Goal: Task Accomplishment & Management: Manage account settings

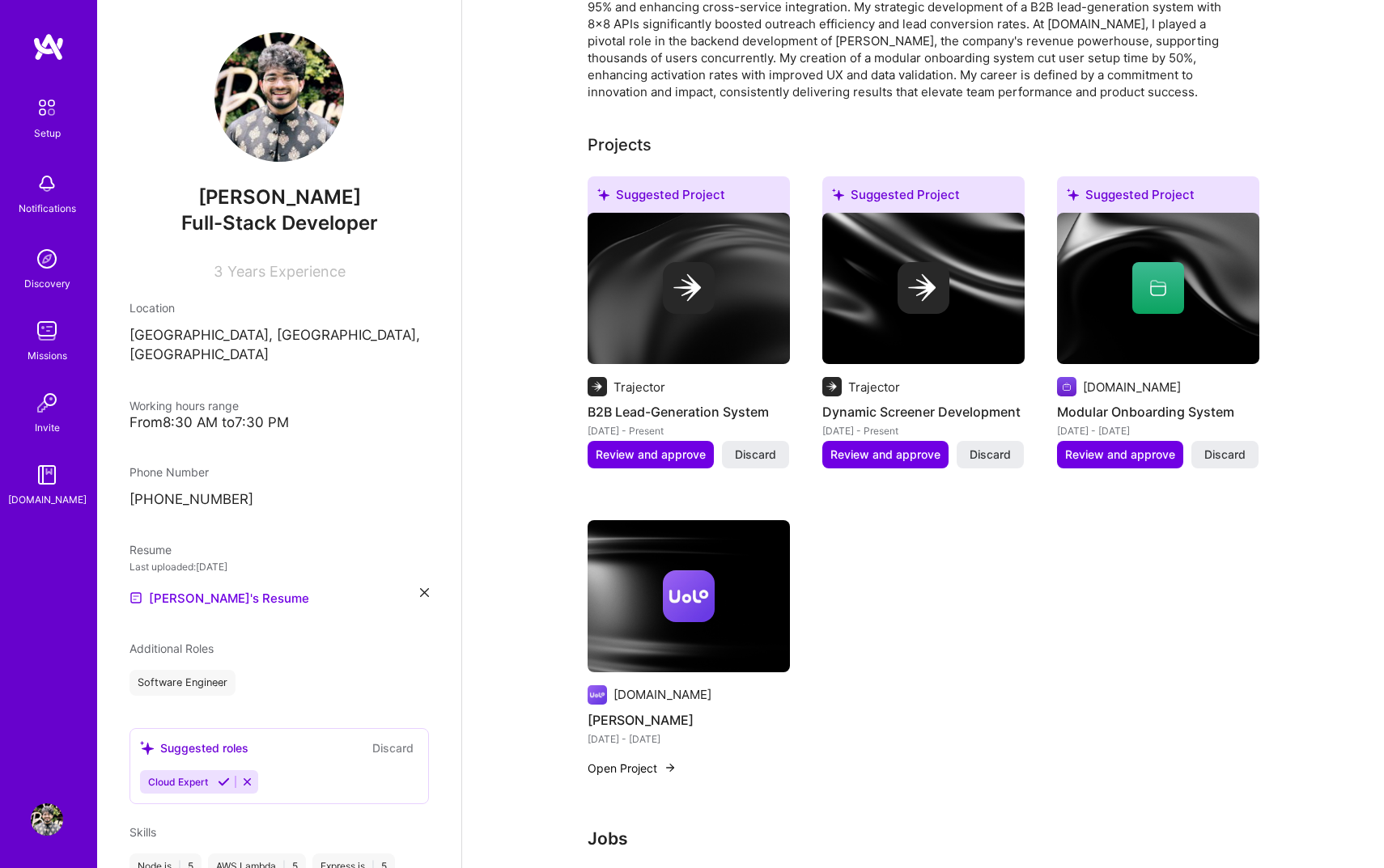
scroll to position [516, 0]
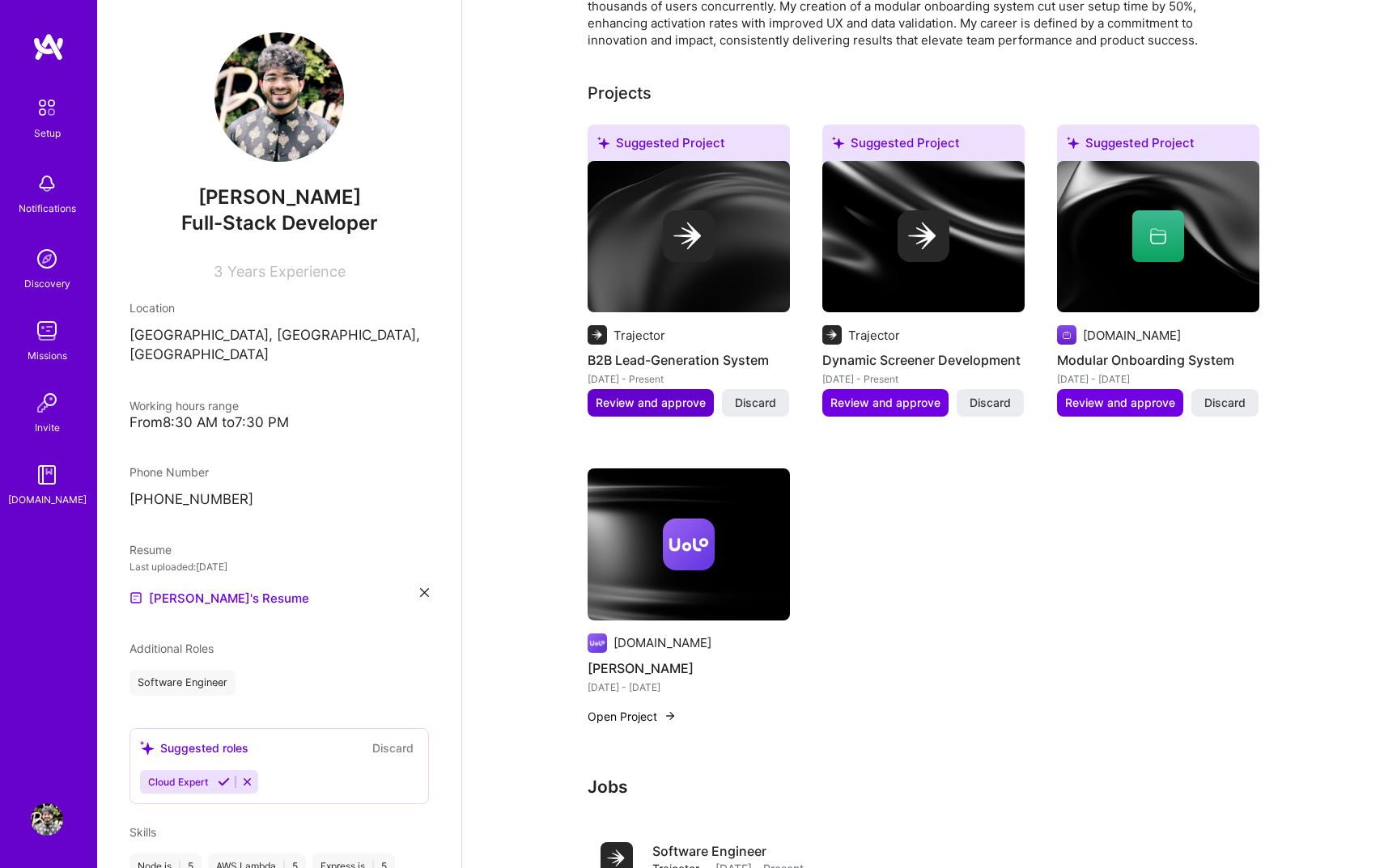
click at [670, 395] on span "Review and approve" at bounding box center [650, 403] width 110 height 16
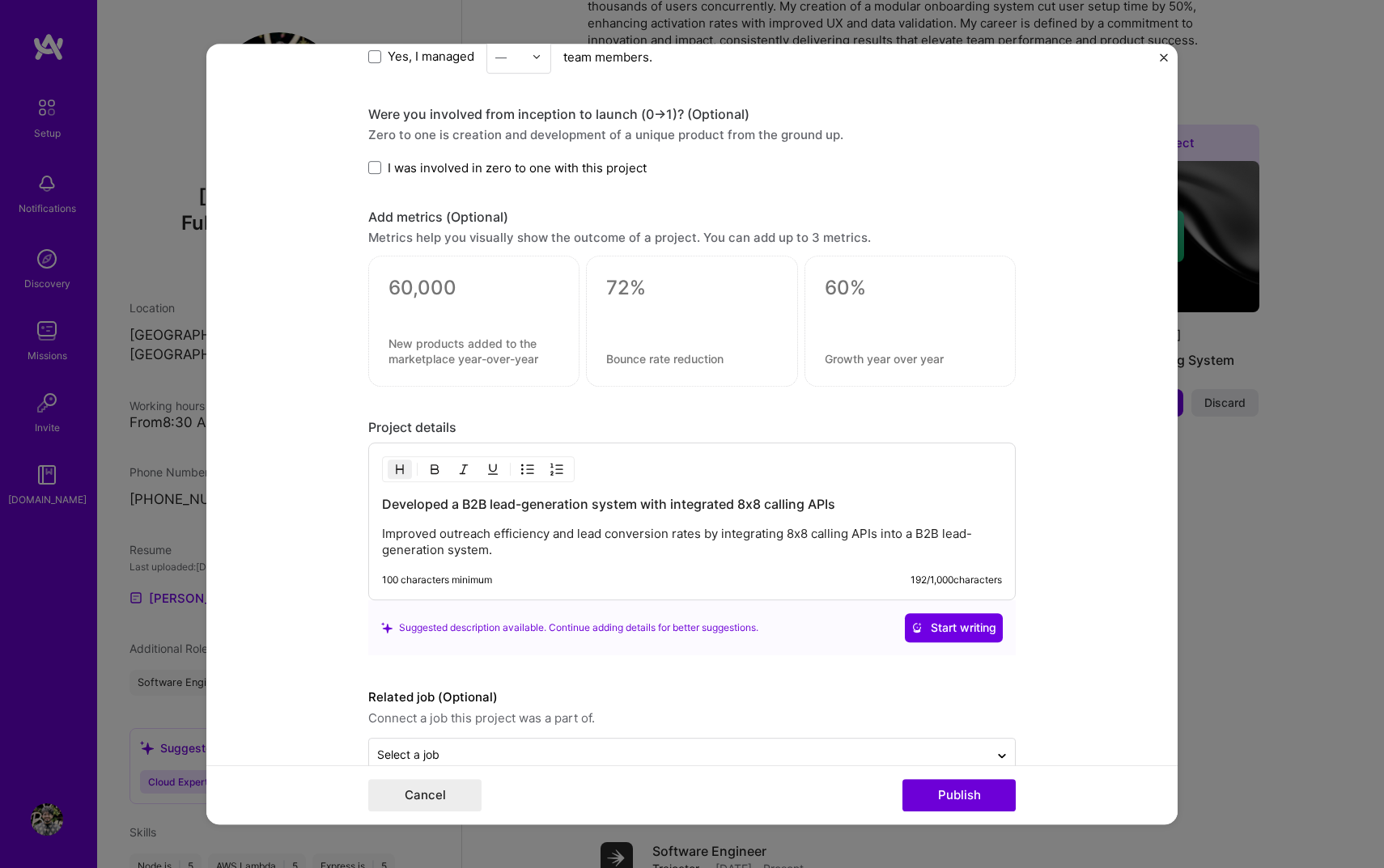
scroll to position [1019, 0]
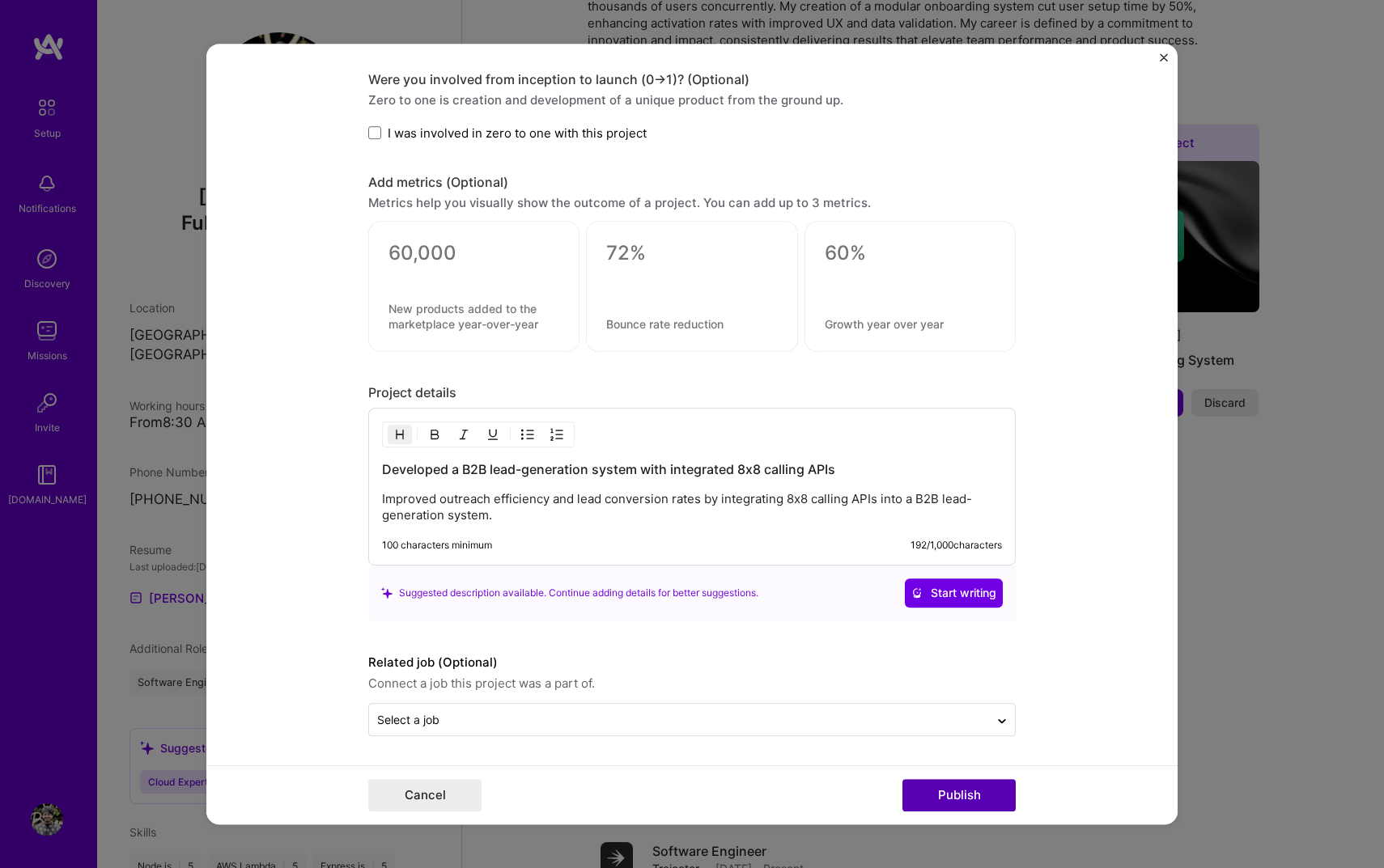
click at [922, 783] on button "Publish" at bounding box center [958, 796] width 113 height 33
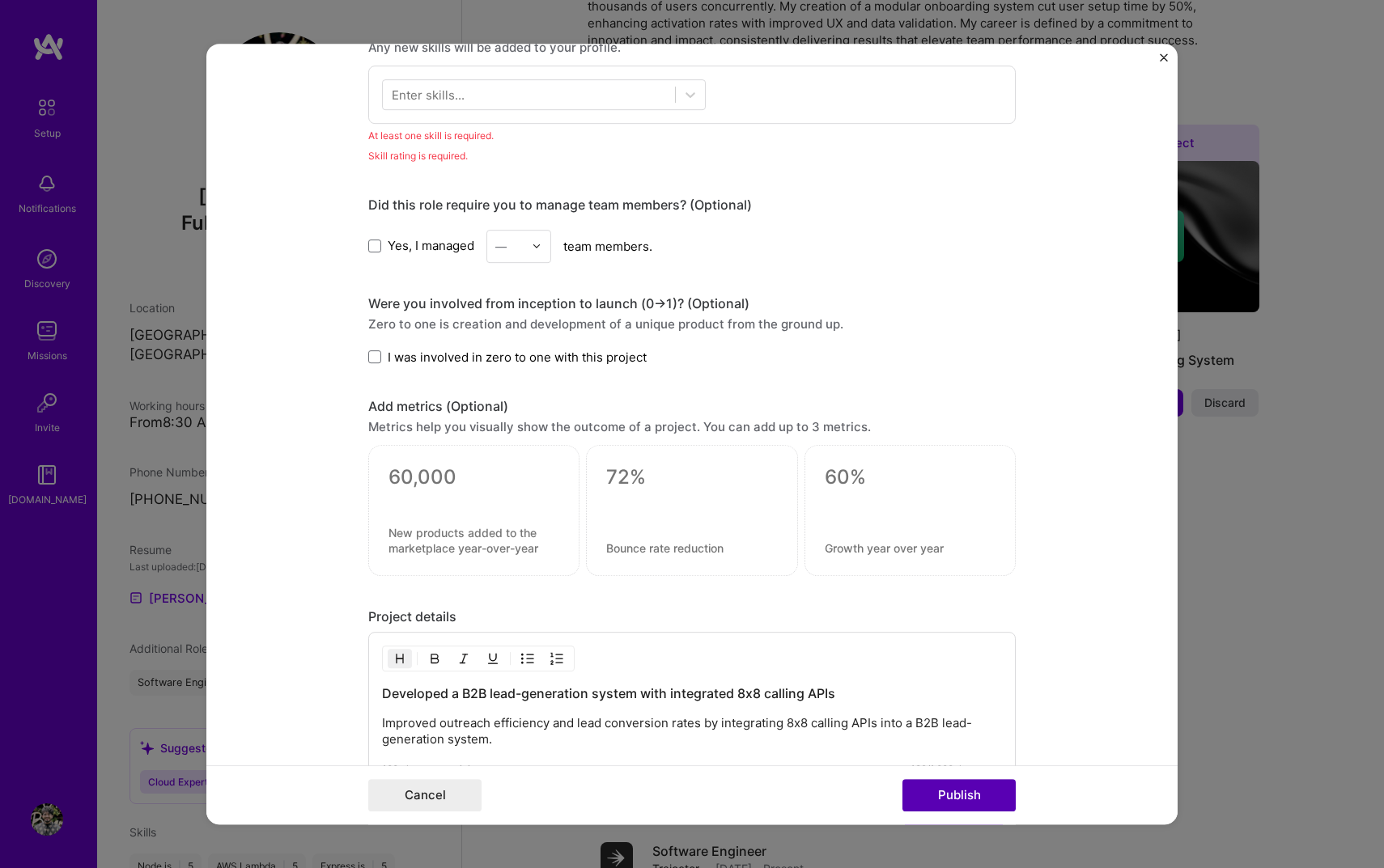
scroll to position [810, 0]
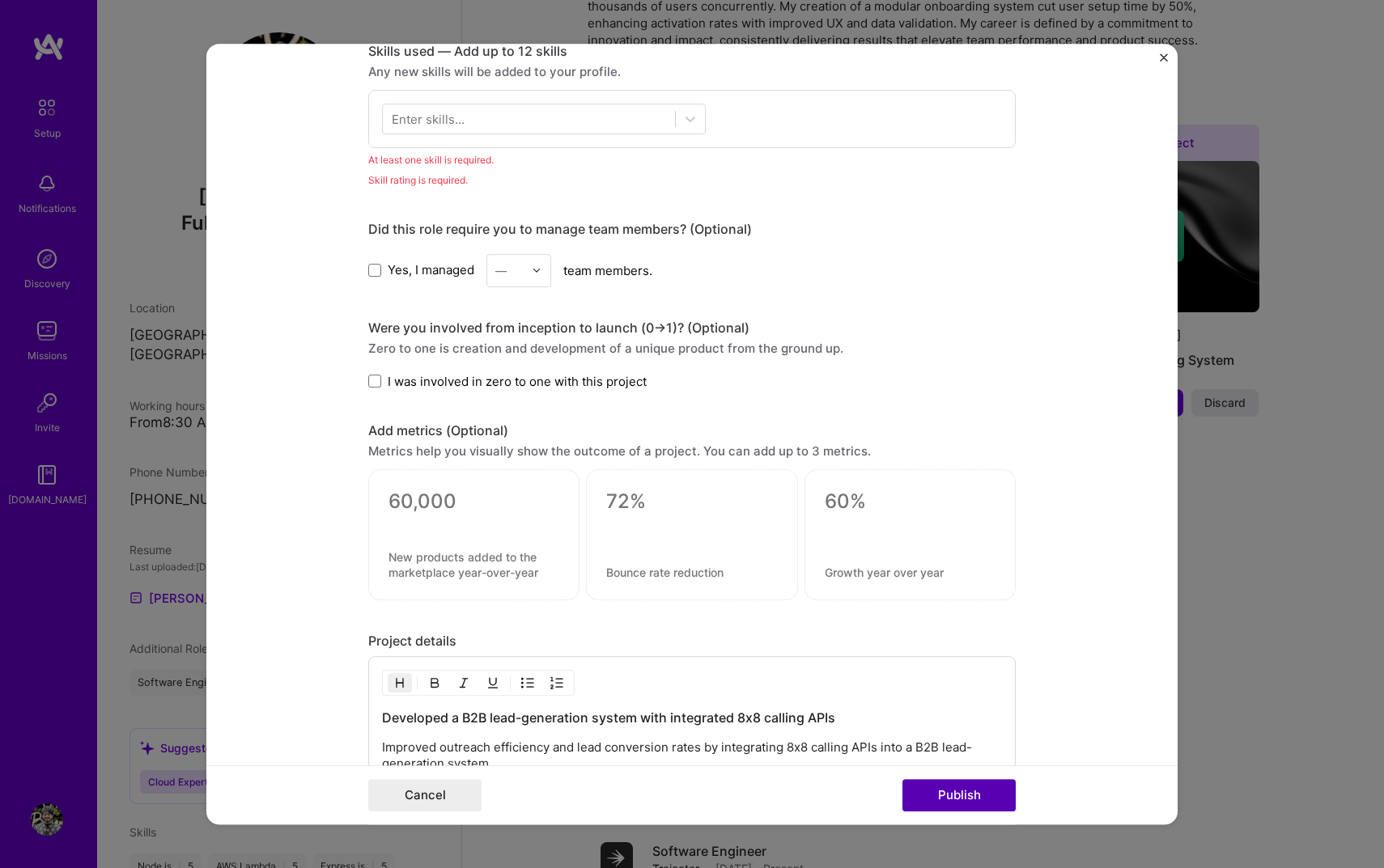
click at [930, 790] on button "Publish" at bounding box center [958, 796] width 113 height 33
click at [375, 381] on span at bounding box center [375, 382] width 13 height 13
click at [0, 0] on input "I was involved in zero to one with this project" at bounding box center [0, 0] width 0 height 0
click at [988, 788] on button "Publish" at bounding box center [958, 796] width 113 height 33
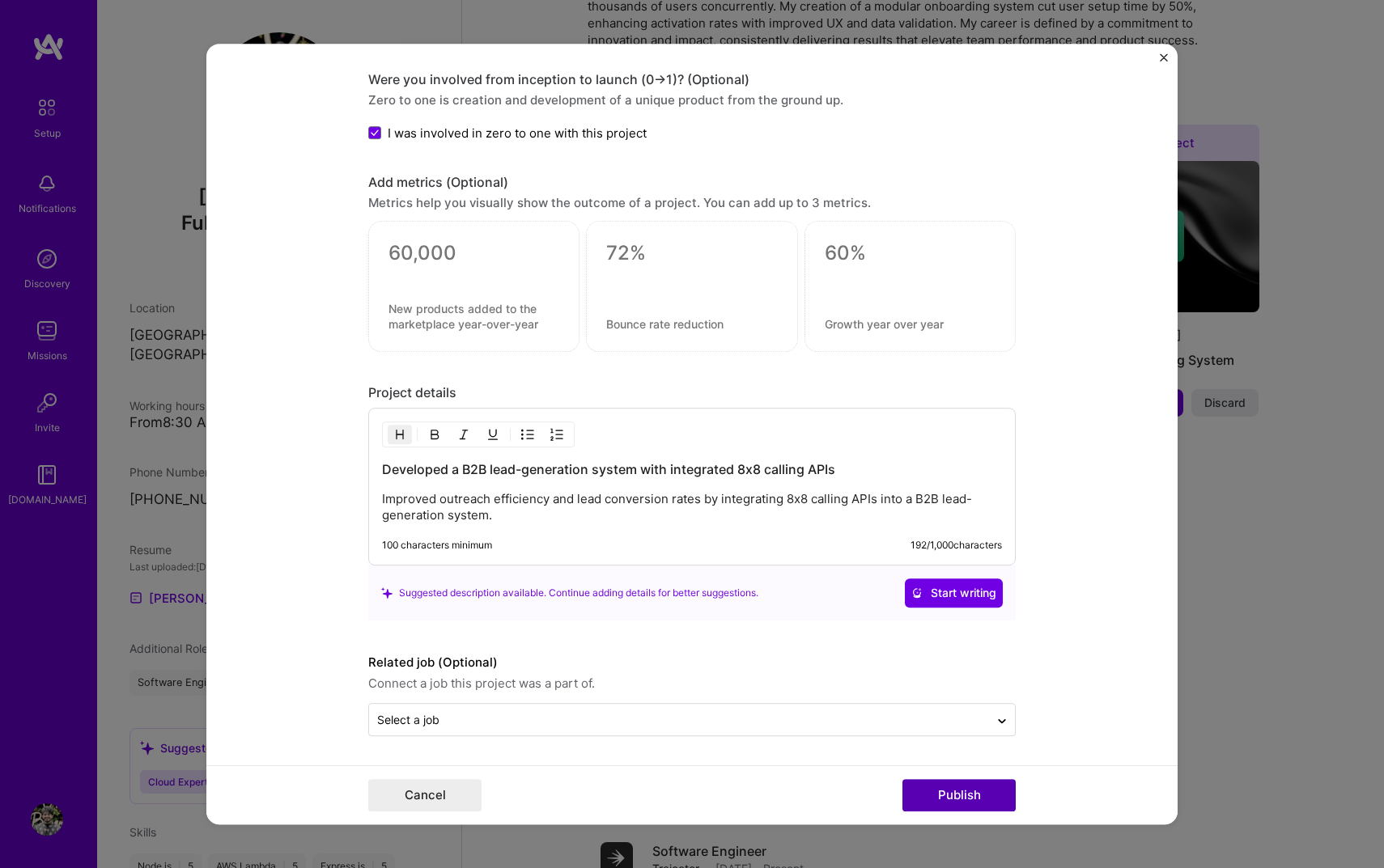
click at [940, 796] on button "Publish" at bounding box center [958, 796] width 113 height 33
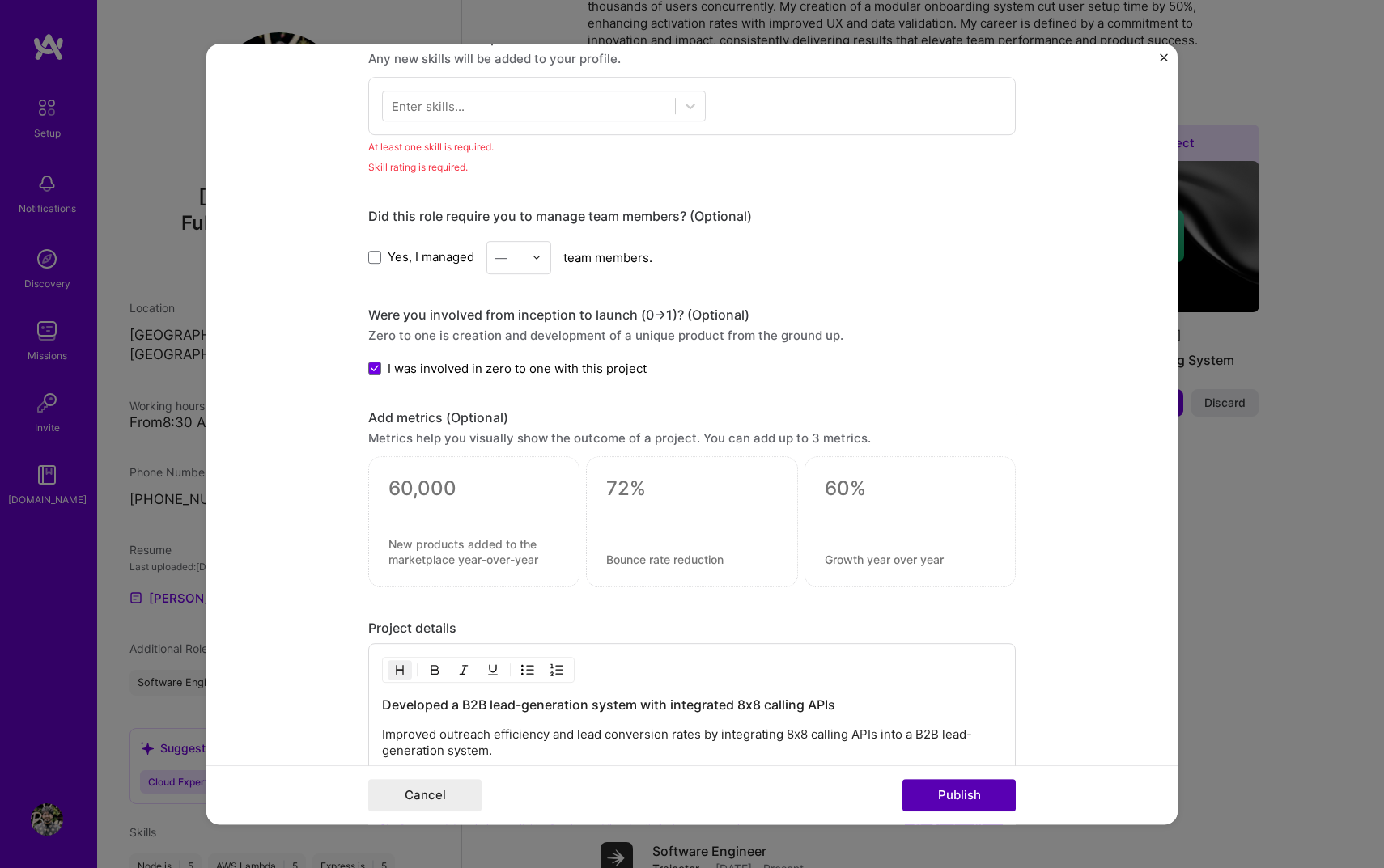
click at [940, 792] on button "Publish" at bounding box center [958, 796] width 113 height 33
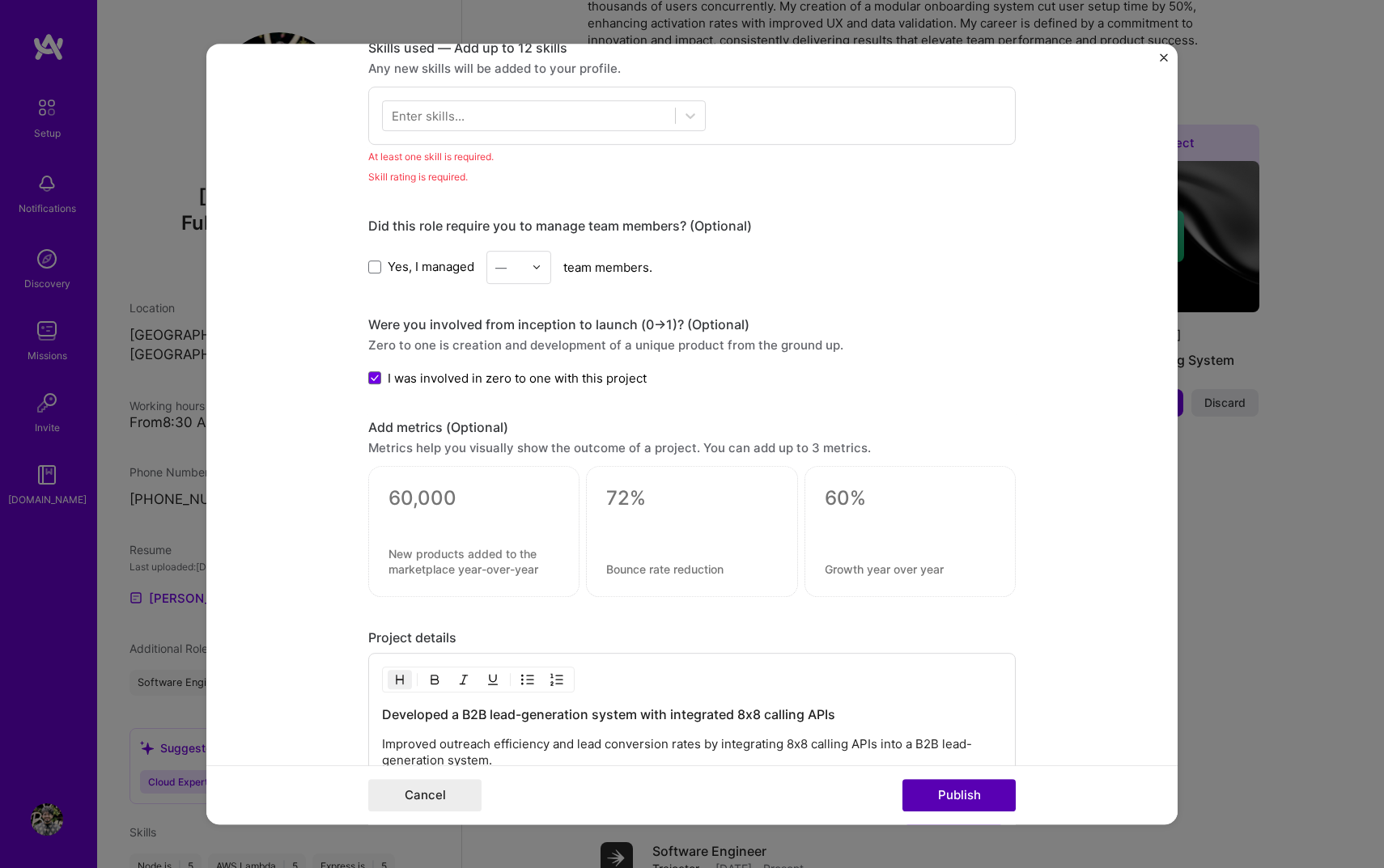
scroll to position [810, 0]
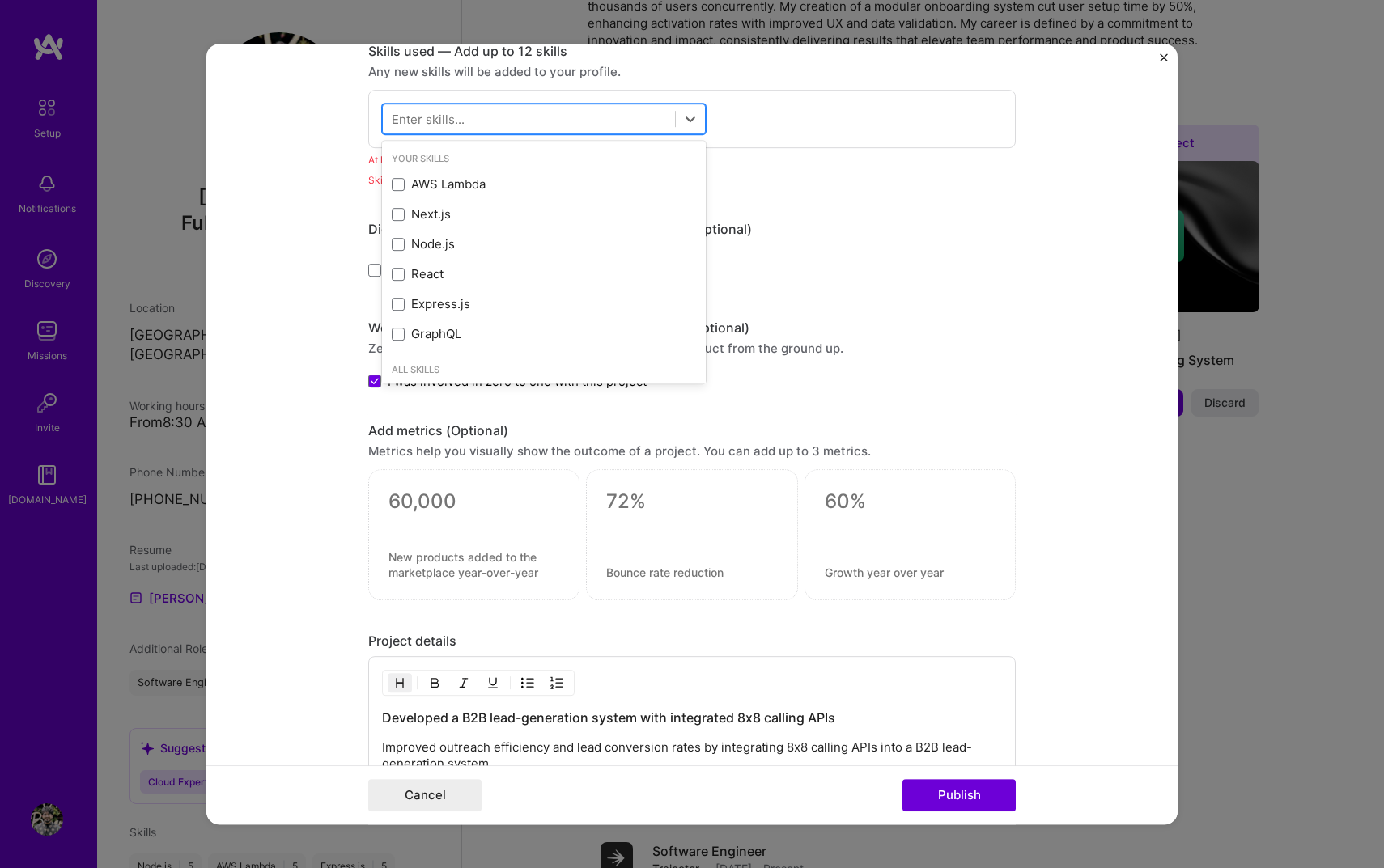
click at [488, 111] on div at bounding box center [528, 118] width 292 height 27
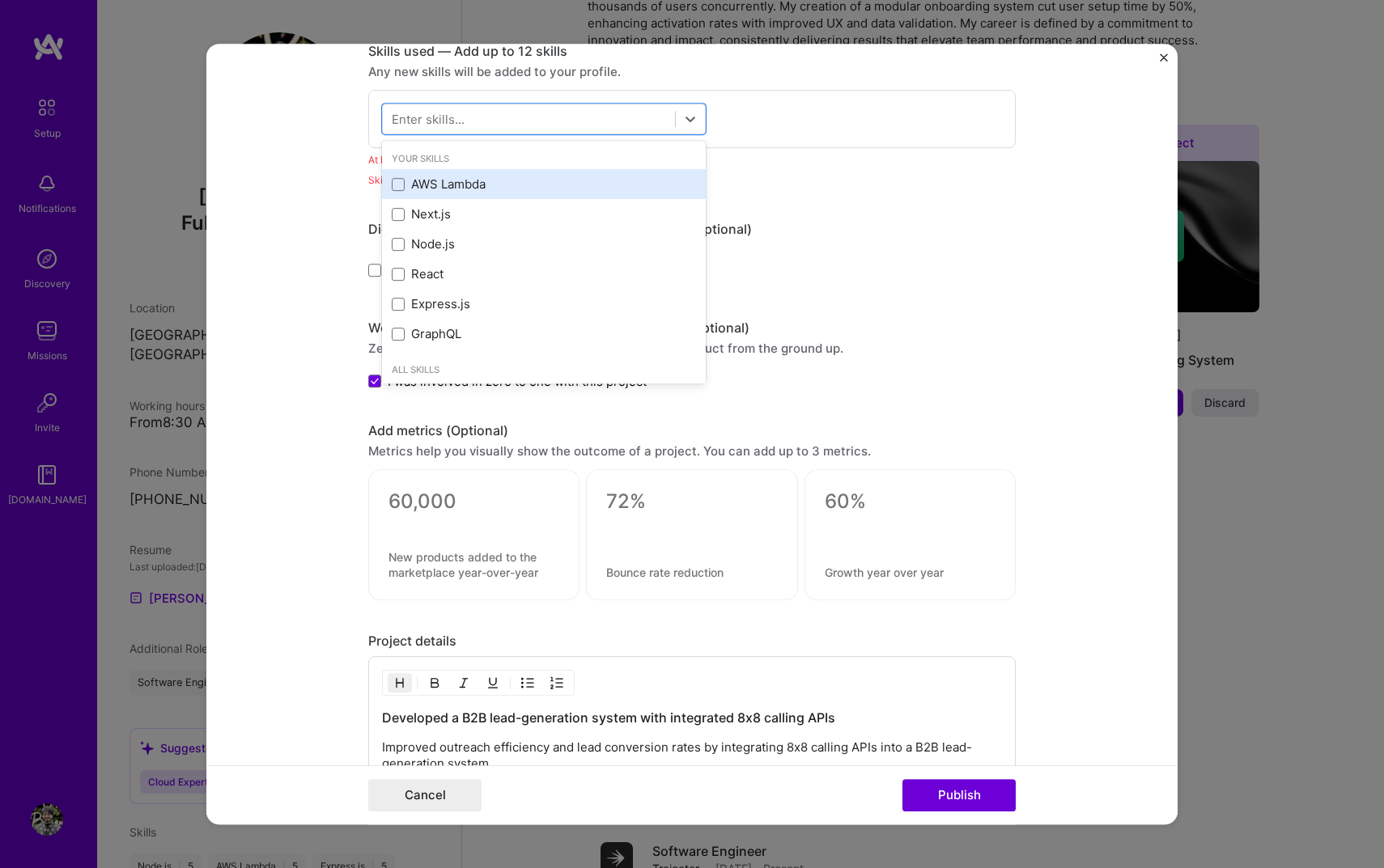
click at [388, 186] on div "AWS Lambda" at bounding box center [544, 184] width 324 height 30
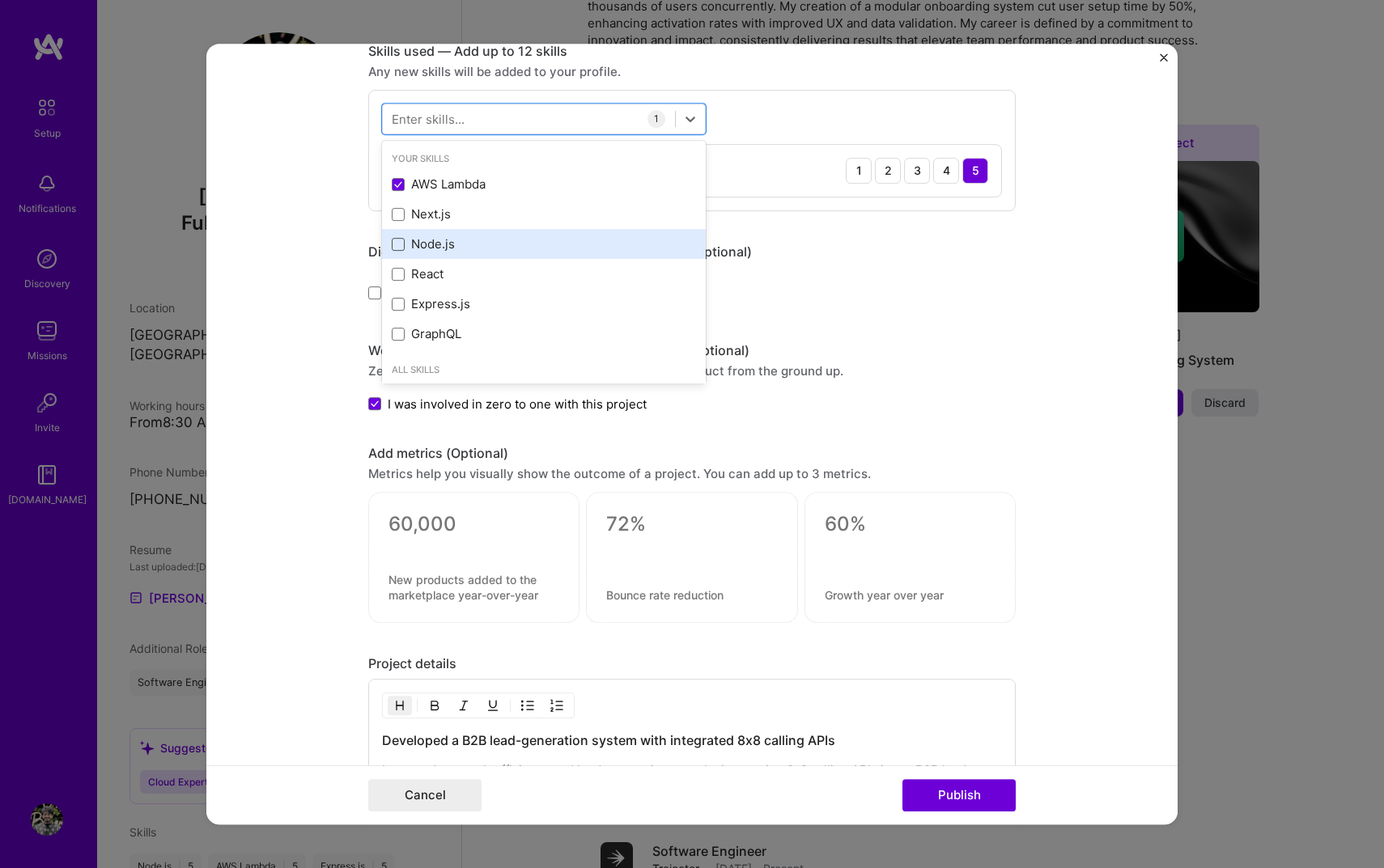
click at [404, 242] on span at bounding box center [398, 244] width 13 height 13
click at [0, 0] on input "checkbox" at bounding box center [0, 0] width 0 height 0
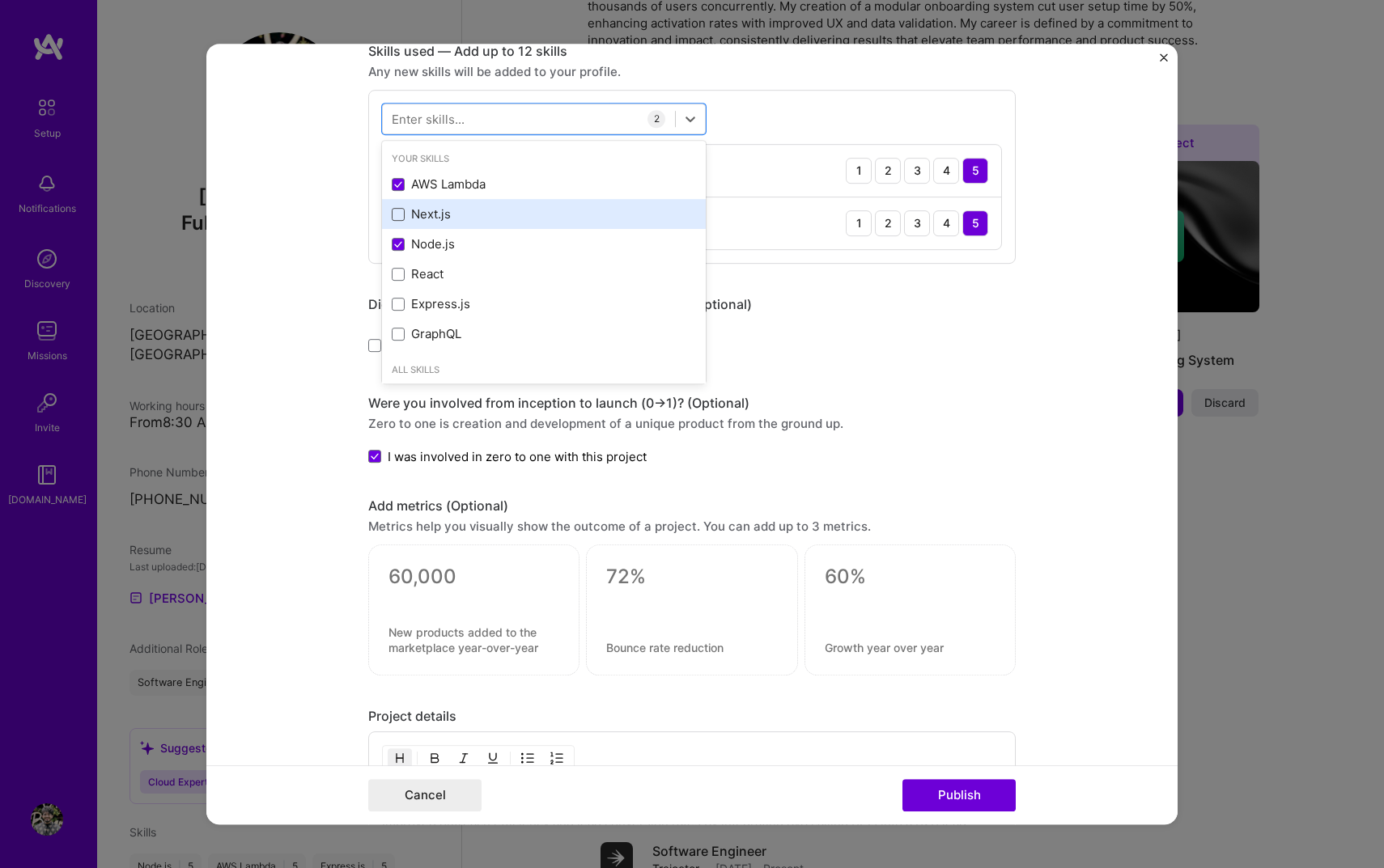
click at [399, 219] on span at bounding box center [398, 215] width 13 height 13
click at [0, 0] on input "checkbox" at bounding box center [0, 0] width 0 height 0
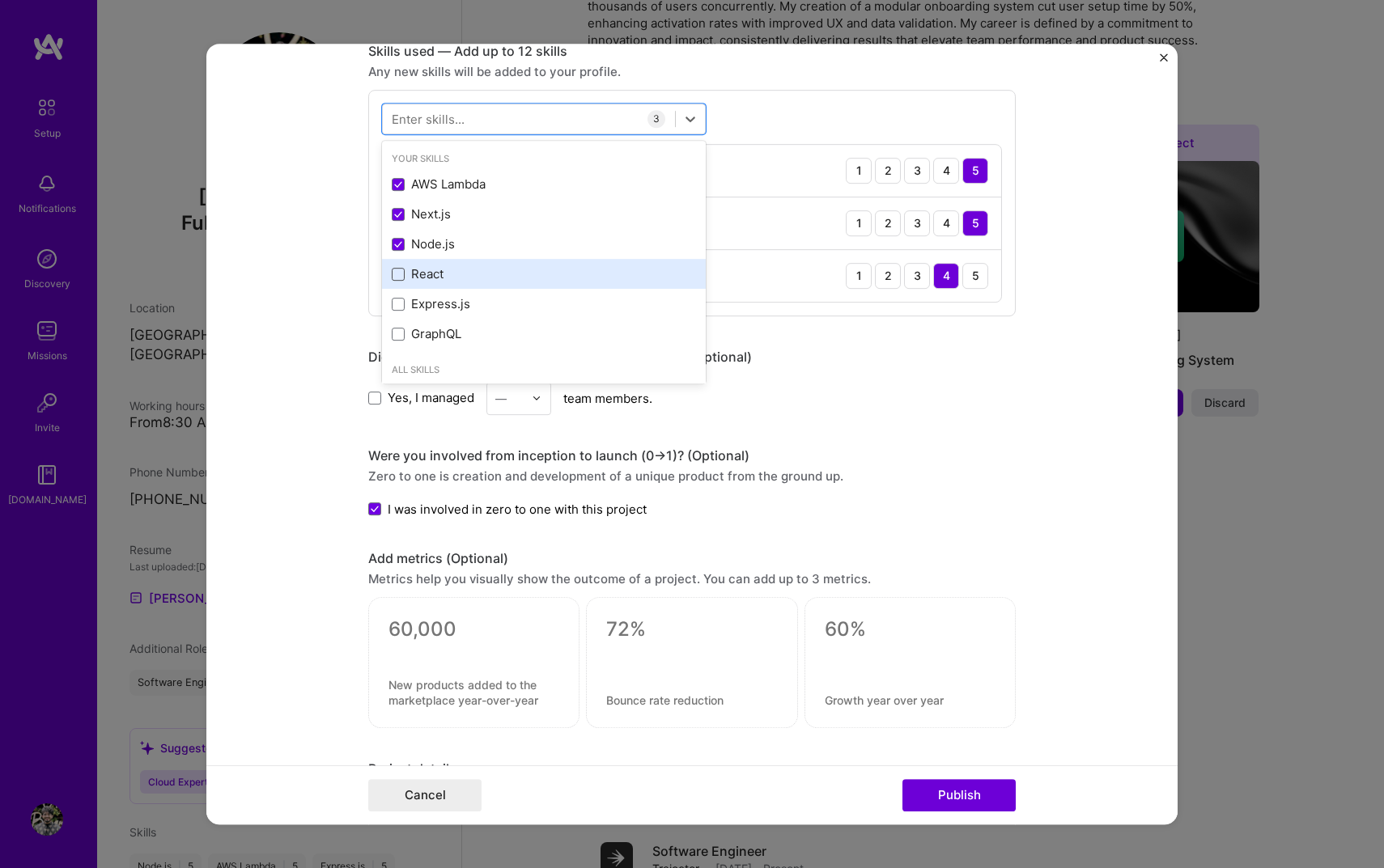
click at [401, 268] on span at bounding box center [398, 274] width 13 height 13
click at [0, 0] on input "checkbox" at bounding box center [0, 0] width 0 height 0
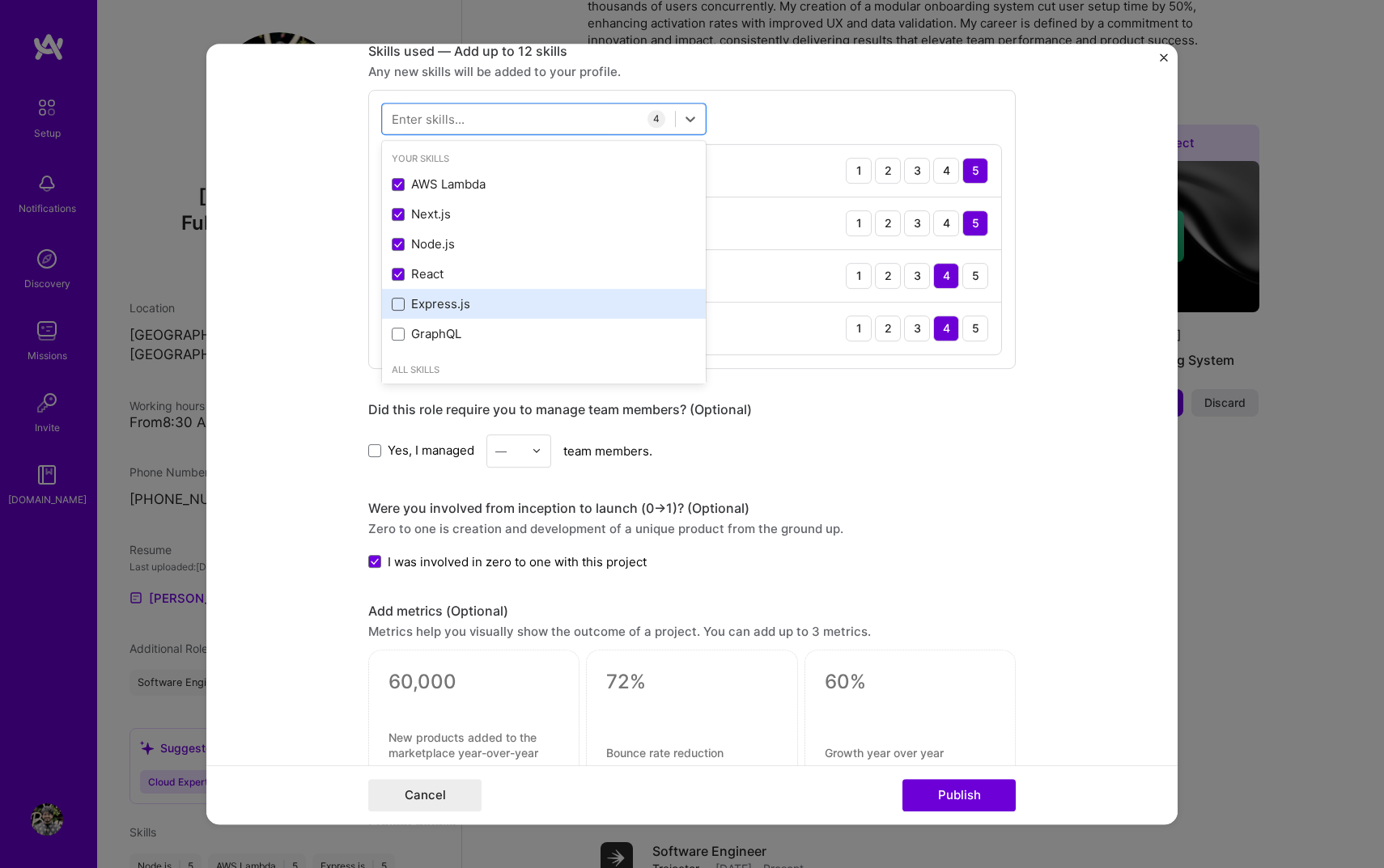
click at [404, 308] on span at bounding box center [398, 304] width 13 height 13
click at [0, 0] on input "checkbox" at bounding box center [0, 0] width 0 height 0
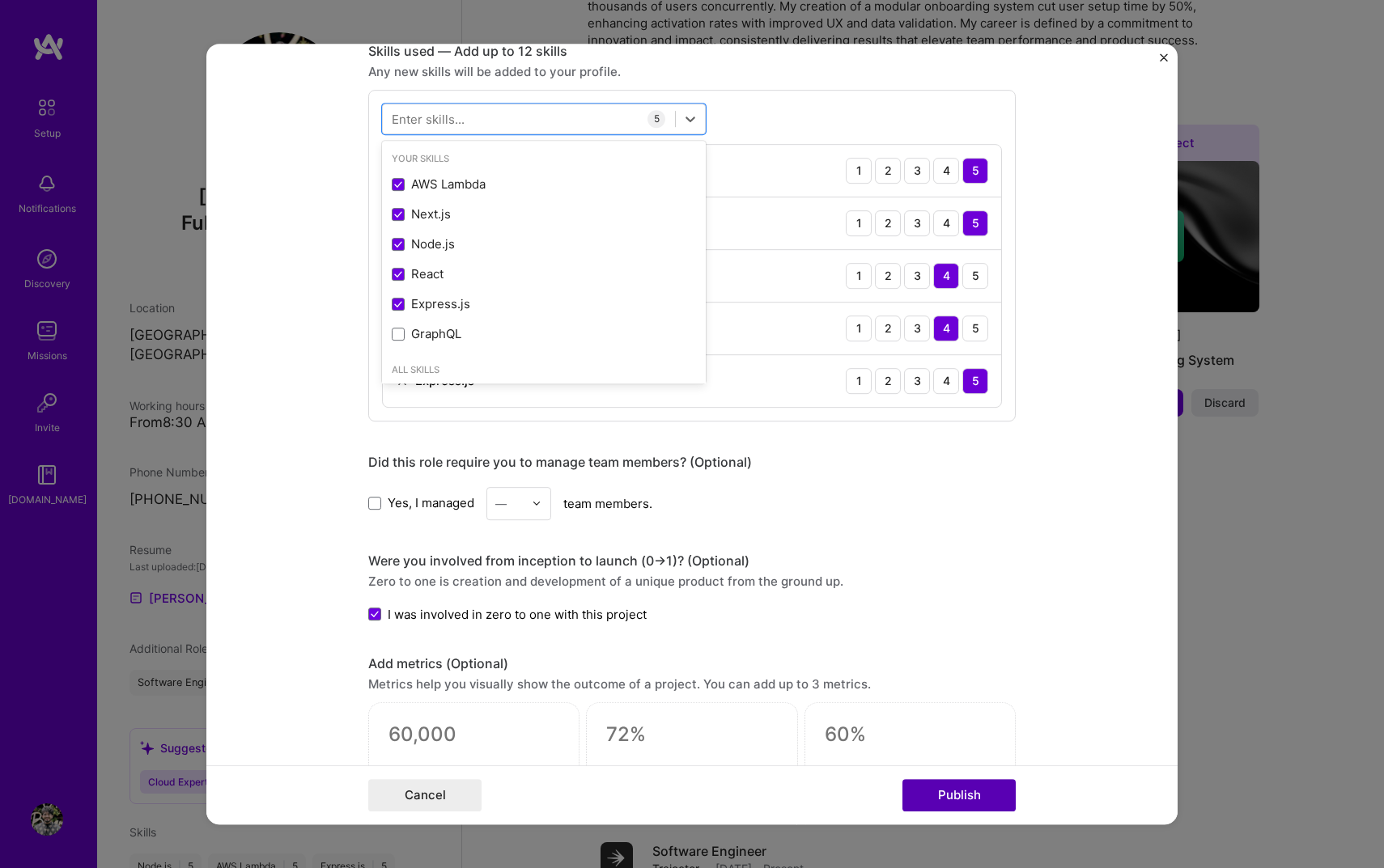
click at [1008, 784] on button "Publish" at bounding box center [958, 796] width 113 height 33
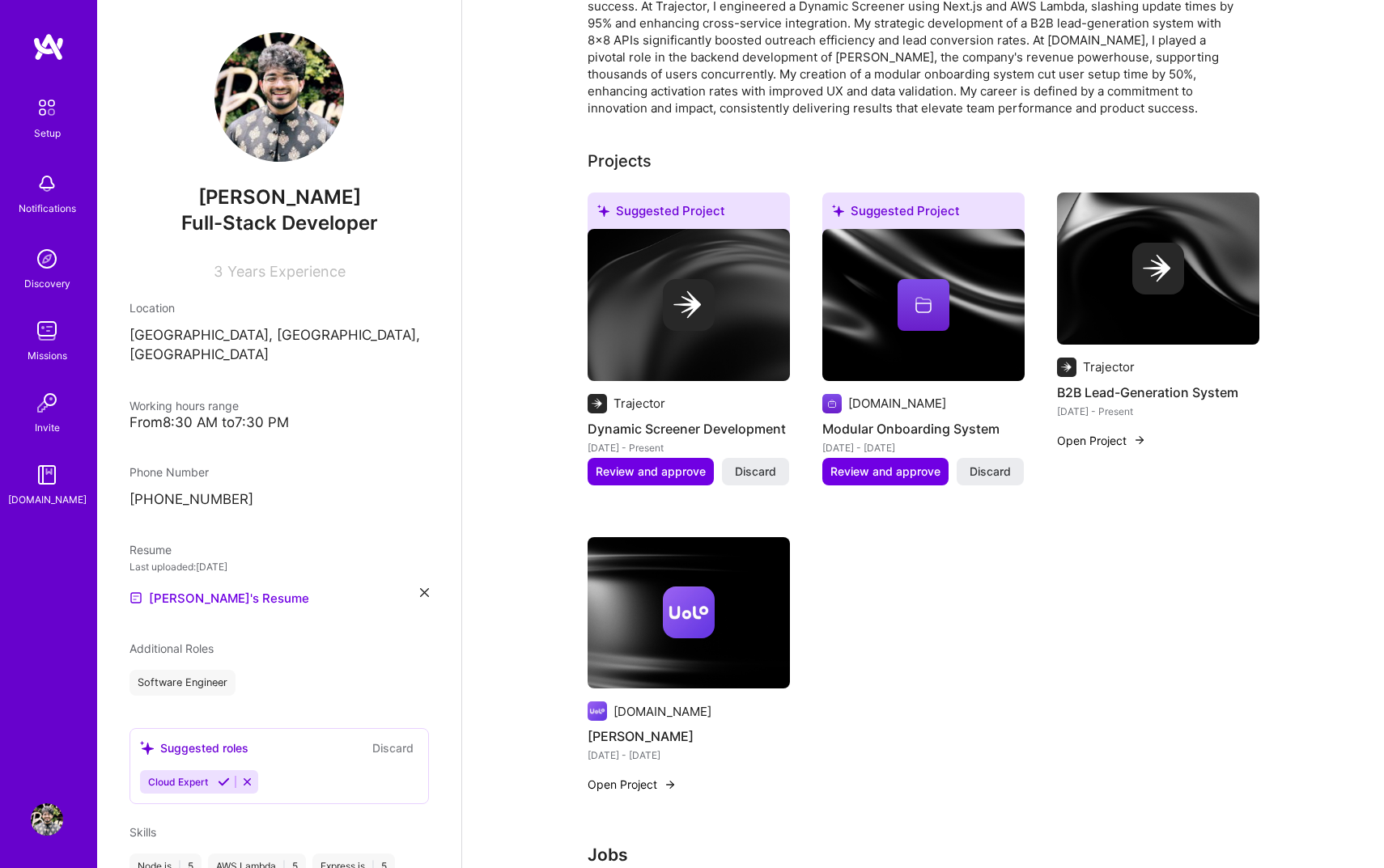
scroll to position [416, 0]
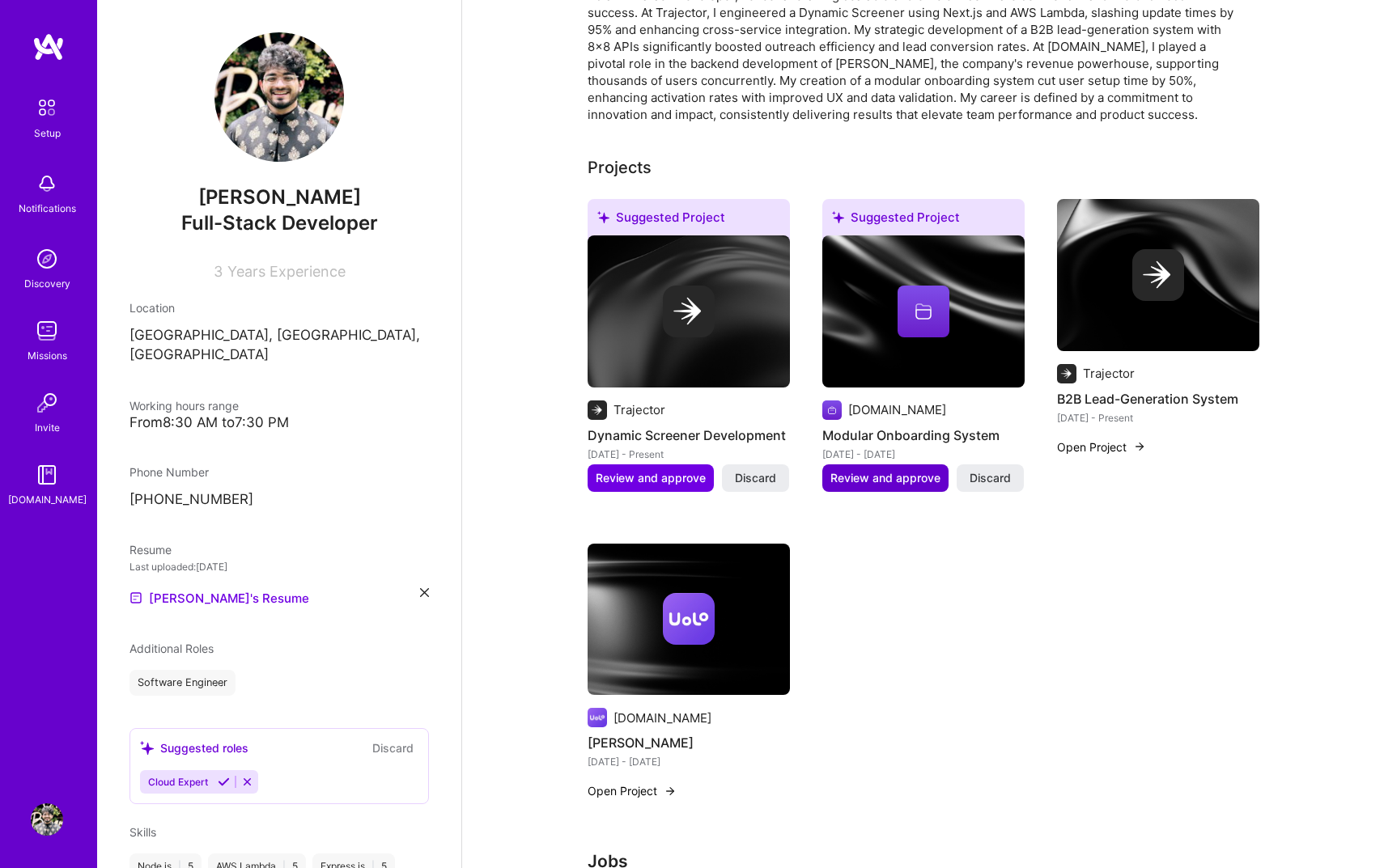
click at [919, 470] on span "Review and approve" at bounding box center [885, 478] width 110 height 16
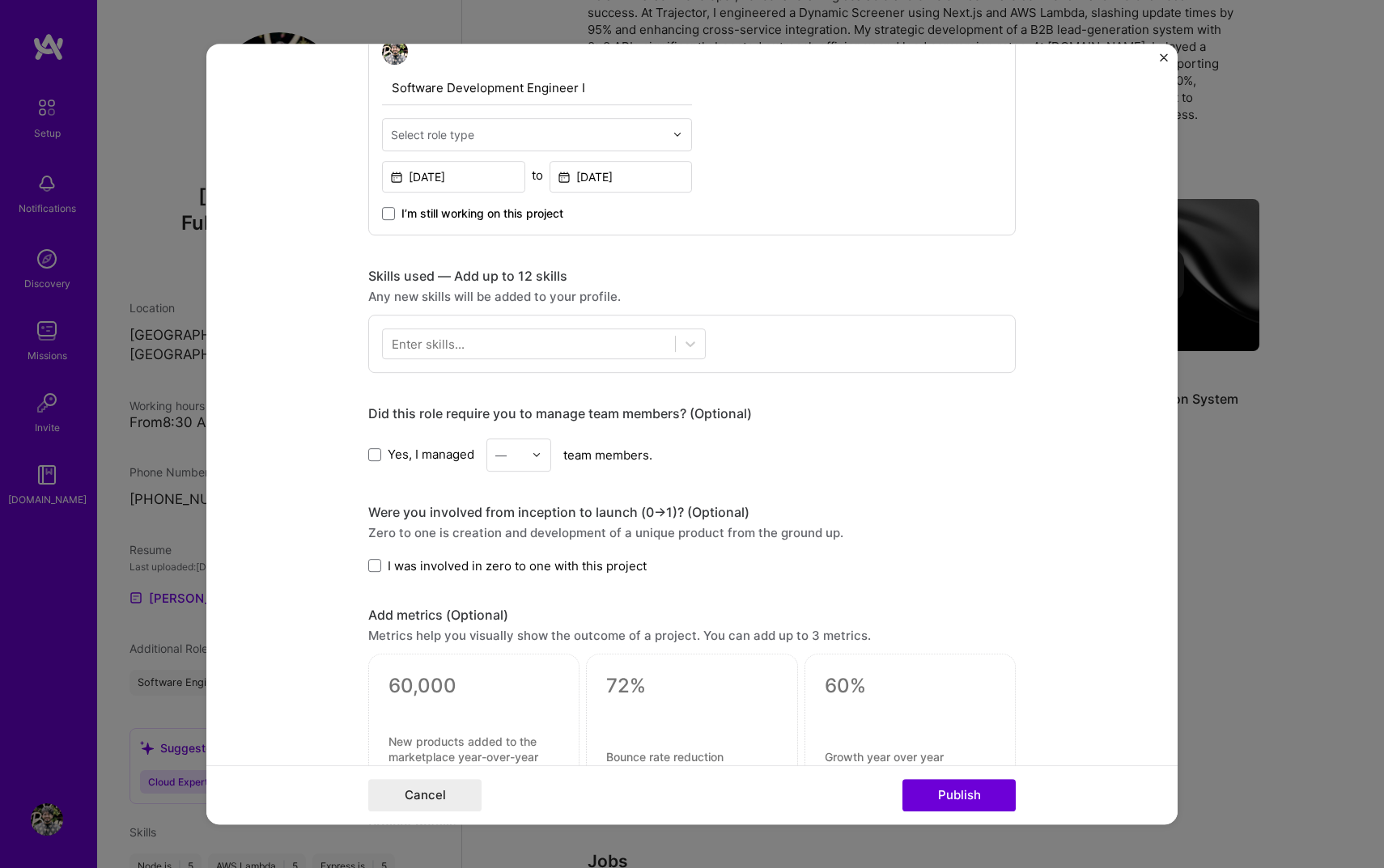
scroll to position [1019, 0]
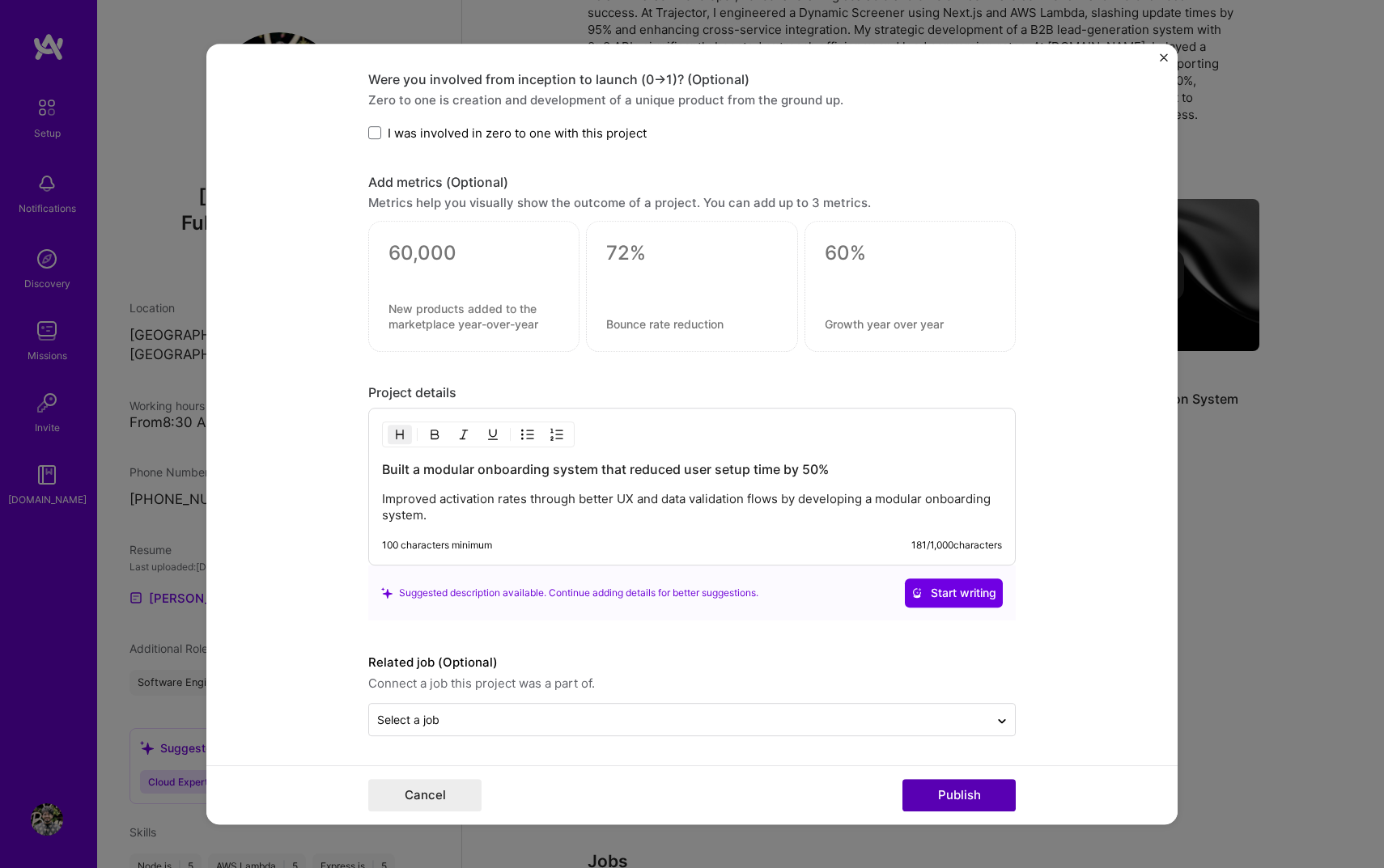
click at [961, 790] on button "Publish" at bounding box center [958, 796] width 113 height 33
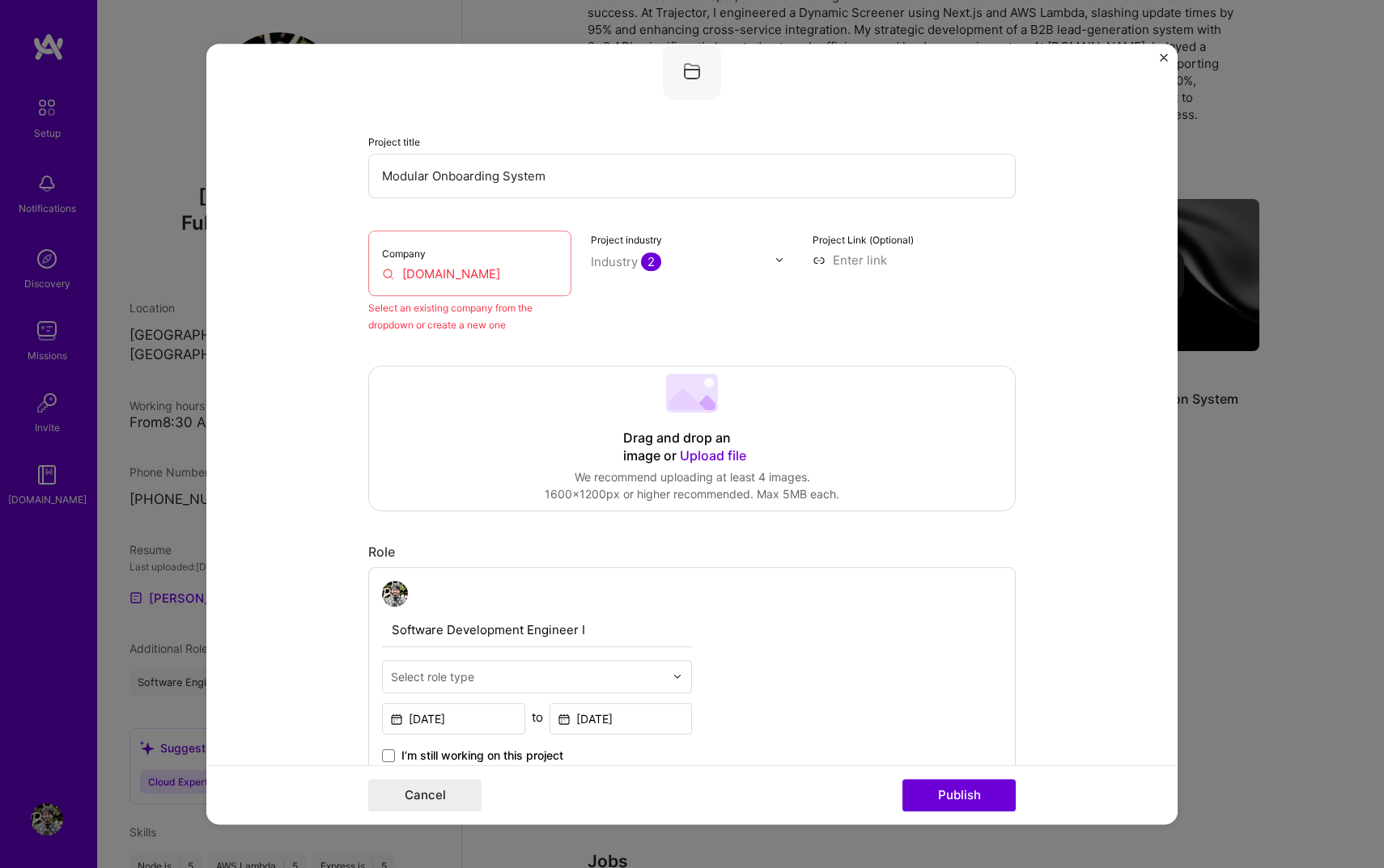
scroll to position [106, 0]
click at [441, 268] on input "[DOMAIN_NAME]" at bounding box center [469, 275] width 176 height 17
drag, startPoint x: 481, startPoint y: 283, endPoint x: 298, endPoint y: 268, distance: 183.6
click at [298, 268] on form "Editing suggested project This project is suggested based on your LinkedIn, res…" at bounding box center [692, 434] width 971 height 782
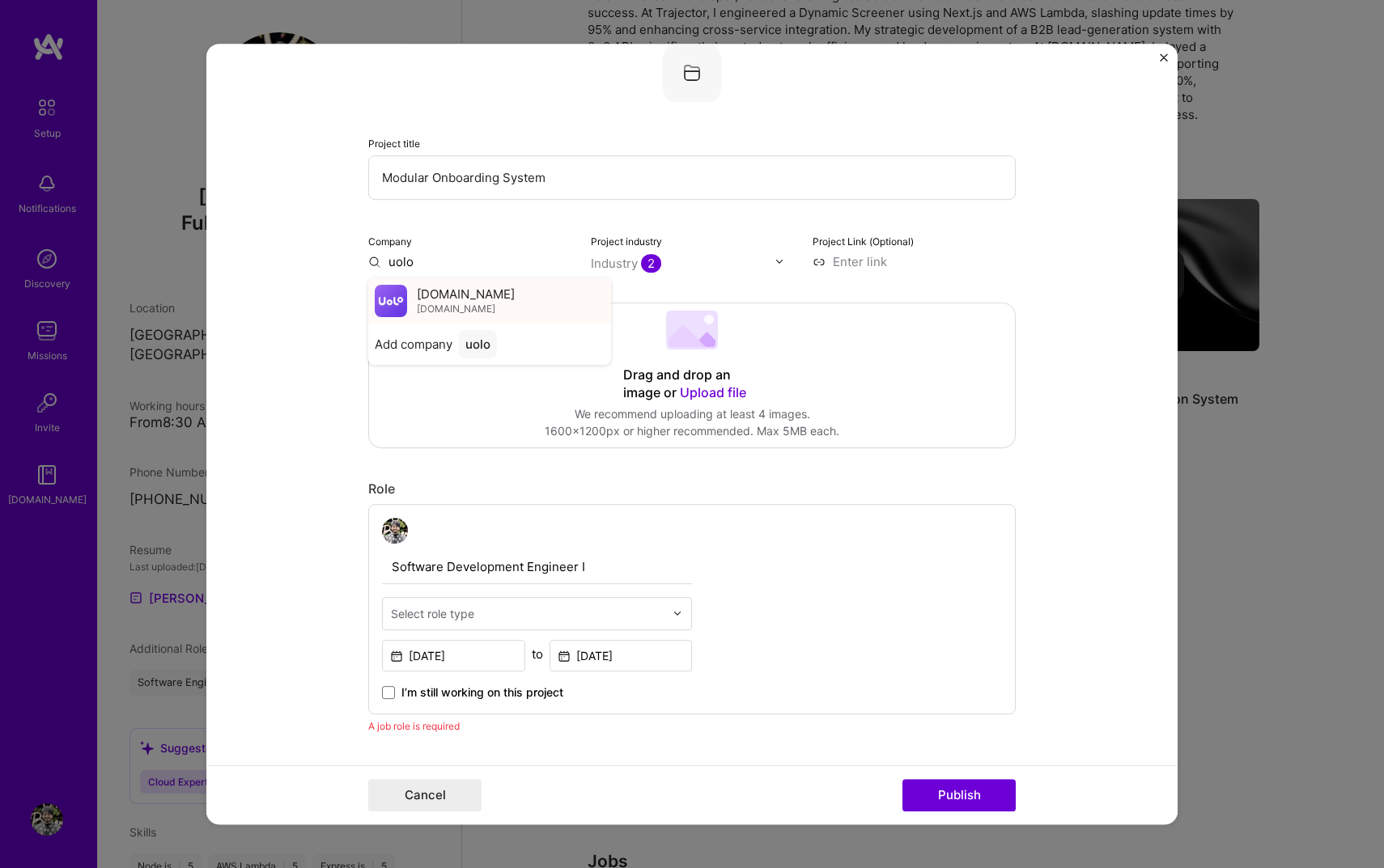
click at [448, 287] on span "[DOMAIN_NAME]" at bounding box center [465, 294] width 98 height 17
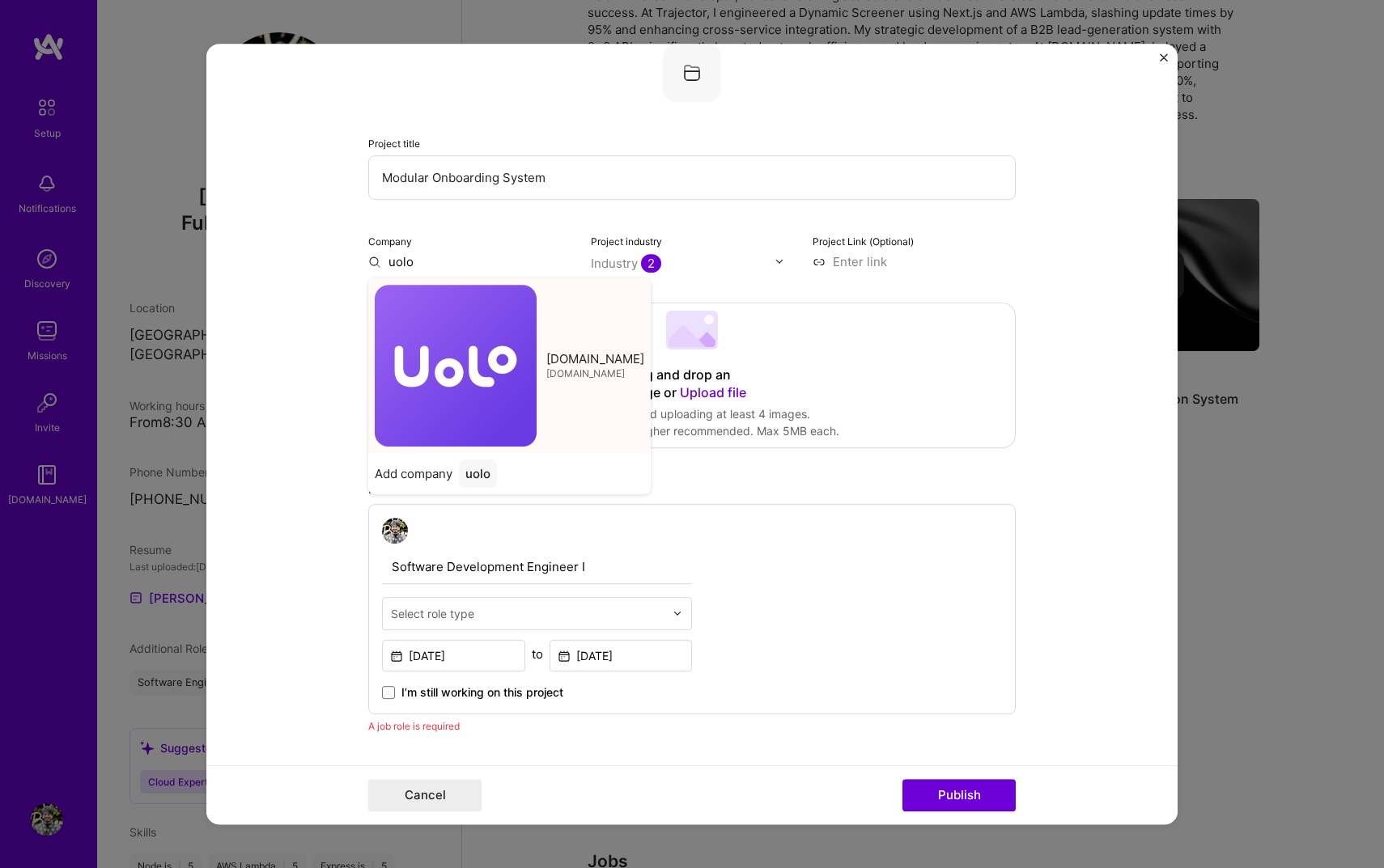
type input "[DOMAIN_NAME]"
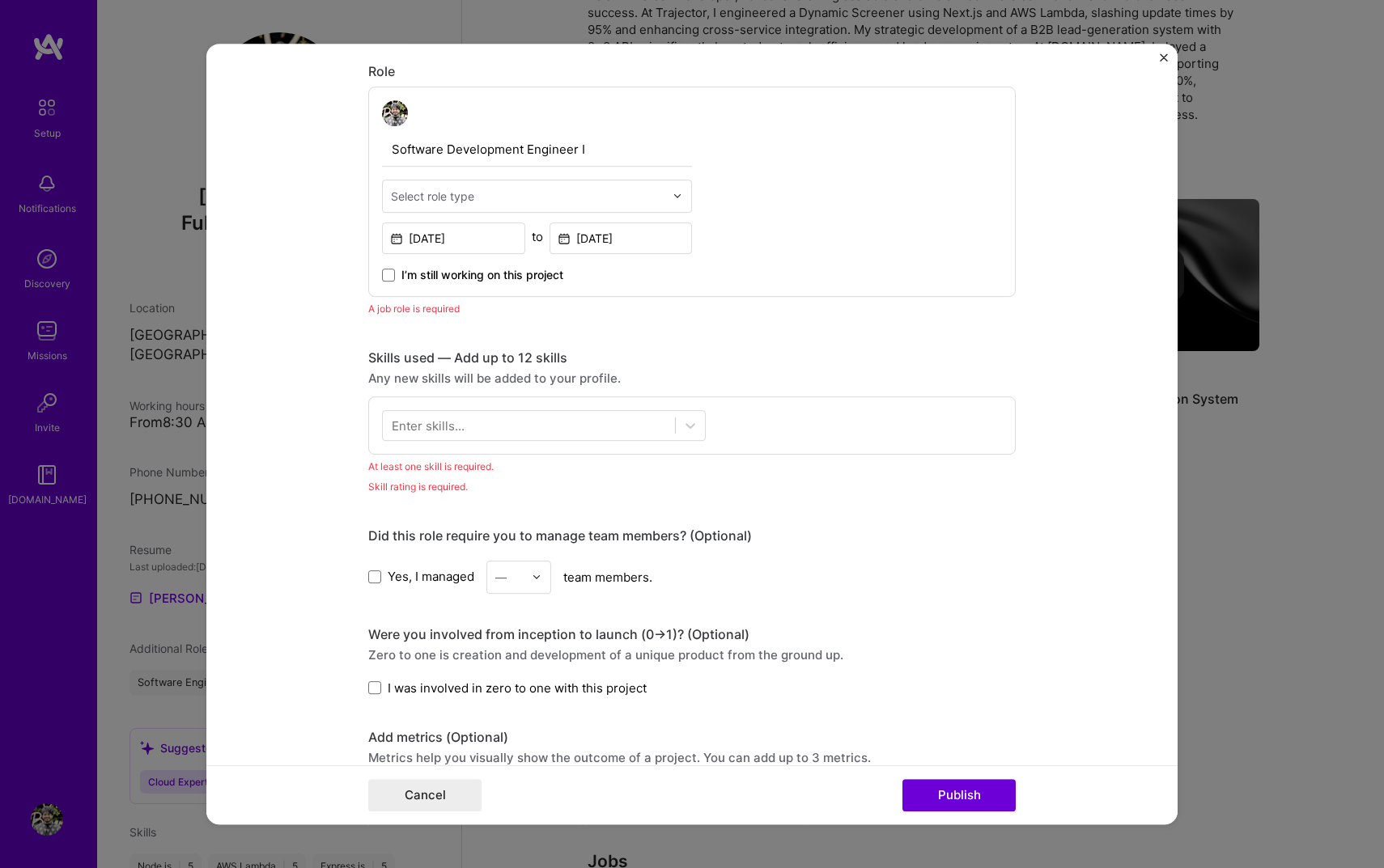
scroll to position [621, 0]
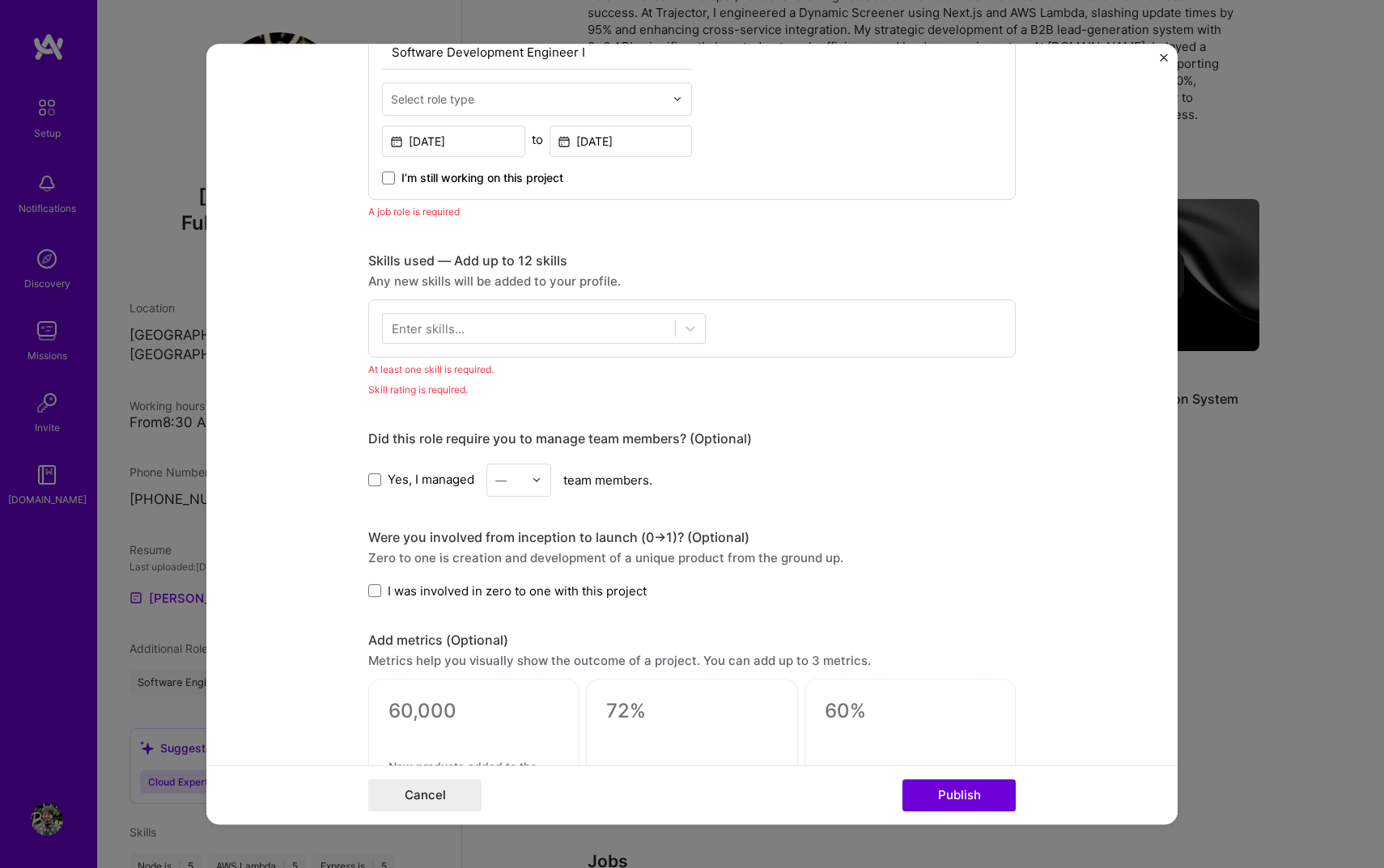
click at [378, 488] on label "Yes, I managed" at bounding box center [421, 479] width 106 height 17
click at [0, 0] on input "Yes, I managed" at bounding box center [0, 0] width 0 height 0
click at [504, 483] on div "—" at bounding box center [501, 480] width 11 height 17
click at [525, 605] on div "4" at bounding box center [519, 613] width 55 height 30
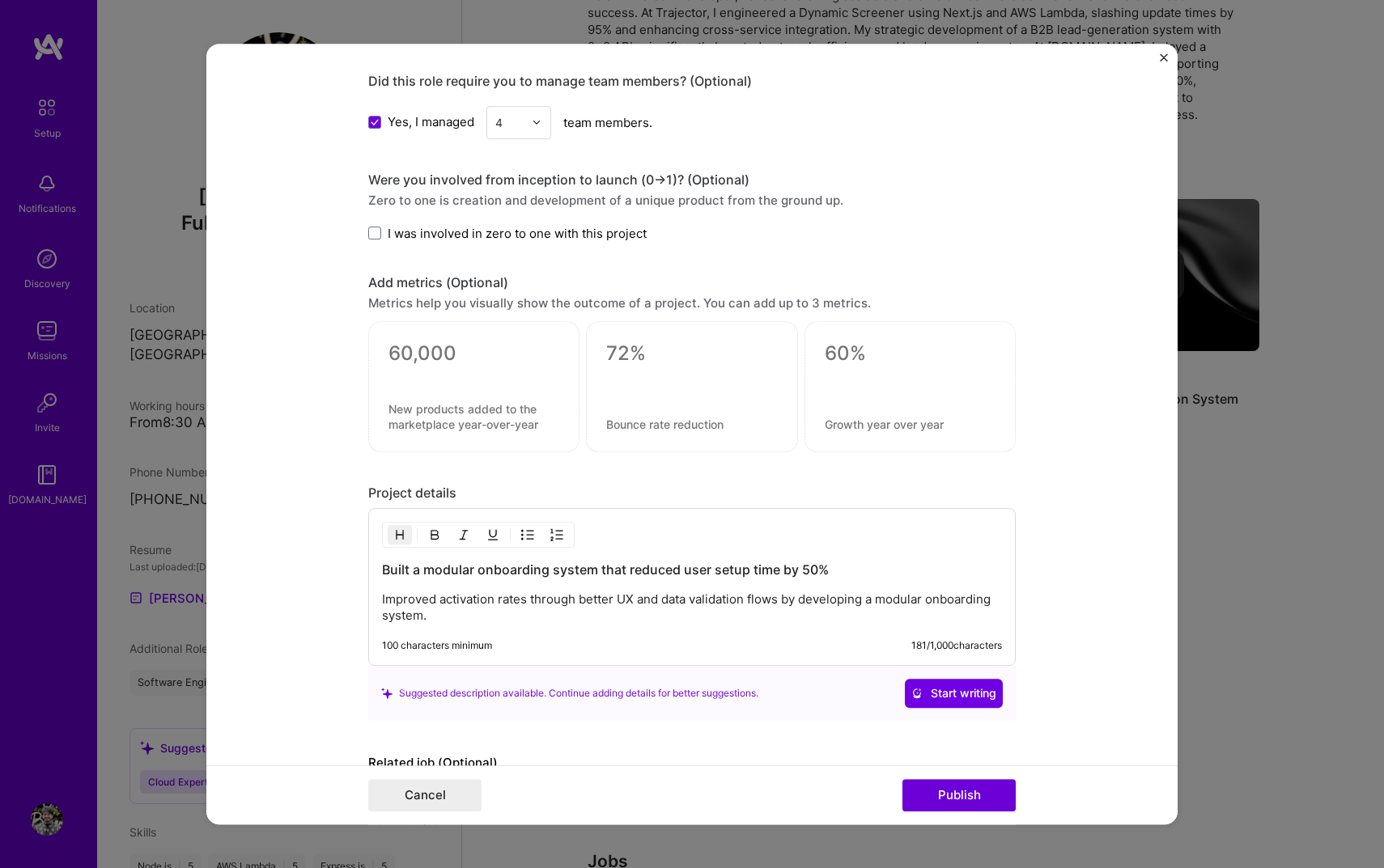
scroll to position [1080, 0]
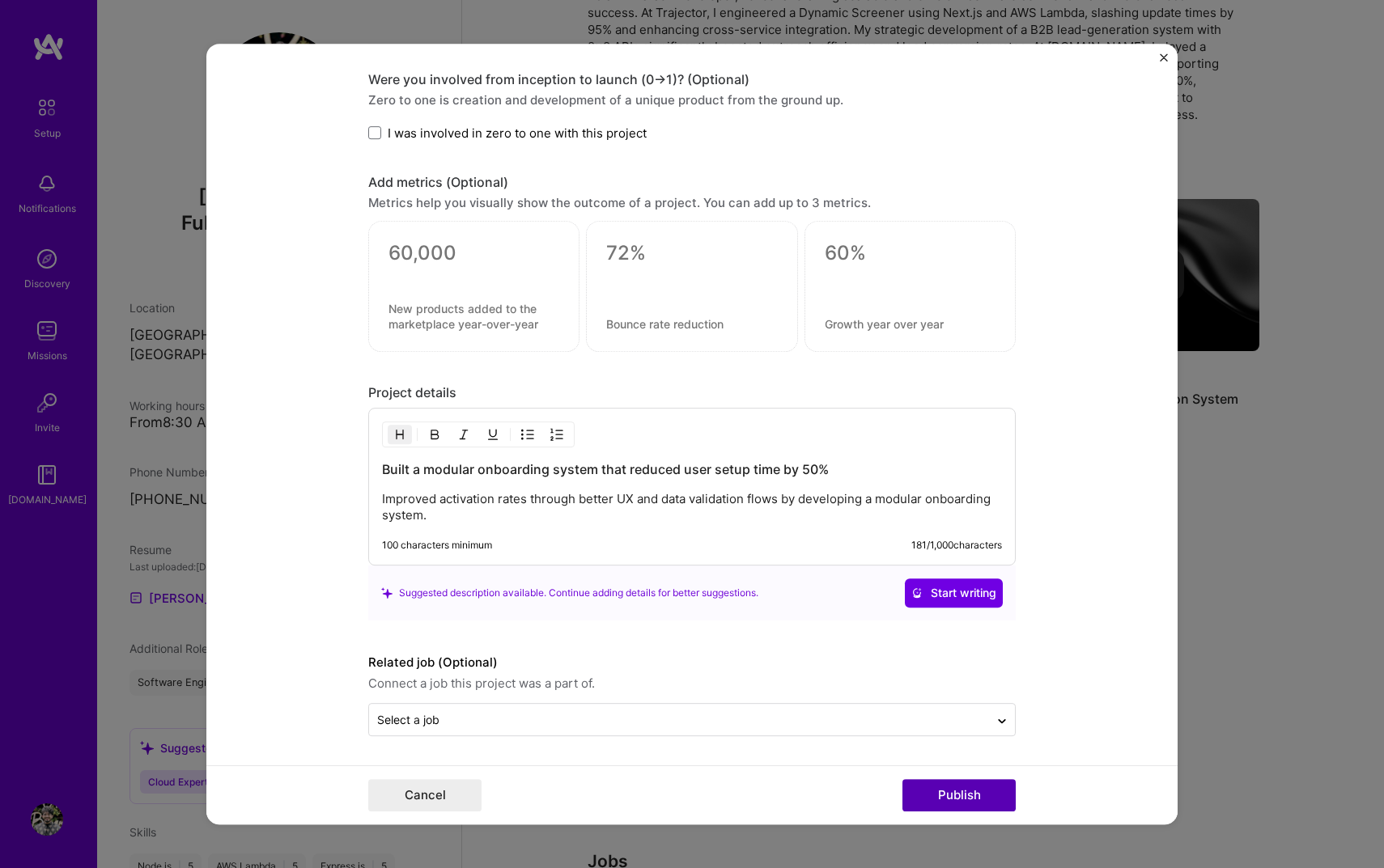
click at [913, 799] on button "Publish" at bounding box center [958, 796] width 113 height 33
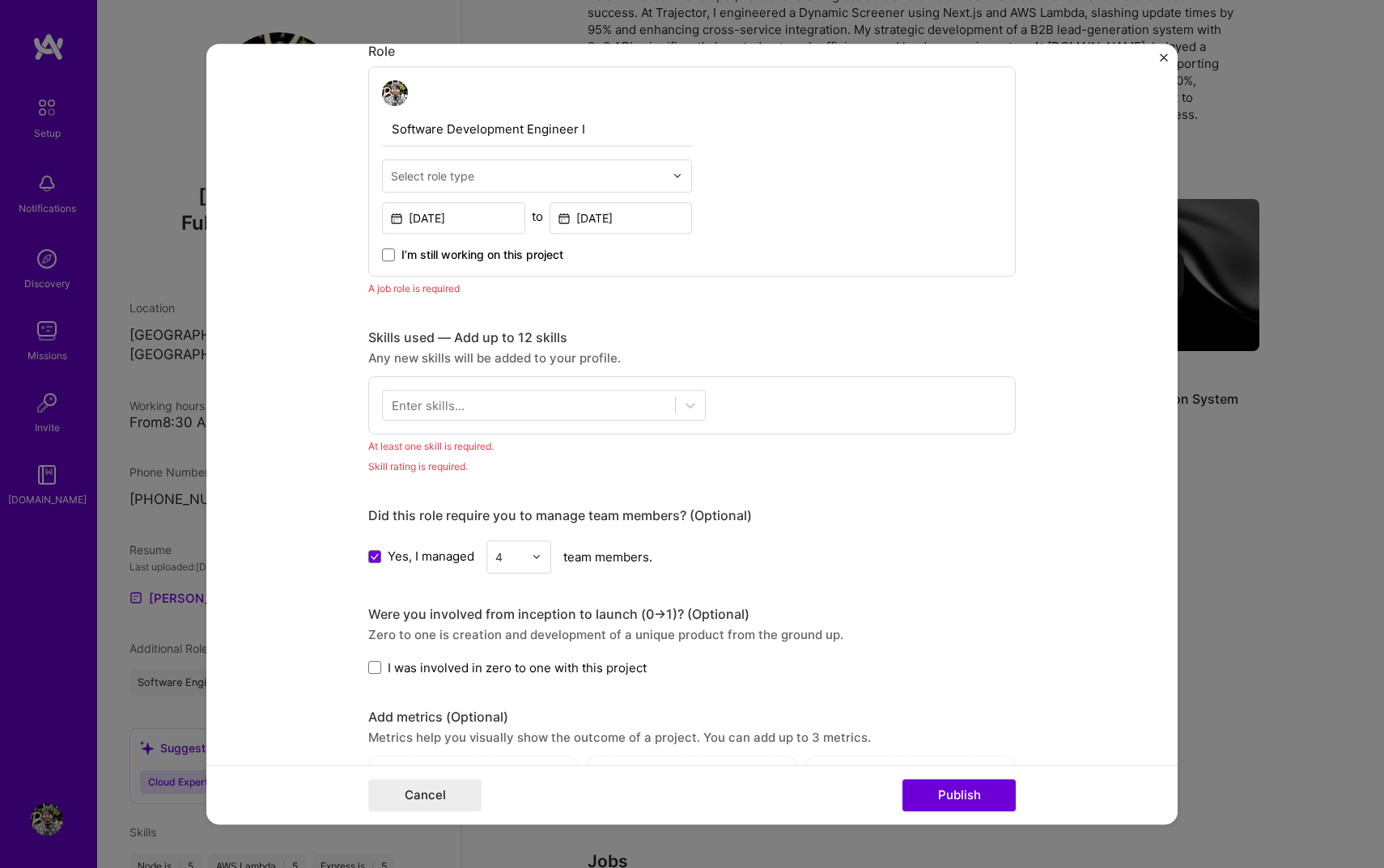
scroll to position [543, 0]
click at [433, 398] on div "Enter skills..." at bounding box center [428, 404] width 73 height 17
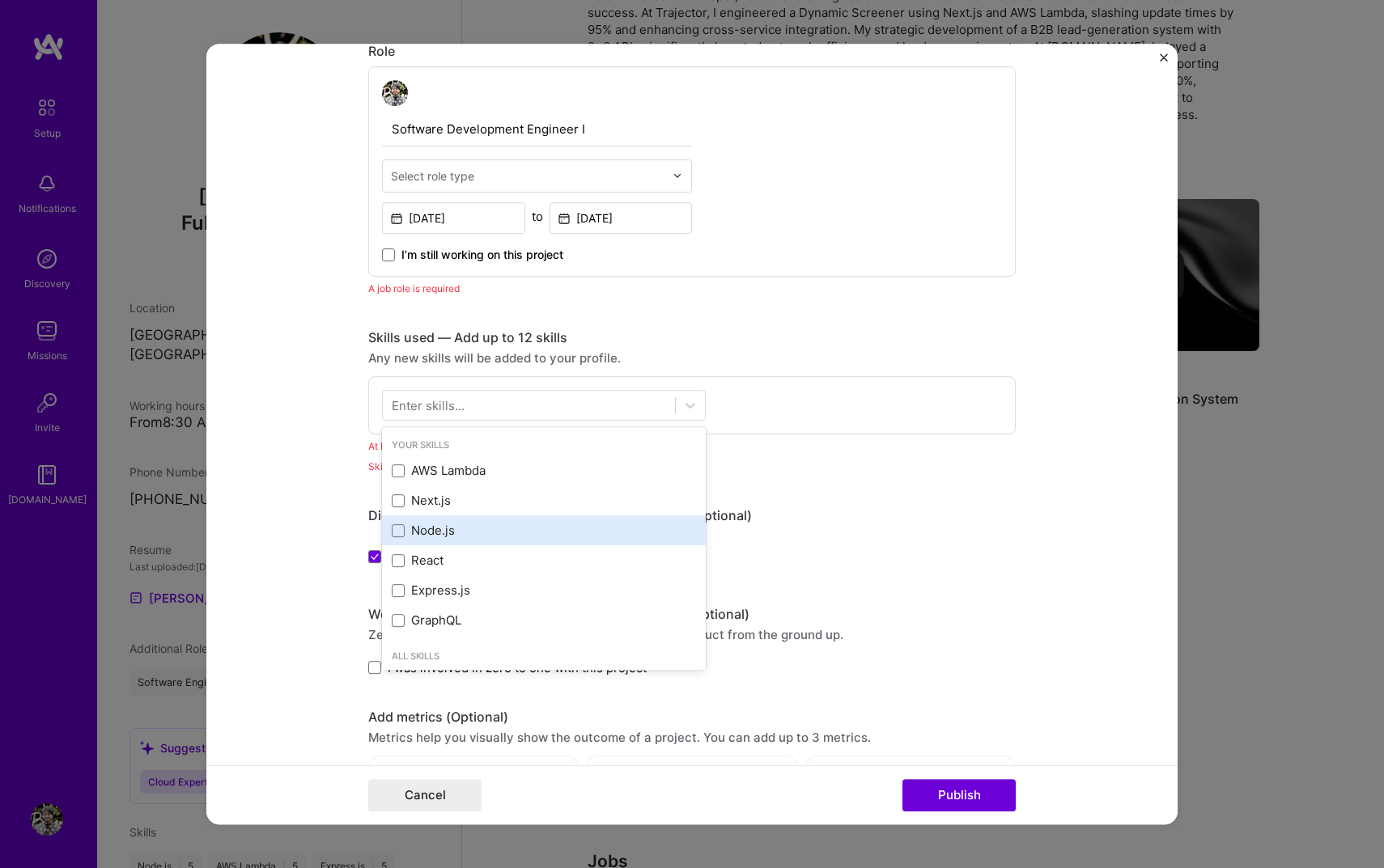
click at [405, 530] on div "Node.js" at bounding box center [544, 530] width 304 height 17
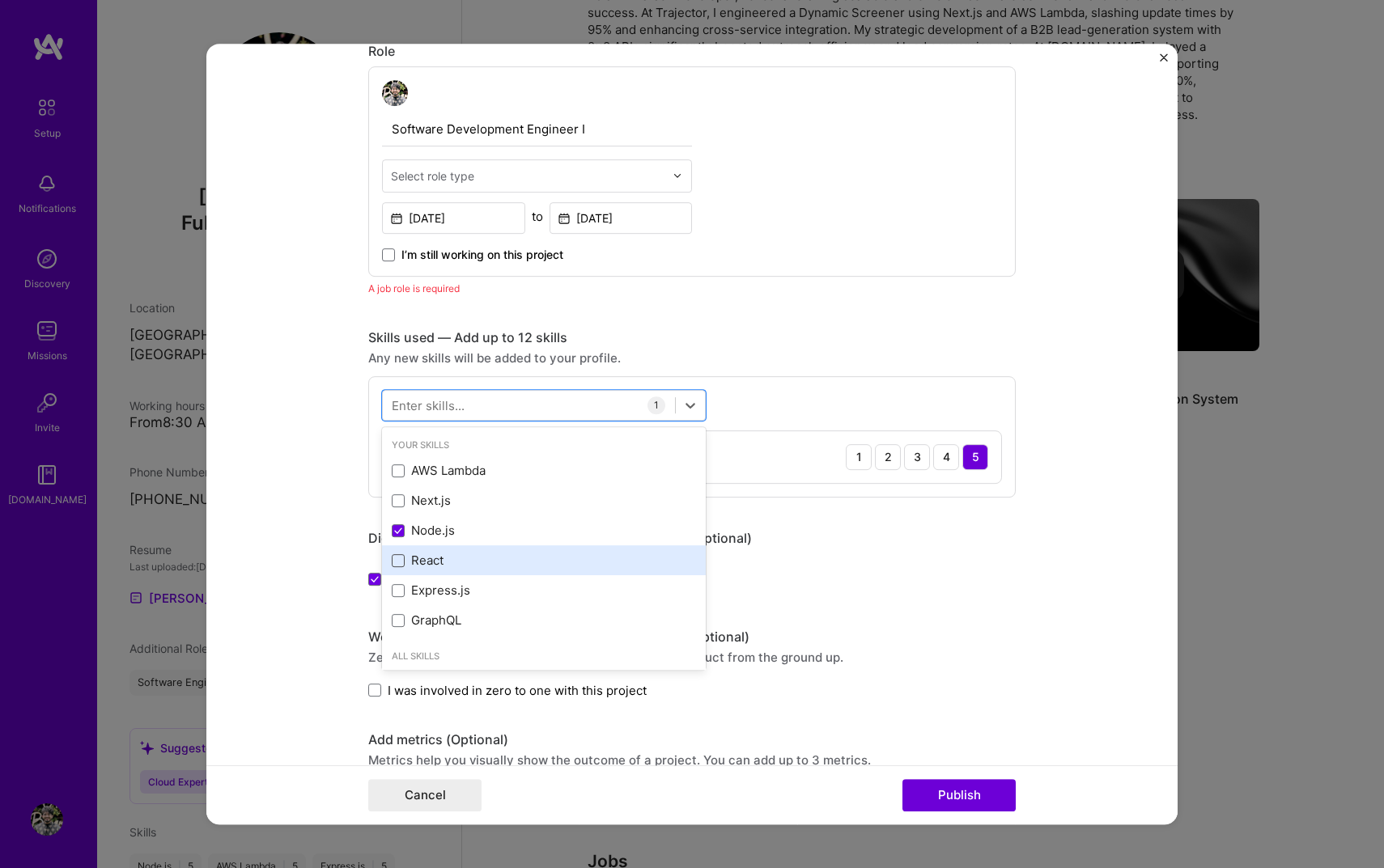
click at [398, 560] on span at bounding box center [398, 560] width 13 height 13
click at [0, 0] on input "checkbox" at bounding box center [0, 0] width 0 height 0
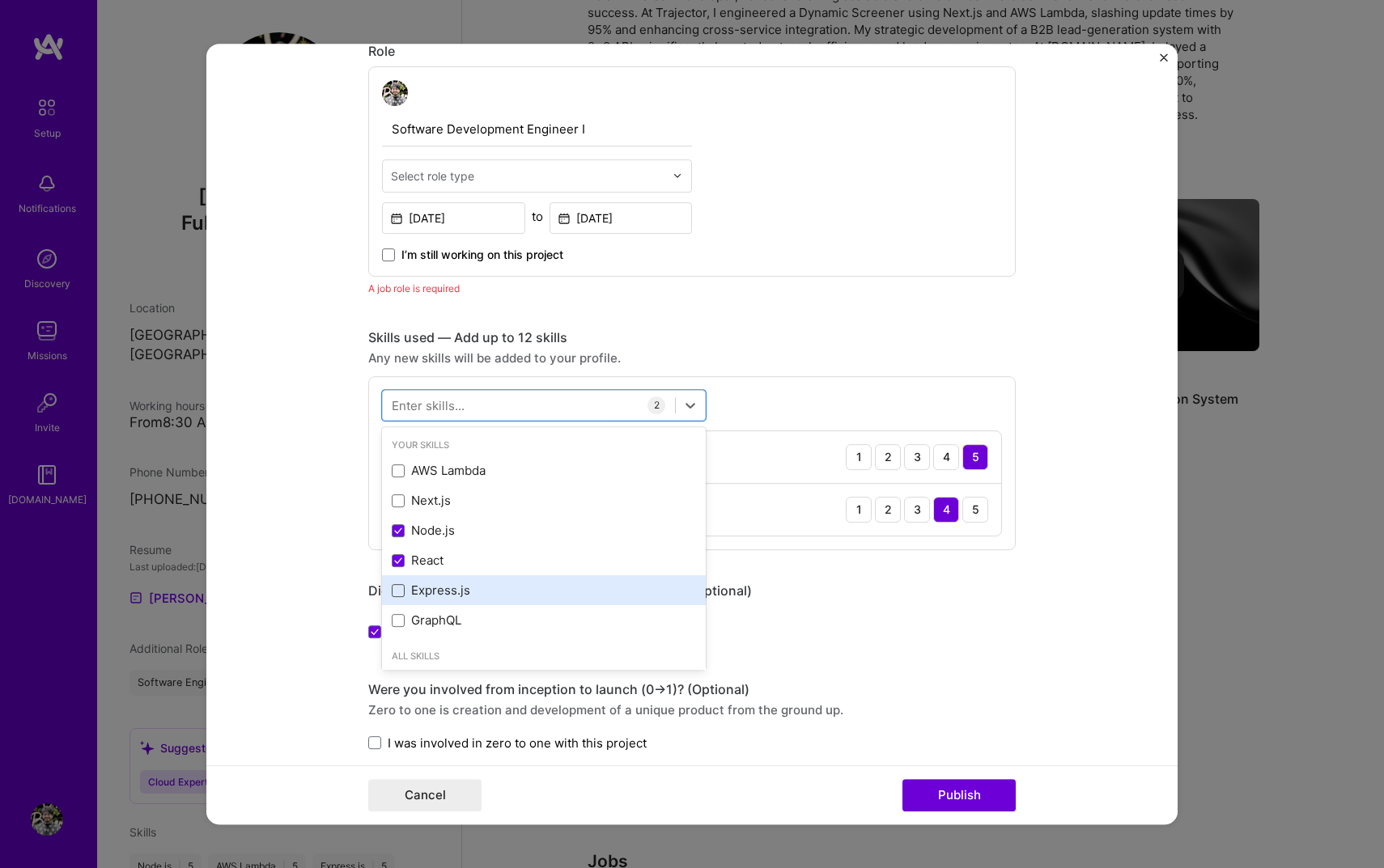
click at [403, 589] on span at bounding box center [398, 591] width 13 height 13
click at [0, 0] on input "checkbox" at bounding box center [0, 0] width 0 height 0
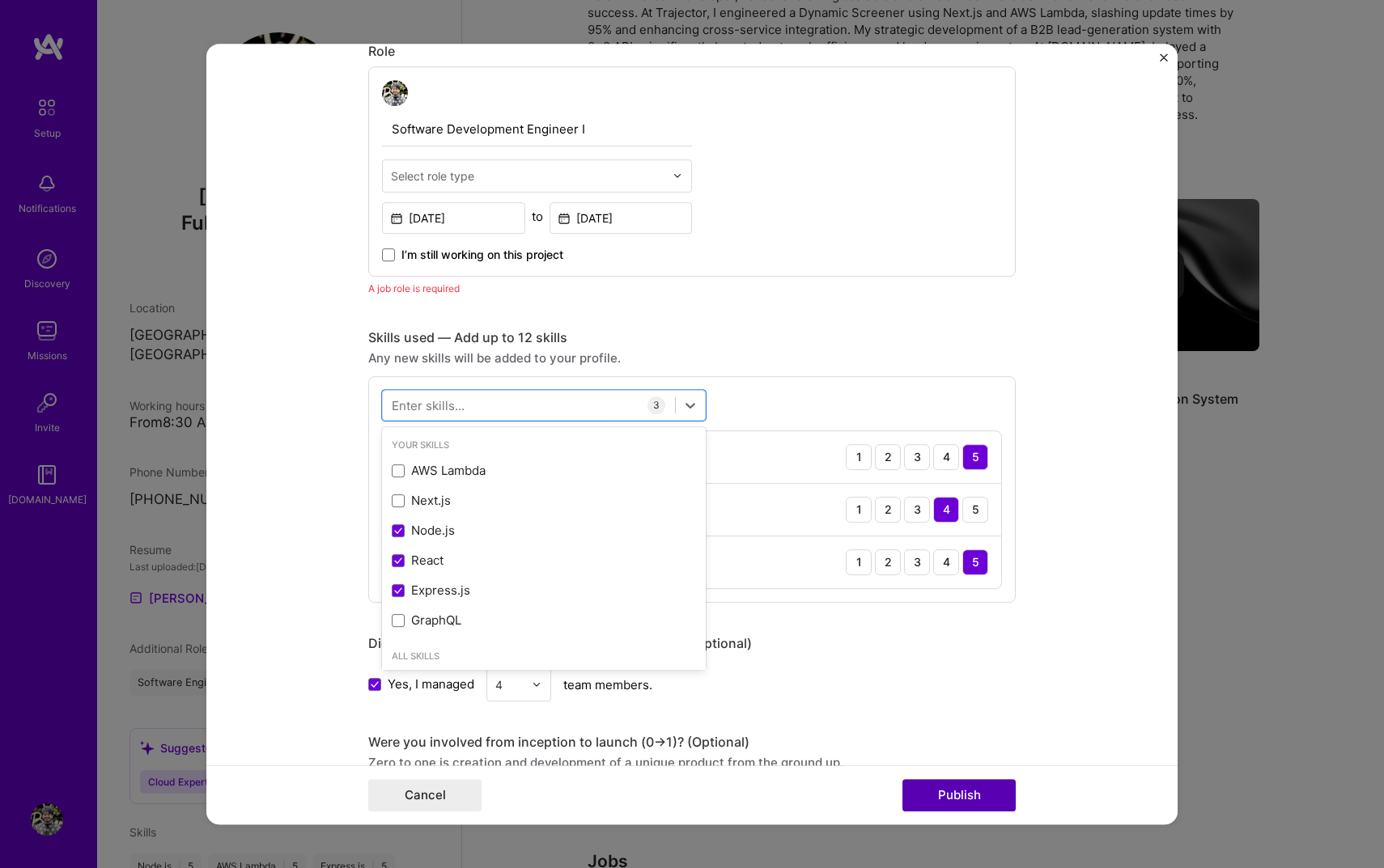
click at [978, 797] on button "Publish" at bounding box center [958, 796] width 113 height 33
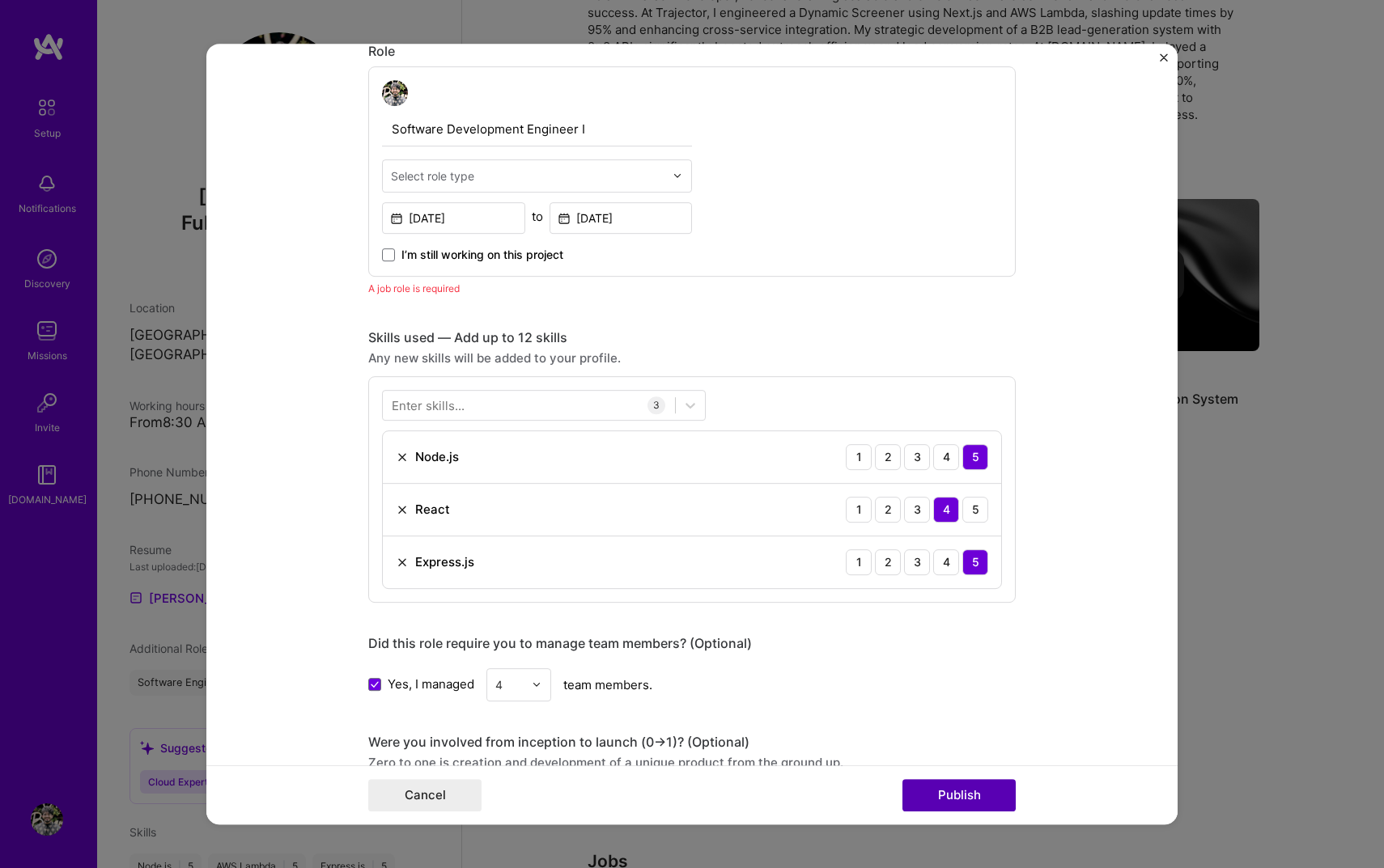
click at [976, 789] on button "Publish" at bounding box center [958, 796] width 113 height 33
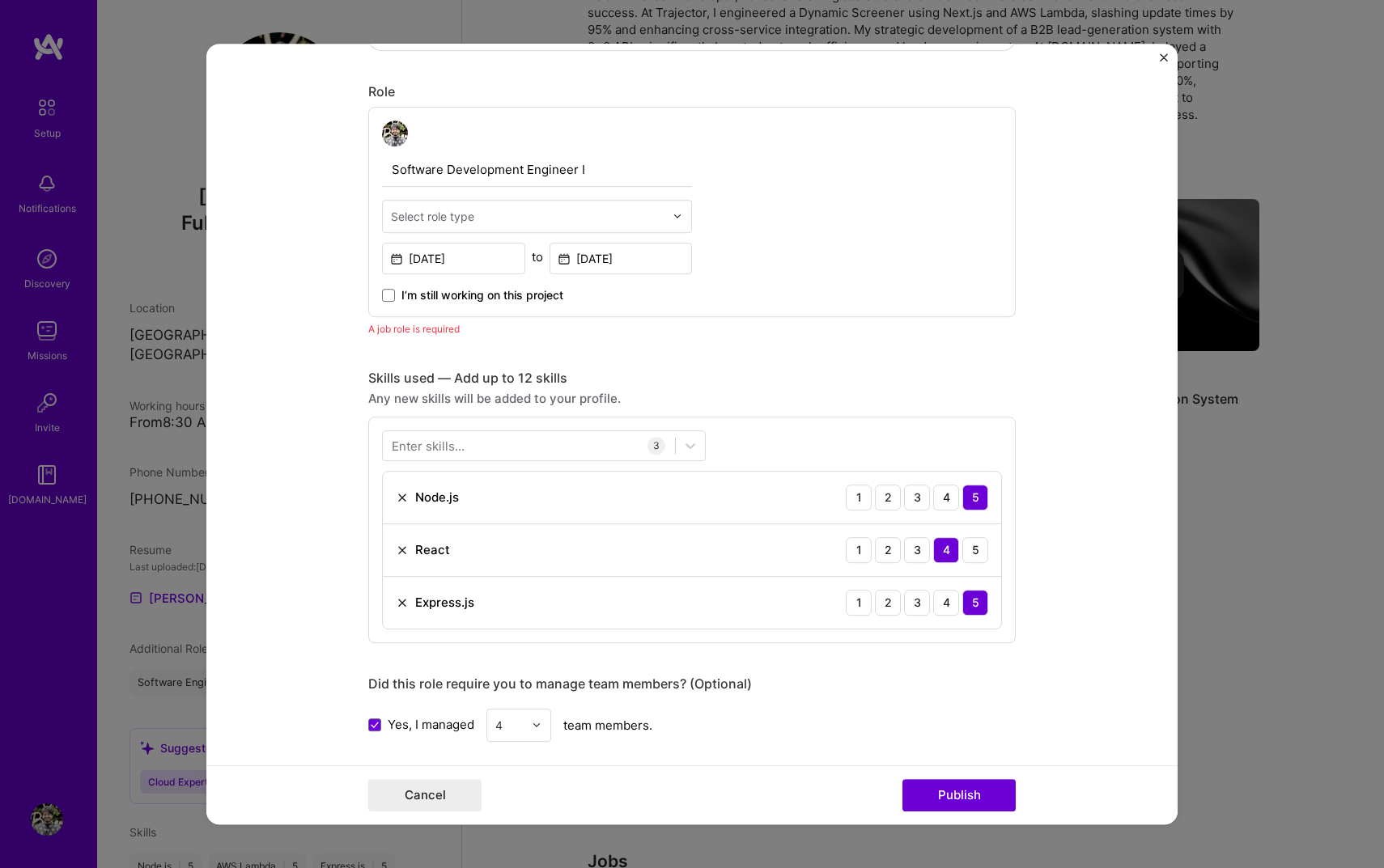
scroll to position [488, 0]
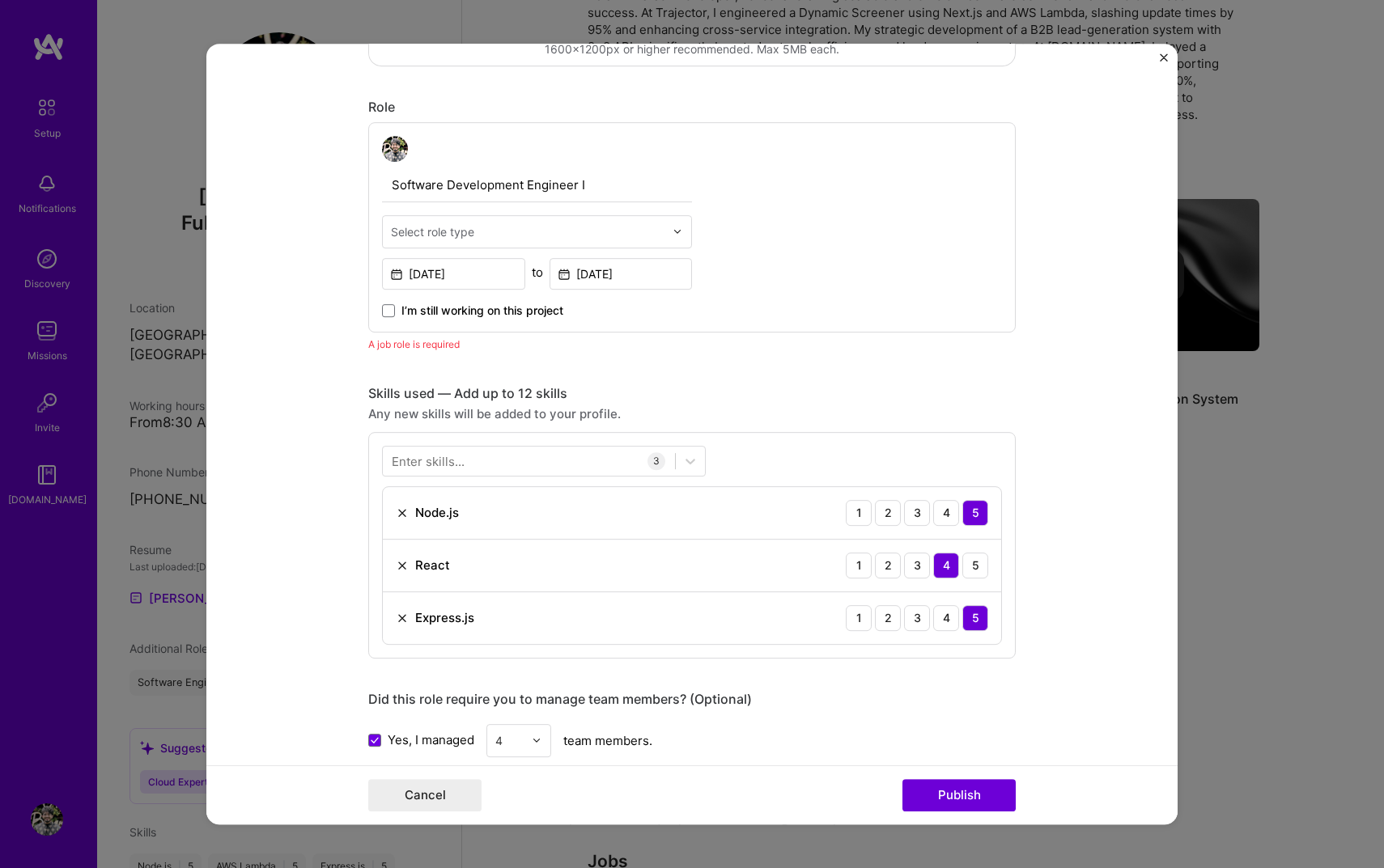
click at [477, 307] on span "I’m still working on this project" at bounding box center [482, 311] width 162 height 16
click at [0, 0] on input "I’m still working on this project" at bounding box center [0, 0] width 0 height 0
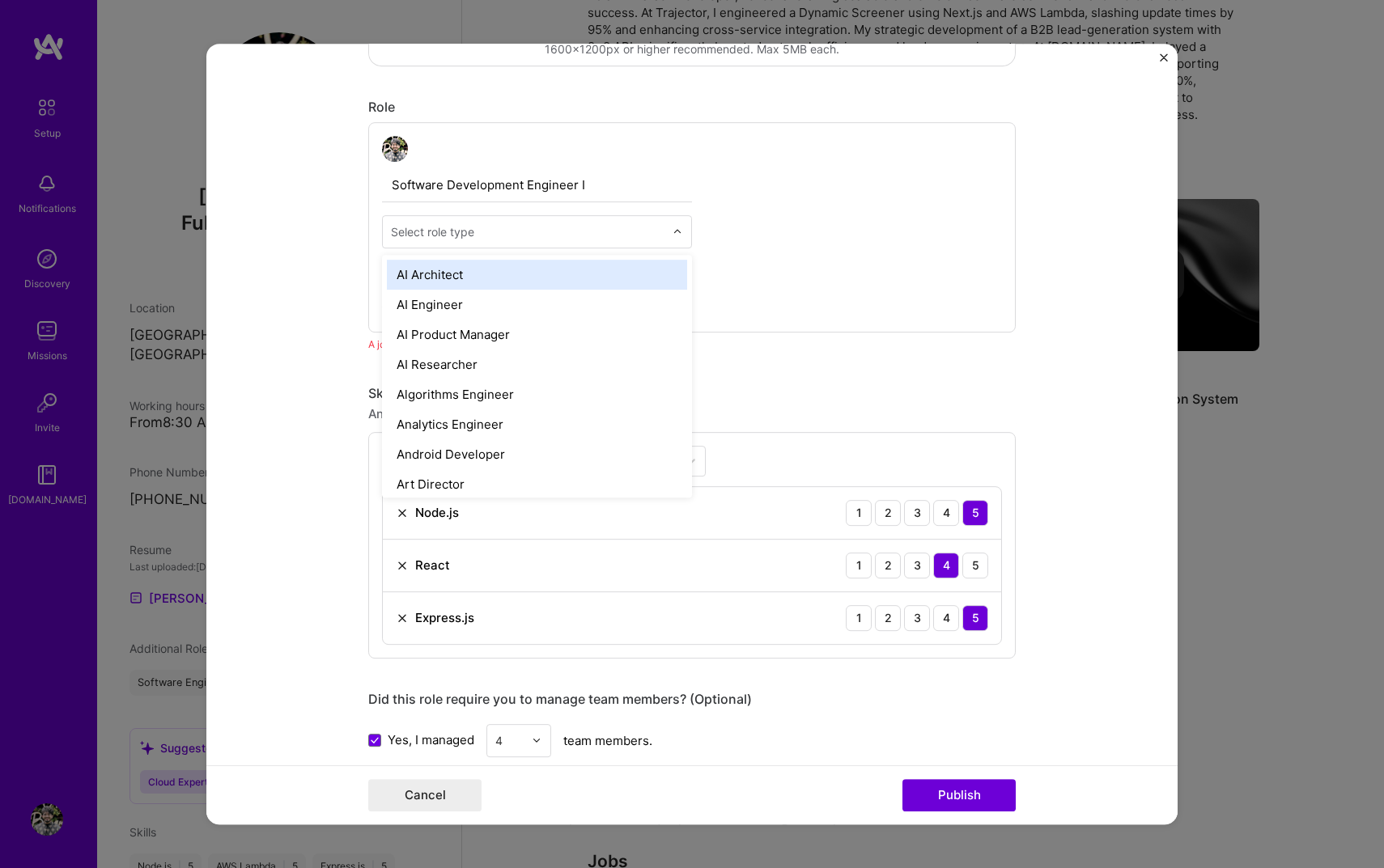
click at [456, 235] on div "Select role type" at bounding box center [432, 232] width 83 height 17
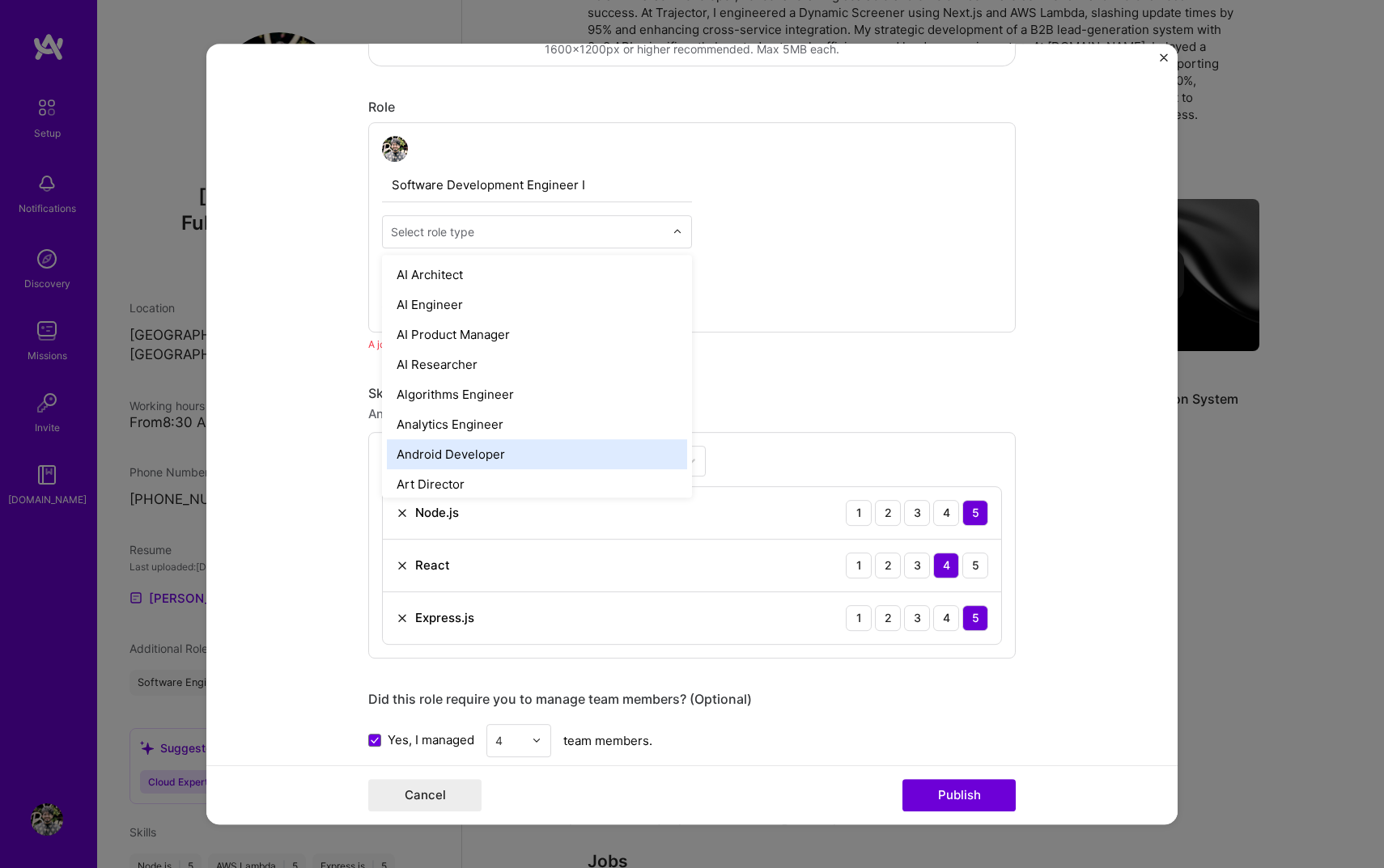
click at [335, 369] on form "Editing suggested project This project is suggested based on your LinkedIn, res…" at bounding box center [692, 434] width 971 height 782
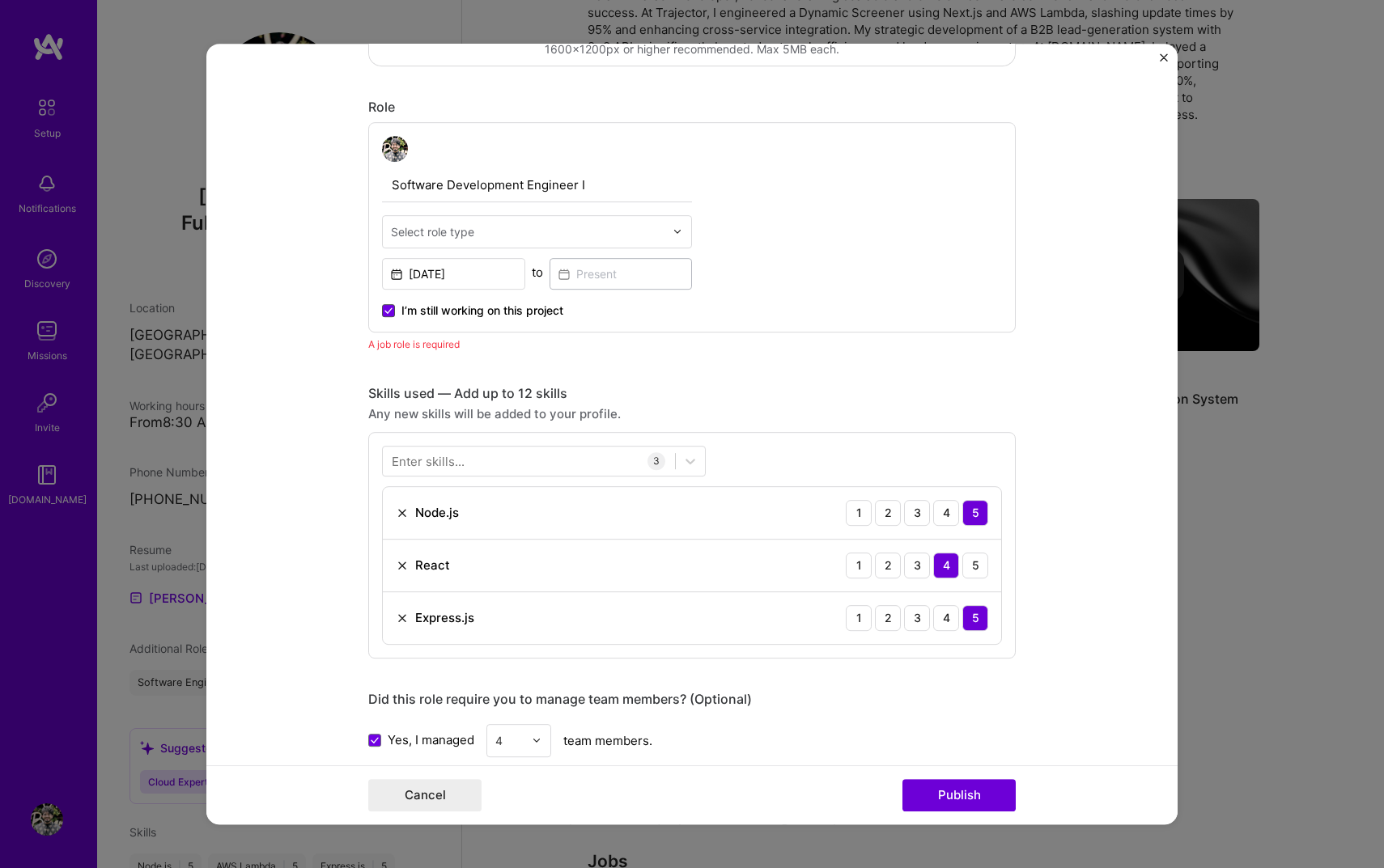
click at [392, 312] on span at bounding box center [388, 311] width 13 height 13
click at [0, 0] on input "I’m still working on this project" at bounding box center [0, 0] width 0 height 0
click at [505, 238] on input "text" at bounding box center [527, 232] width 273 height 17
type input "software"
click at [507, 294] on div "Software Engineer" at bounding box center [536, 304] width 300 height 30
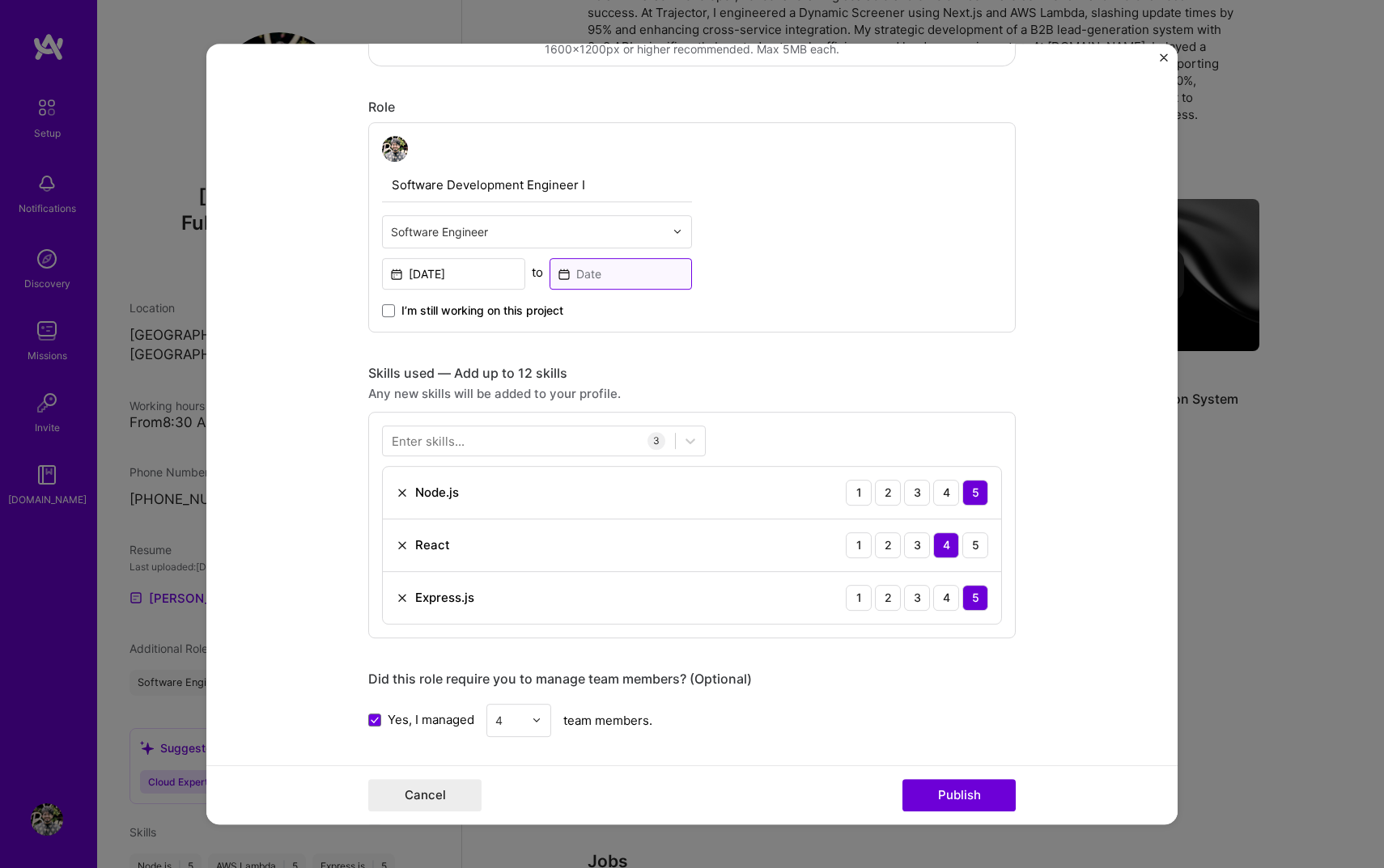
click at [576, 273] on input at bounding box center [621, 273] width 143 height 32
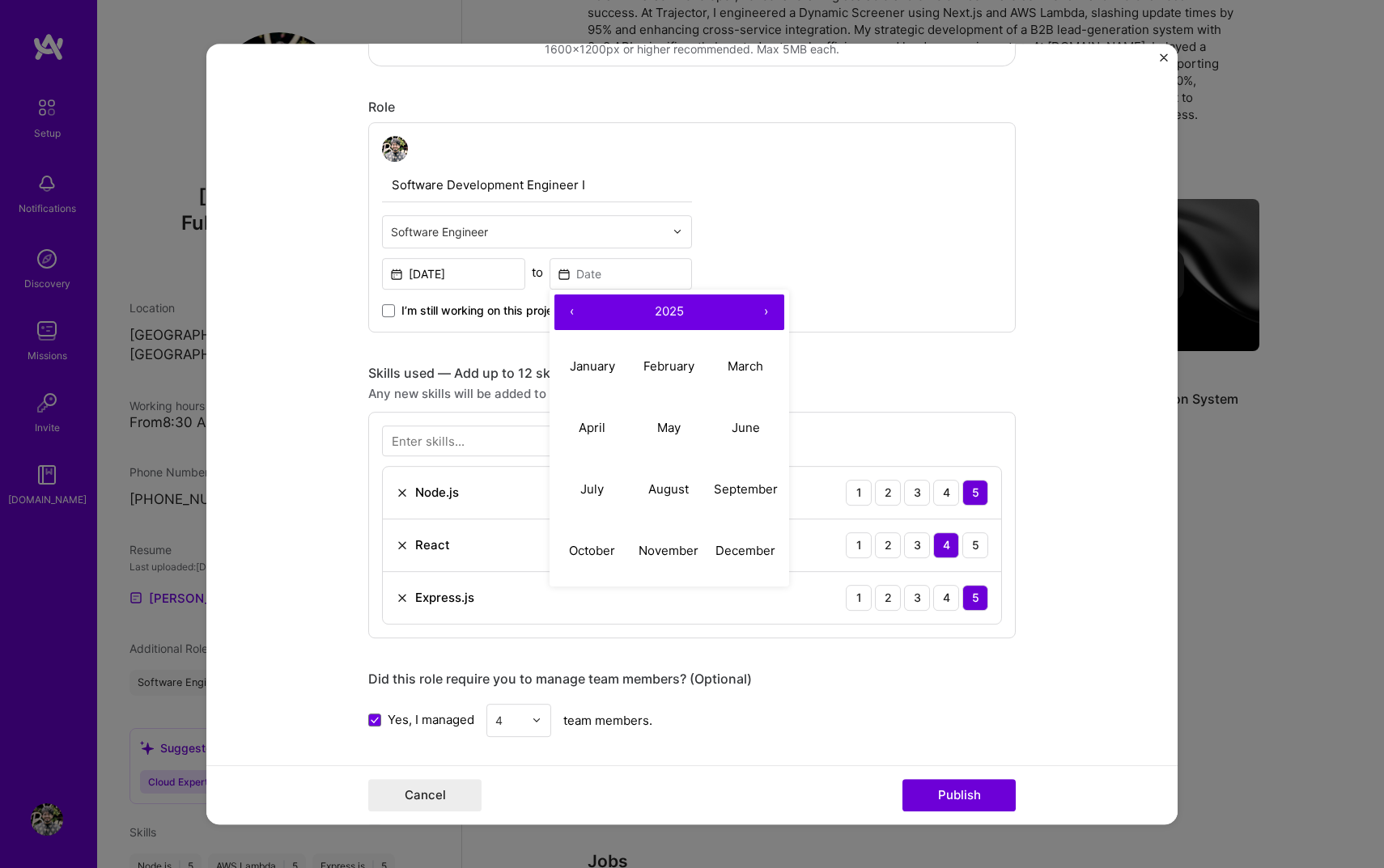
click at [577, 306] on button "‹" at bounding box center [572, 312] width 36 height 36
click at [749, 419] on button "June" at bounding box center [745, 428] width 76 height 62
type input "[DATE]"
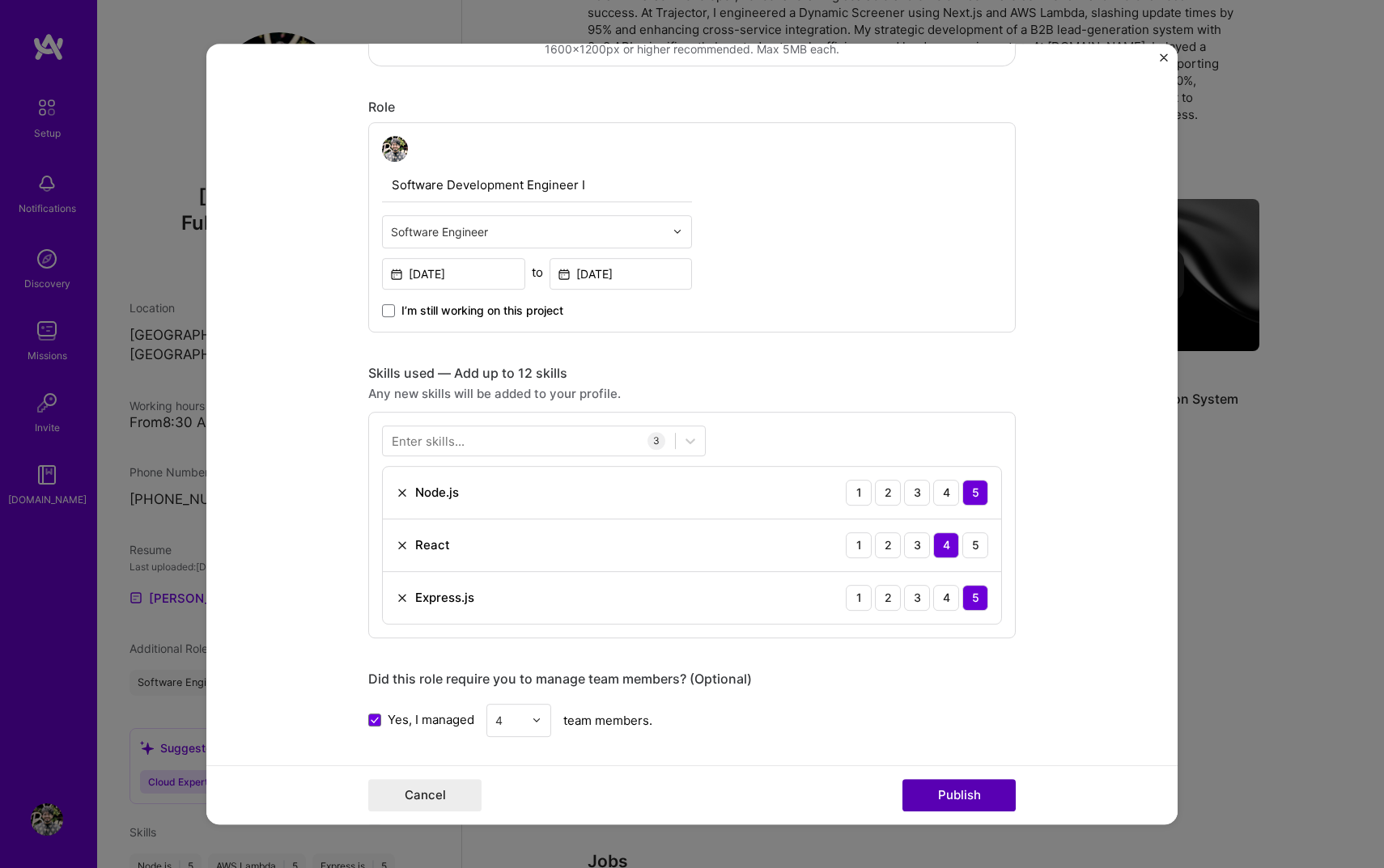
click at [958, 792] on button "Publish" at bounding box center [958, 796] width 113 height 33
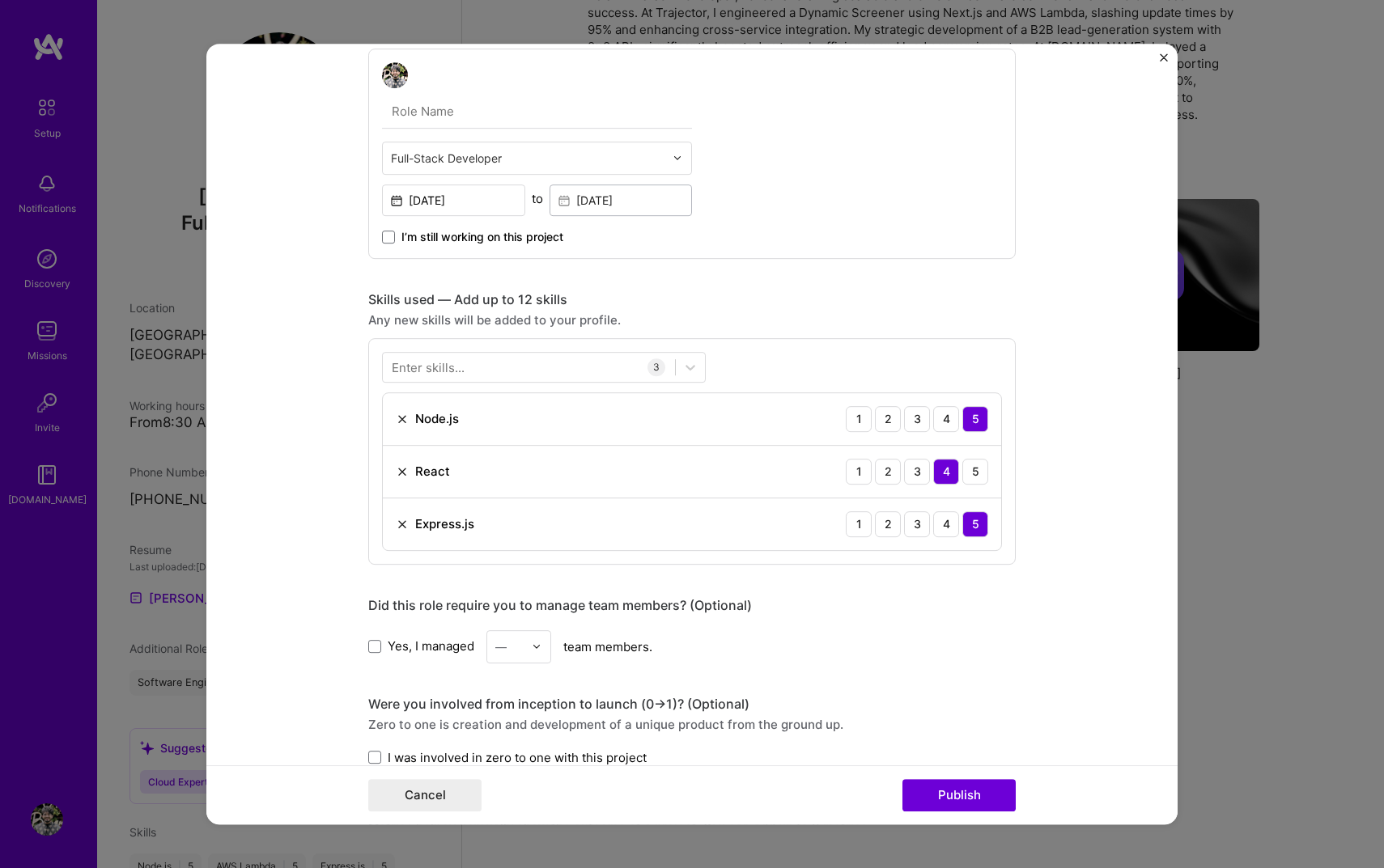
scroll to position [414, 0]
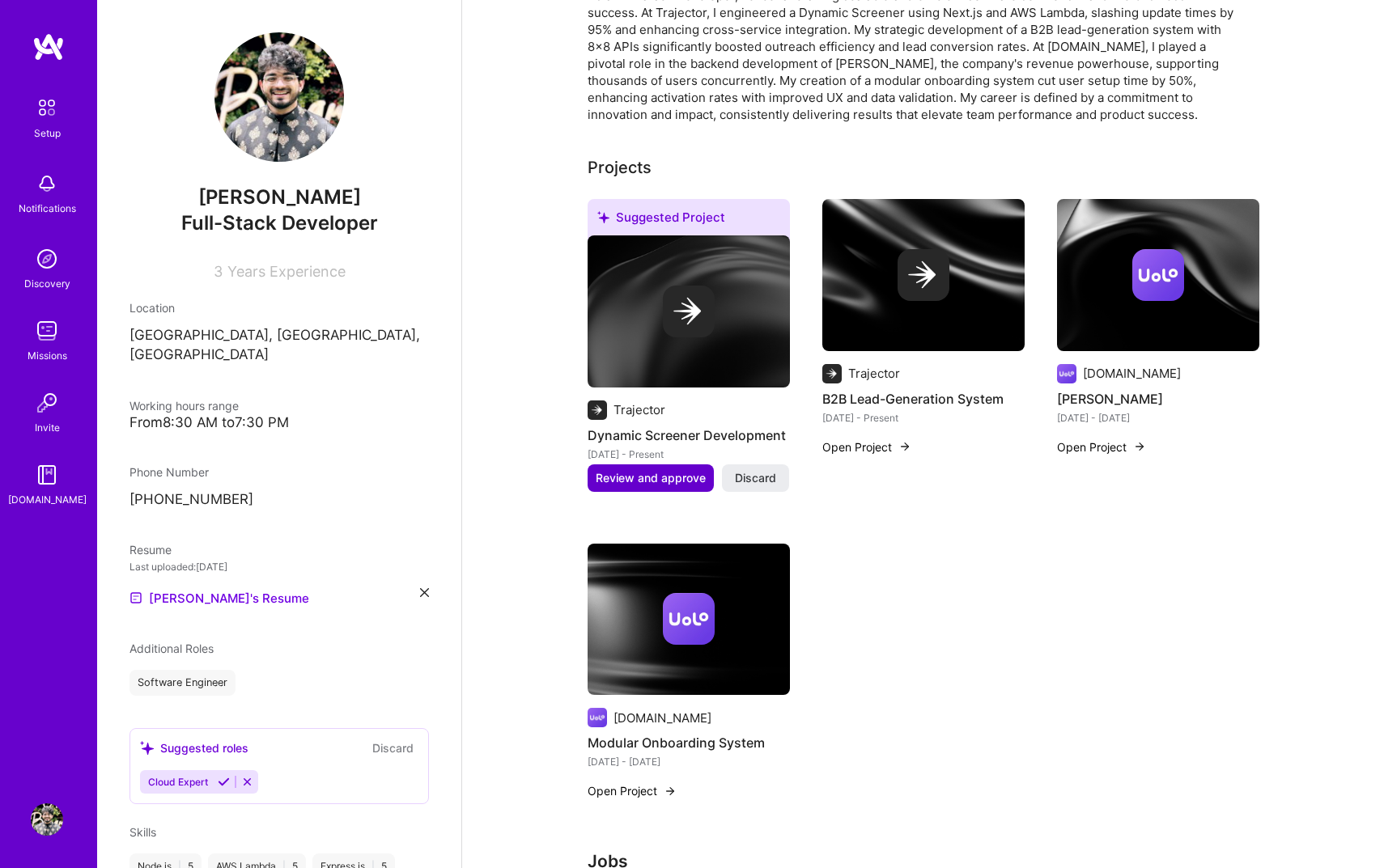
click at [684, 470] on span "Review and approve" at bounding box center [650, 478] width 110 height 16
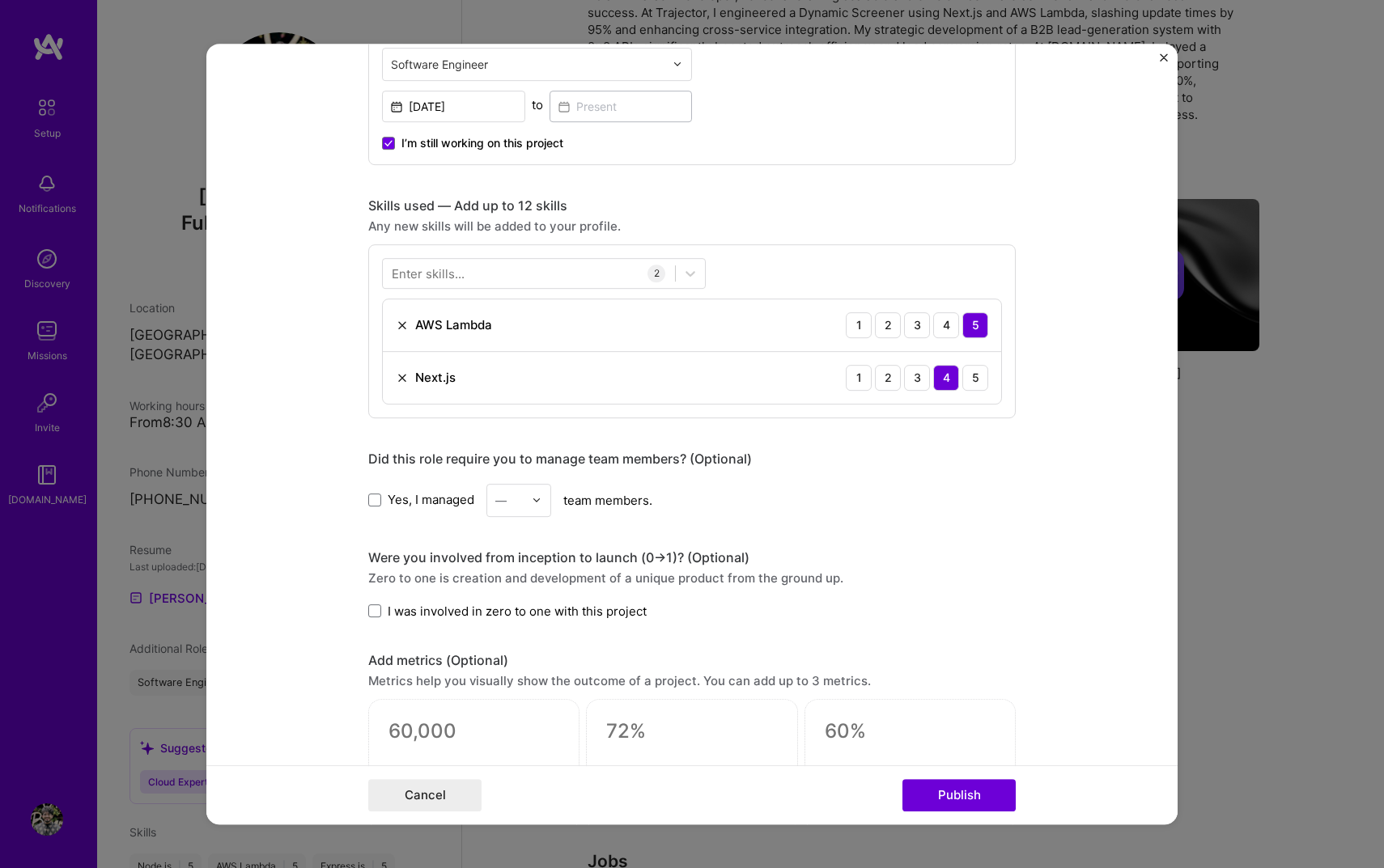
scroll to position [623, 0]
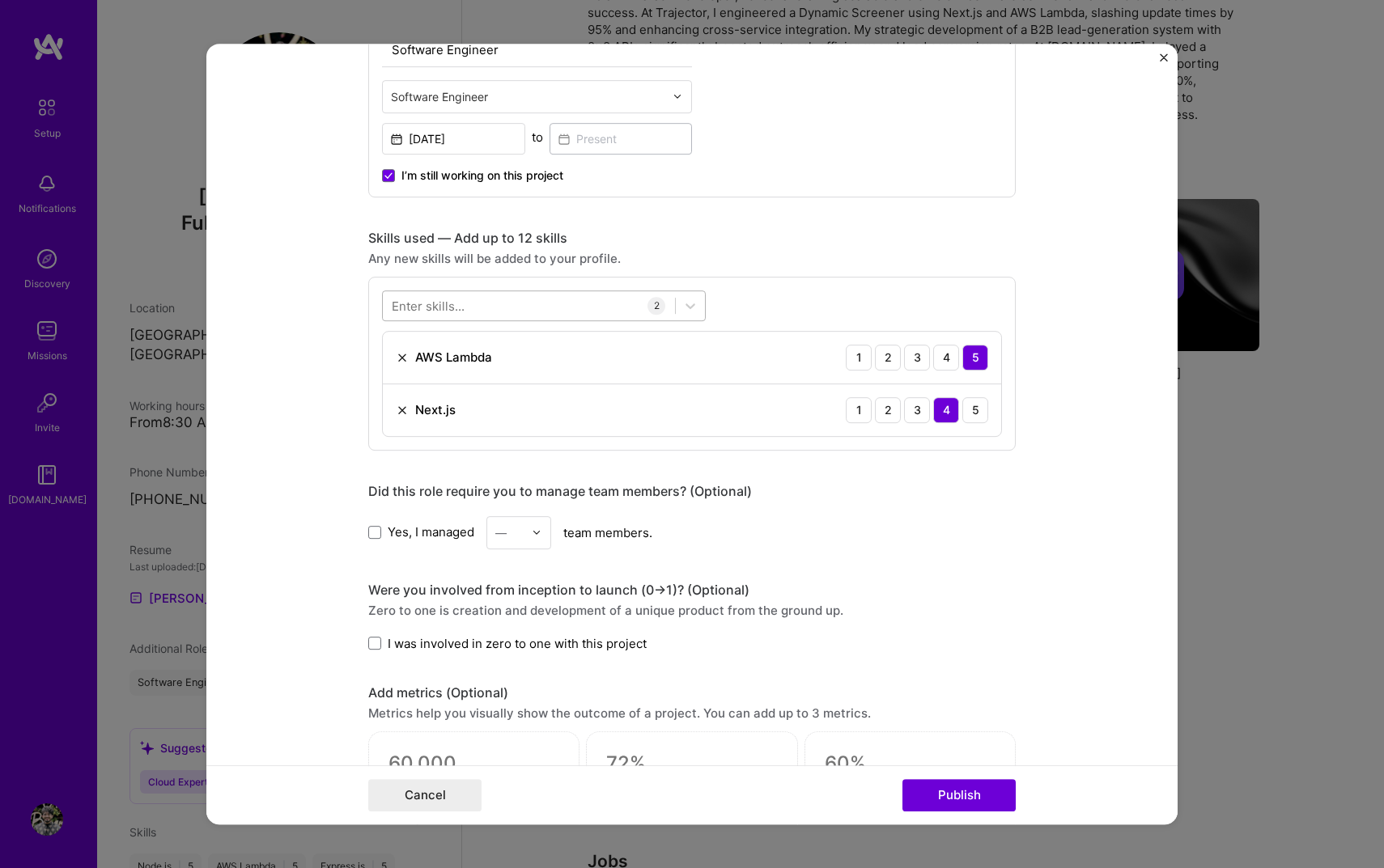
click at [487, 294] on div at bounding box center [528, 305] width 292 height 27
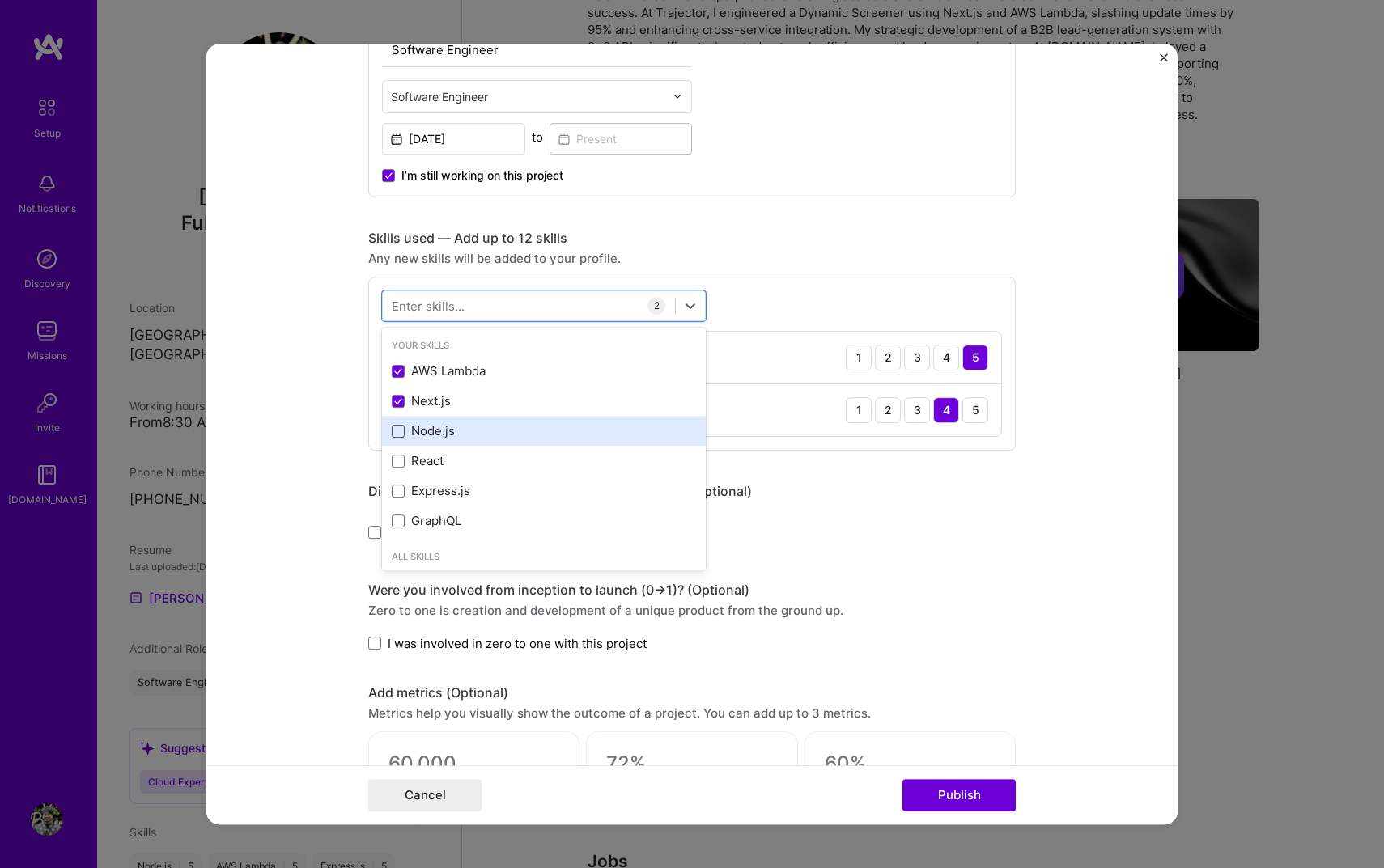
click at [399, 425] on span at bounding box center [398, 431] width 13 height 13
click at [0, 0] on input "checkbox" at bounding box center [0, 0] width 0 height 0
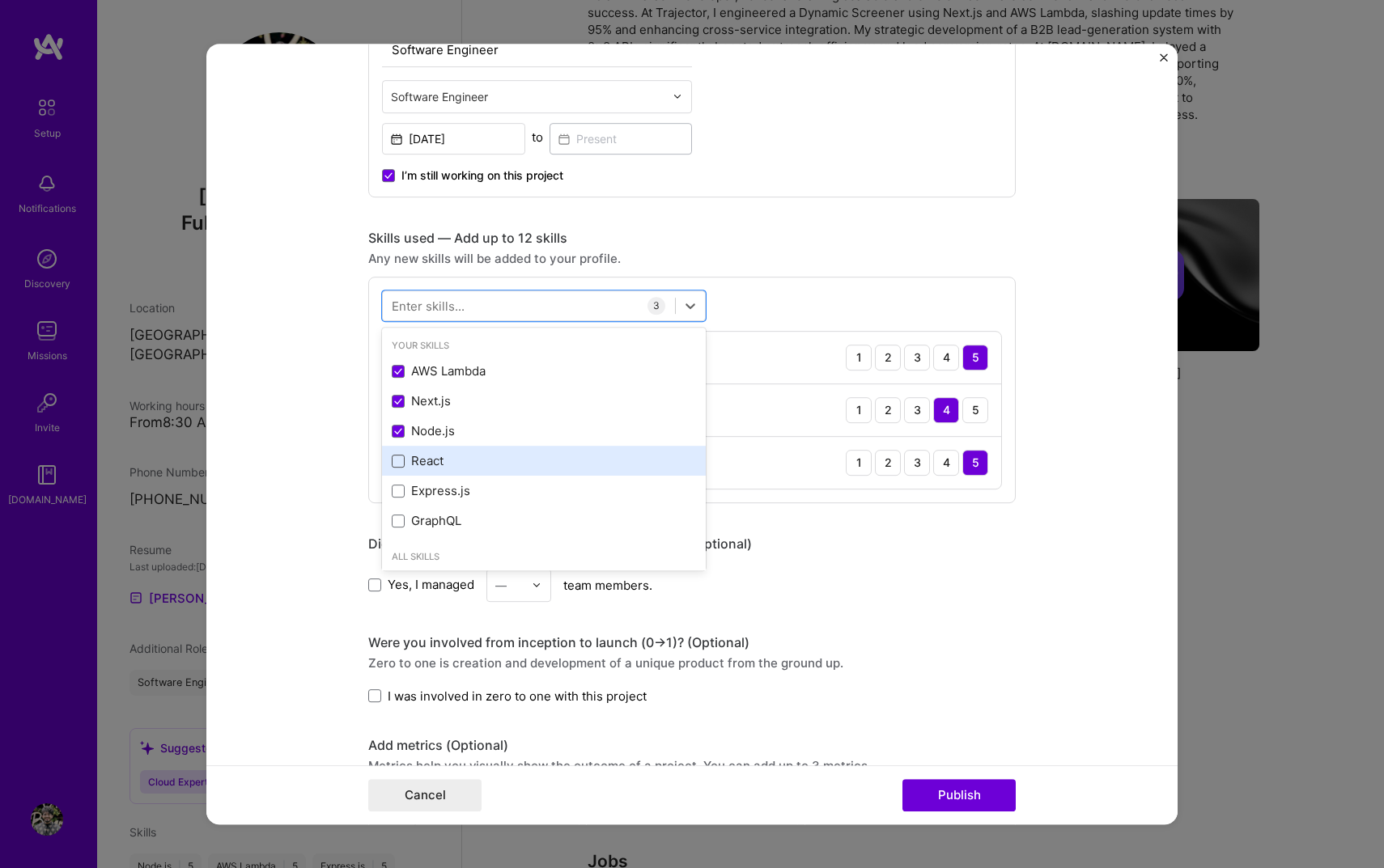
drag, startPoint x: 397, startPoint y: 457, endPoint x: 397, endPoint y: 467, distance: 10.0
click at [397, 457] on span at bounding box center [398, 461] width 13 height 13
click at [0, 0] on input "checkbox" at bounding box center [0, 0] width 0 height 0
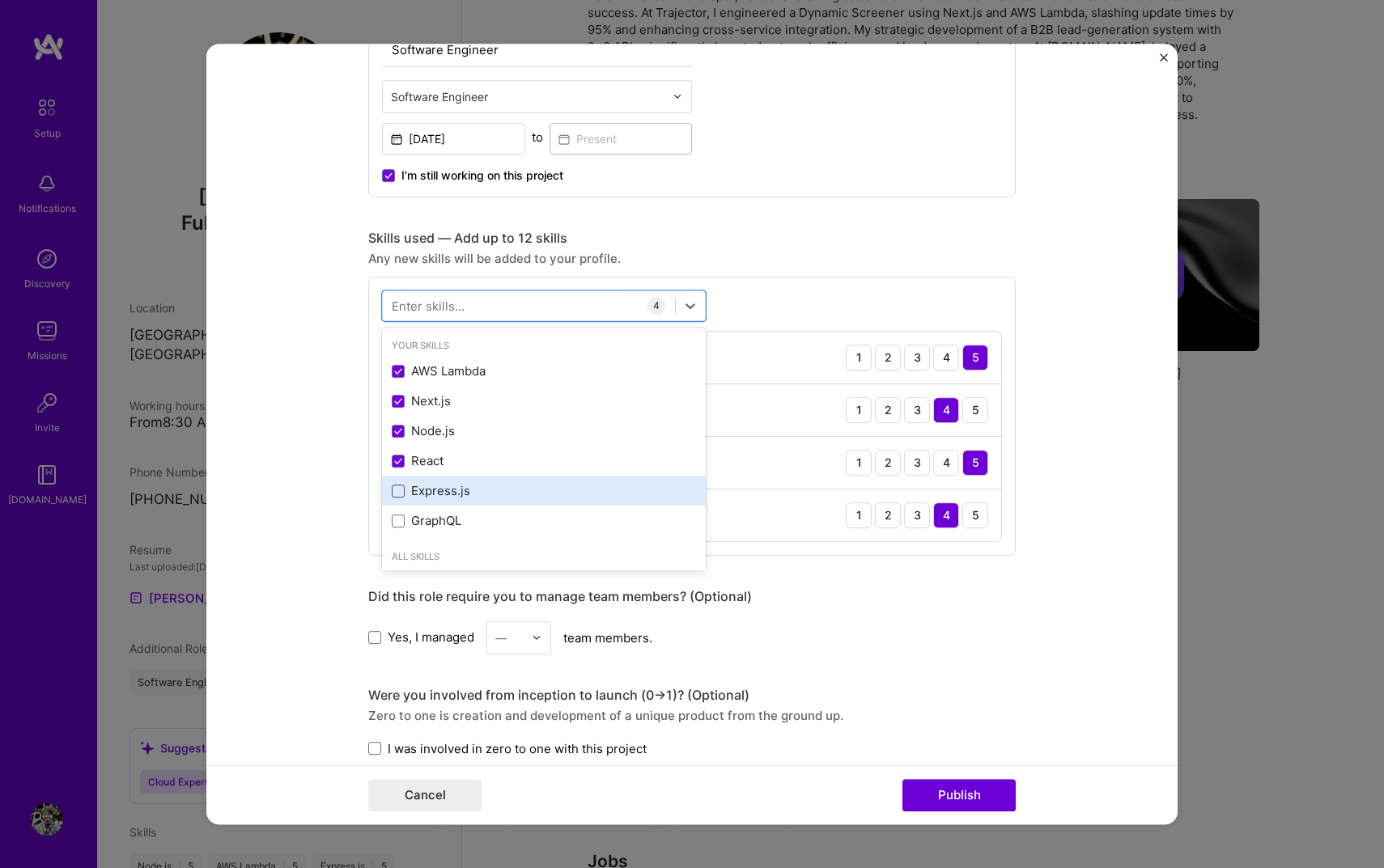
click at [397, 487] on span at bounding box center [398, 491] width 13 height 13
click at [0, 0] on input "checkbox" at bounding box center [0, 0] width 0 height 0
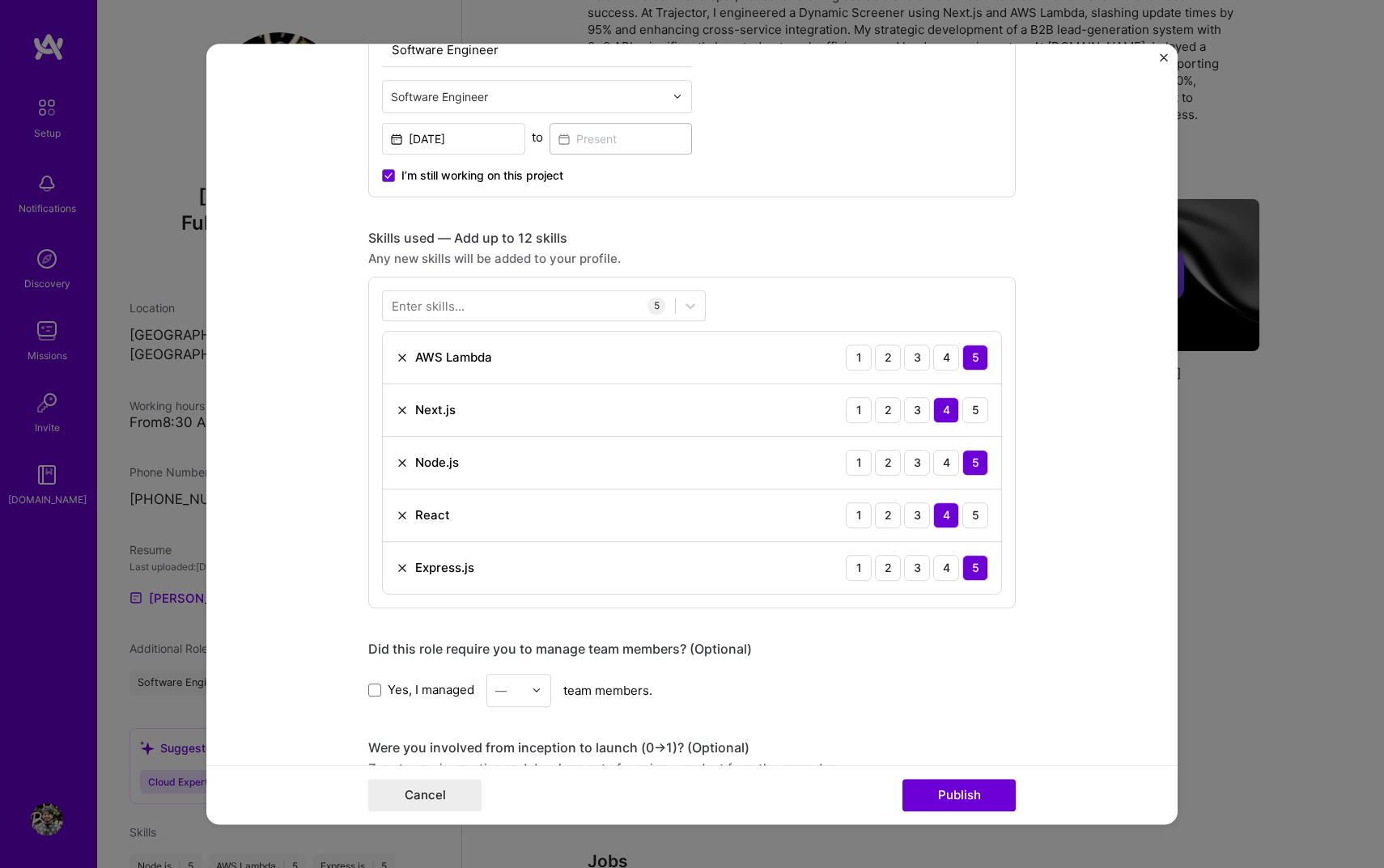
click at [882, 686] on div "Yes, I managed — team members." at bounding box center [692, 691] width 648 height 33
click at [967, 777] on div "Cancel Publish" at bounding box center [692, 795] width 971 height 59
click at [967, 786] on button "Publish" at bounding box center [958, 796] width 113 height 33
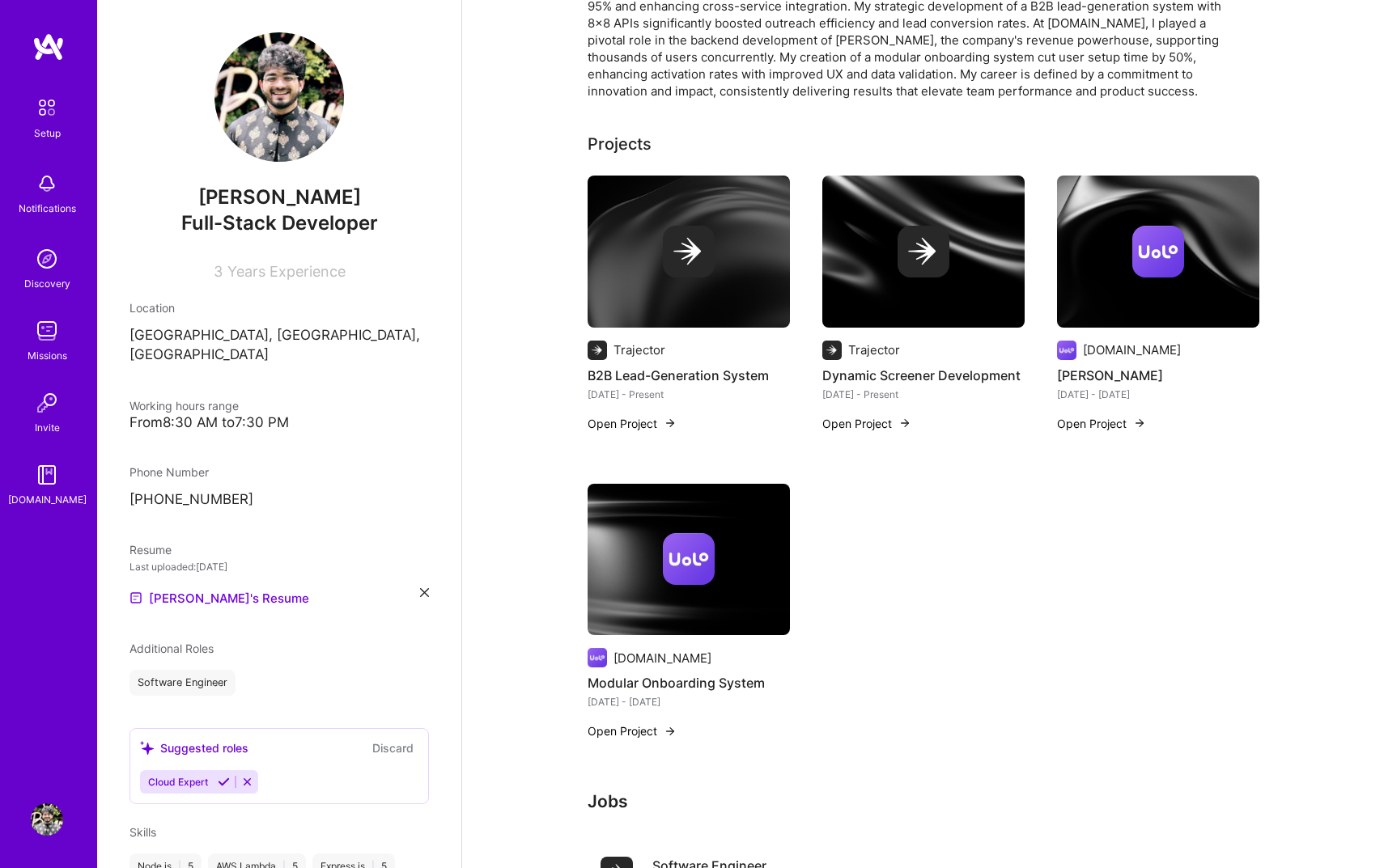
scroll to position [943, 0]
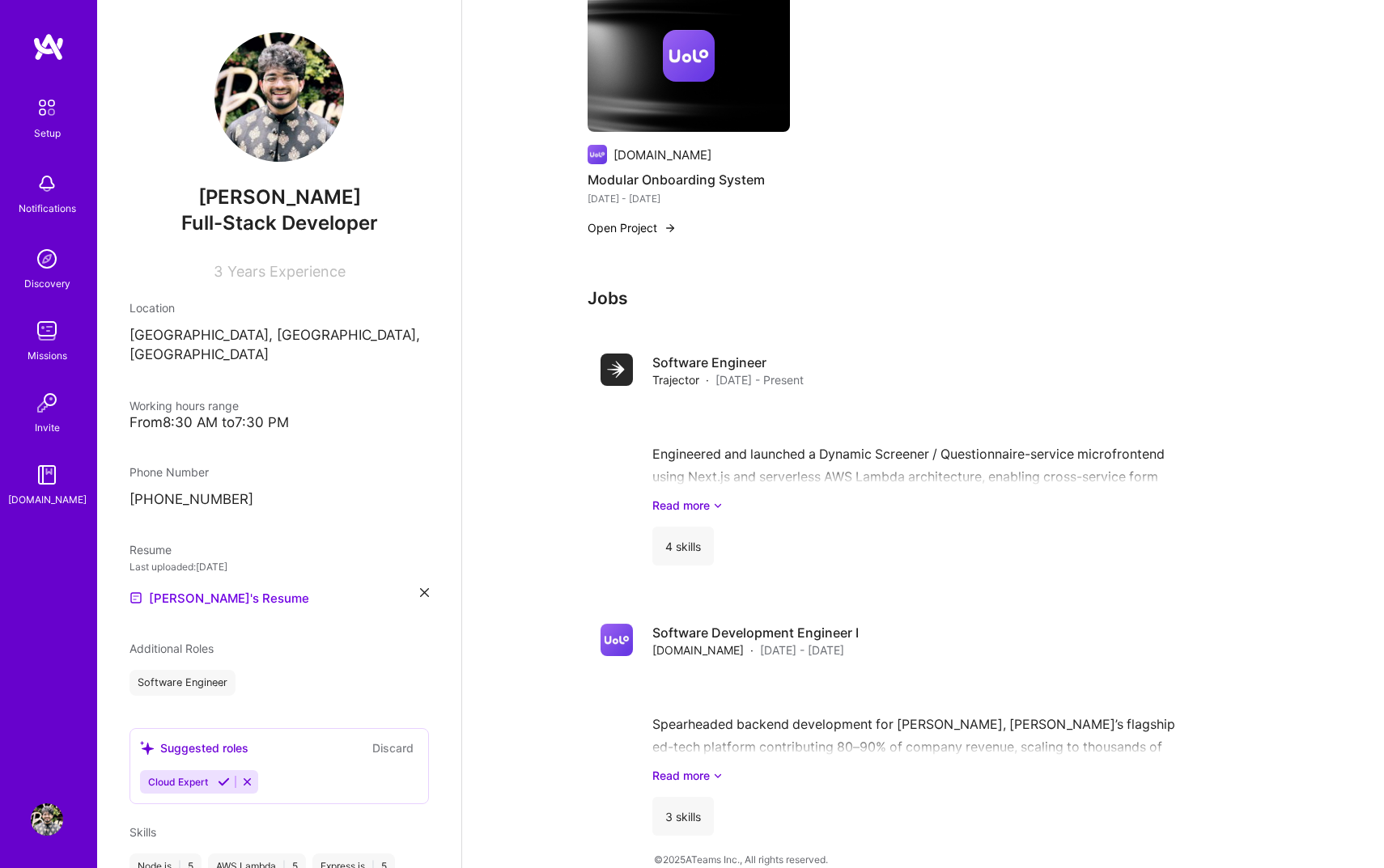
click at [51, 111] on img at bounding box center [47, 107] width 34 height 34
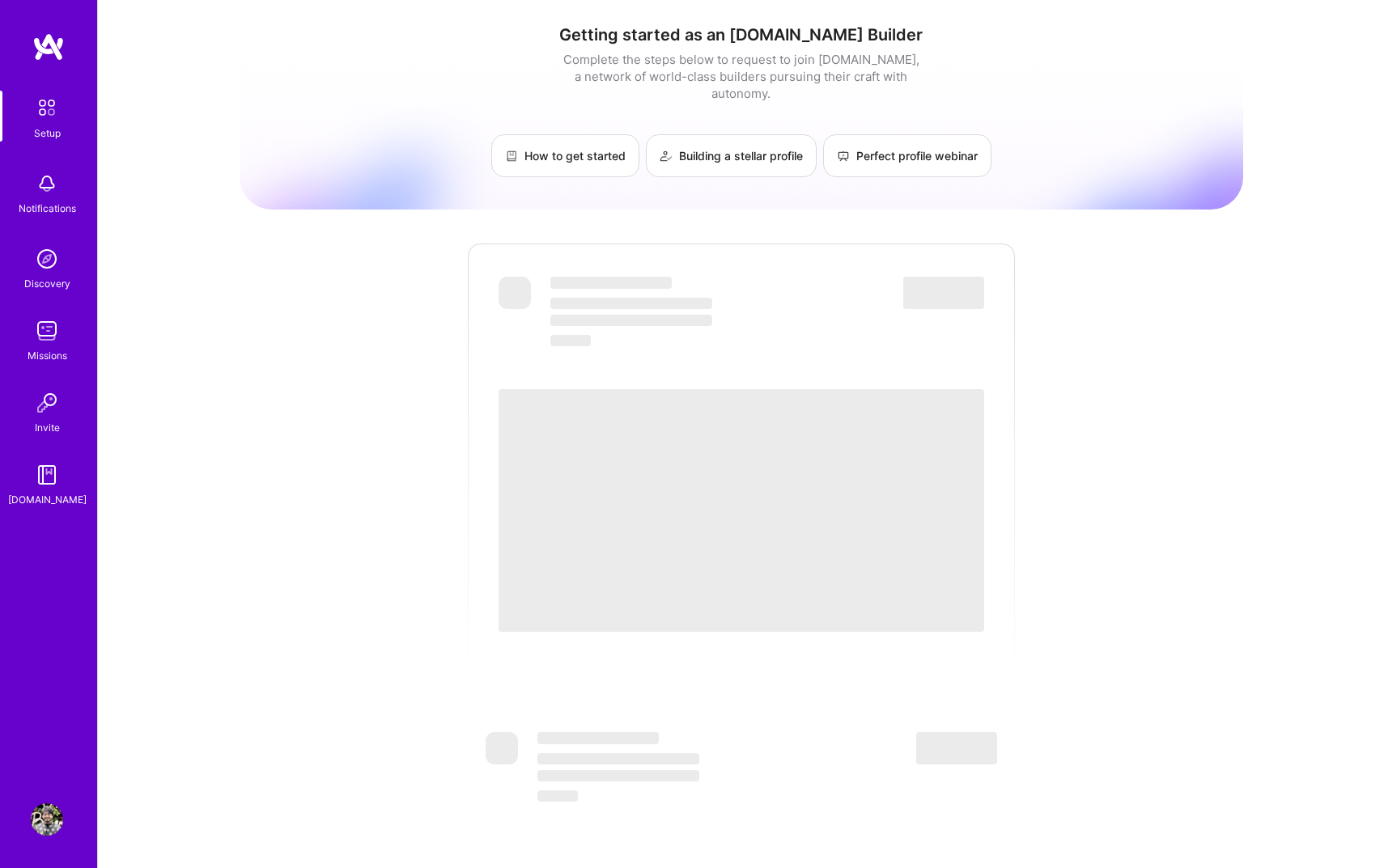
click at [43, 179] on img at bounding box center [47, 184] width 33 height 33
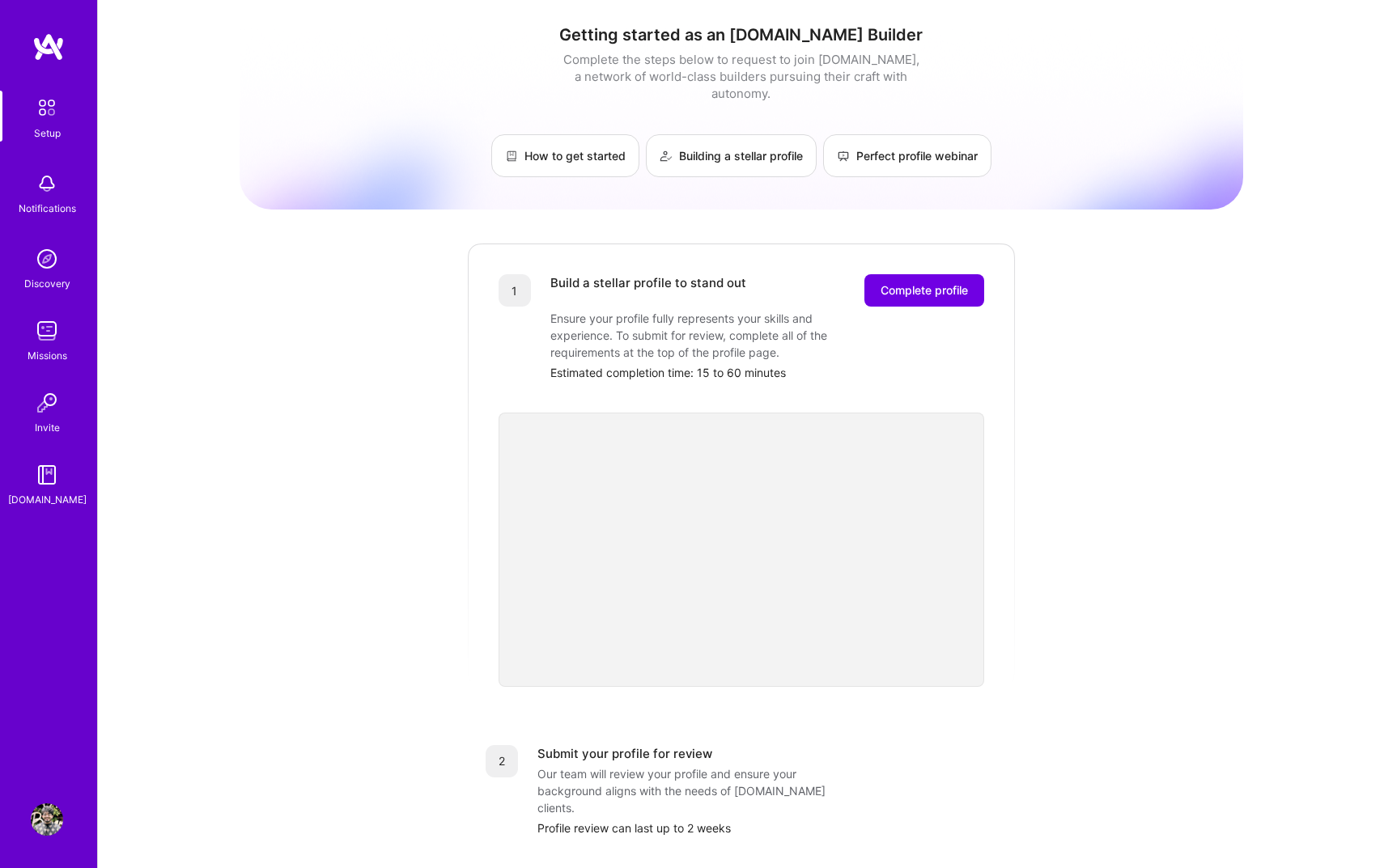
click at [48, 247] on img at bounding box center [47, 259] width 33 height 33
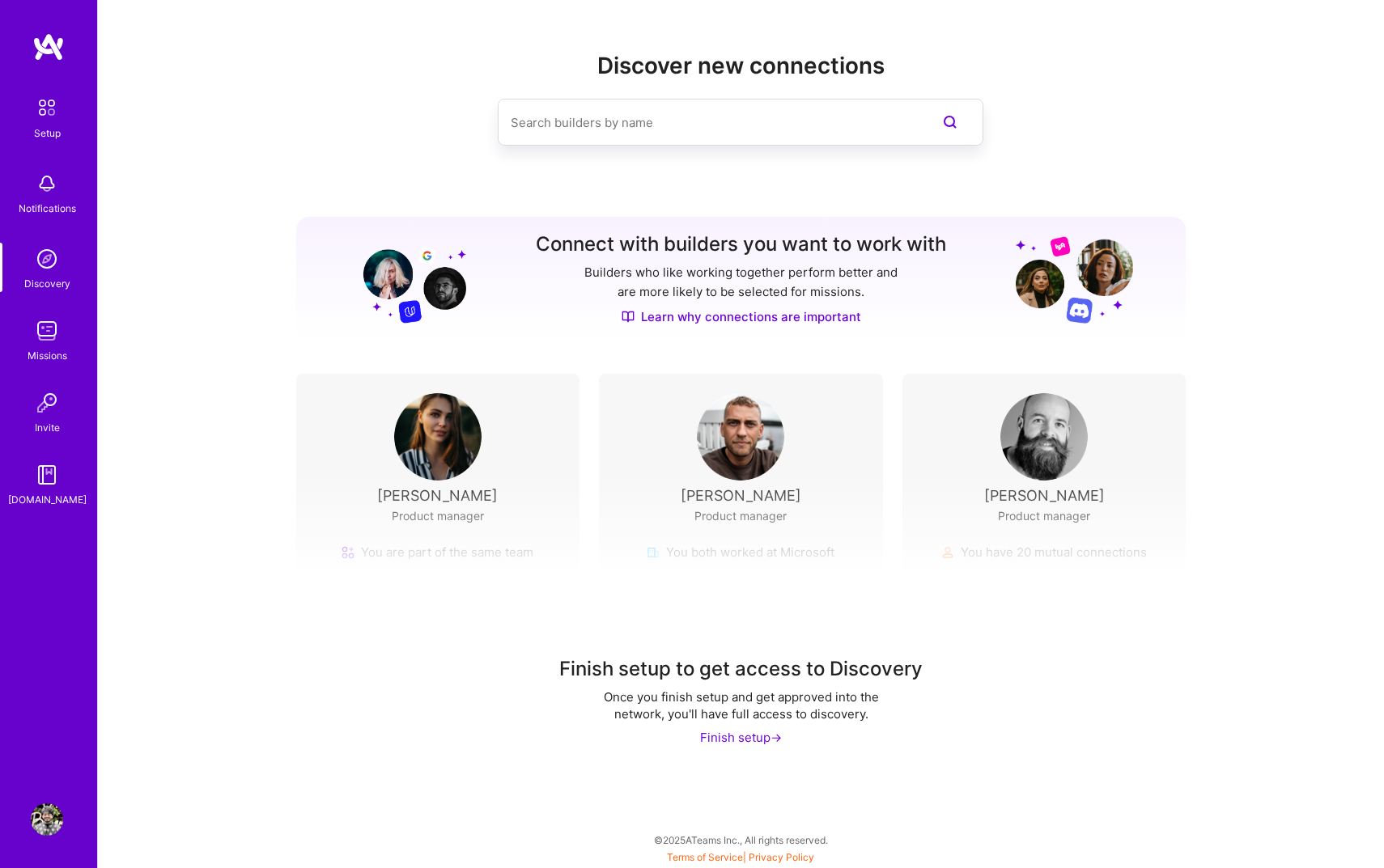
click at [52, 105] on img at bounding box center [47, 107] width 34 height 34
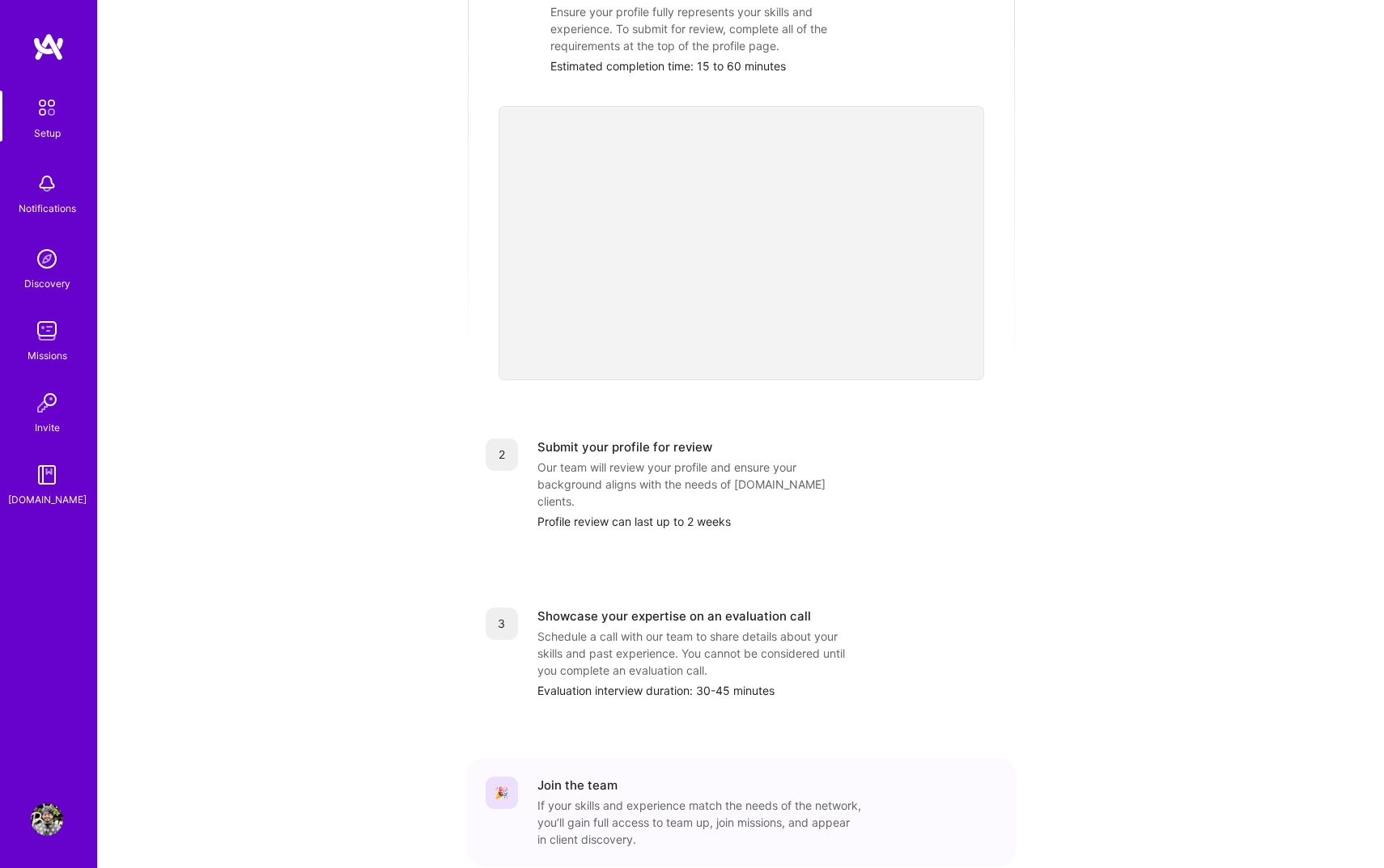
click at [772, 518] on div "1 Build a stellar profile to stand out Complete profile Ensure your profile ful…" at bounding box center [741, 417] width 550 height 965
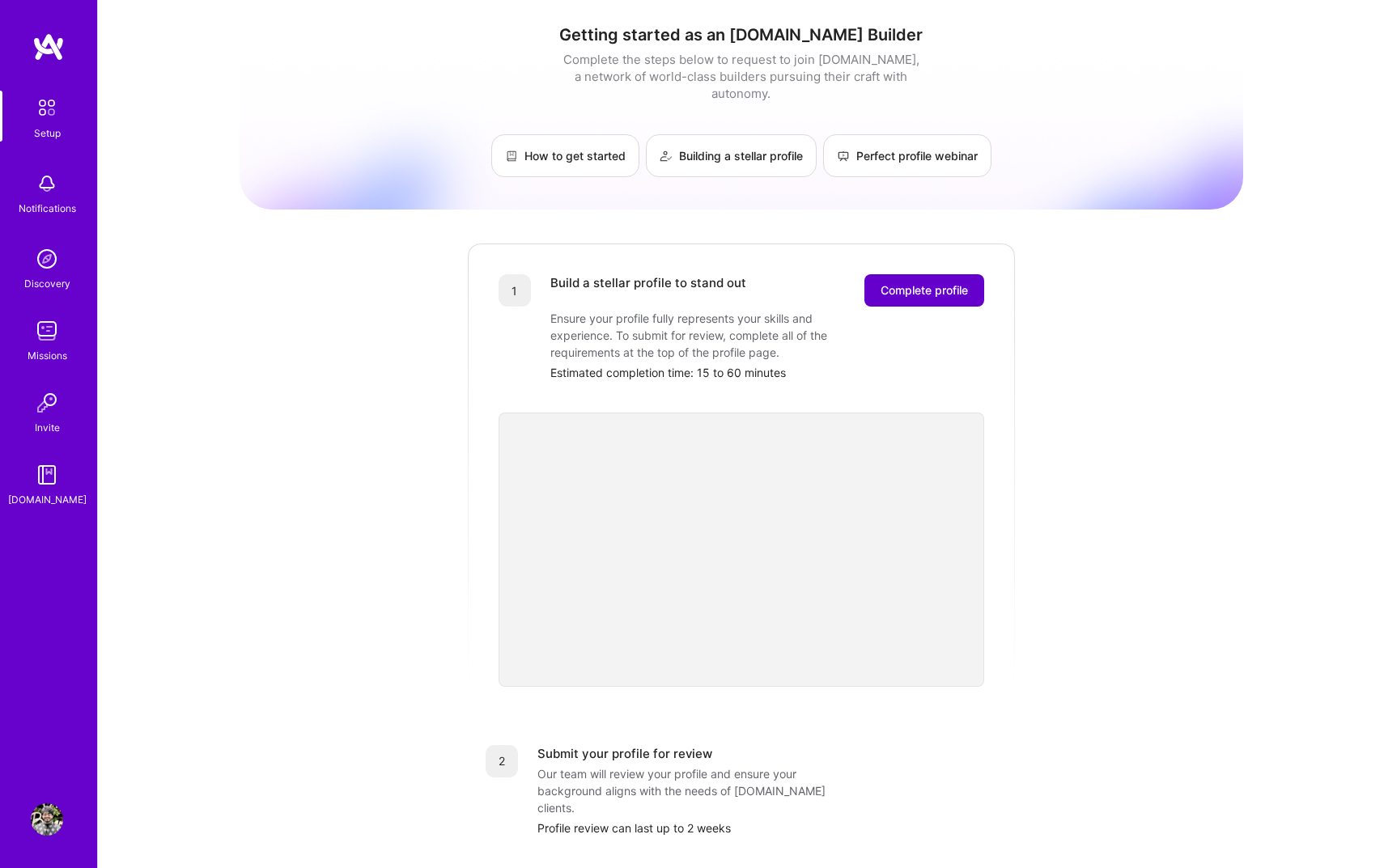
click at [907, 282] on span "Complete profile" at bounding box center [923, 290] width 87 height 16
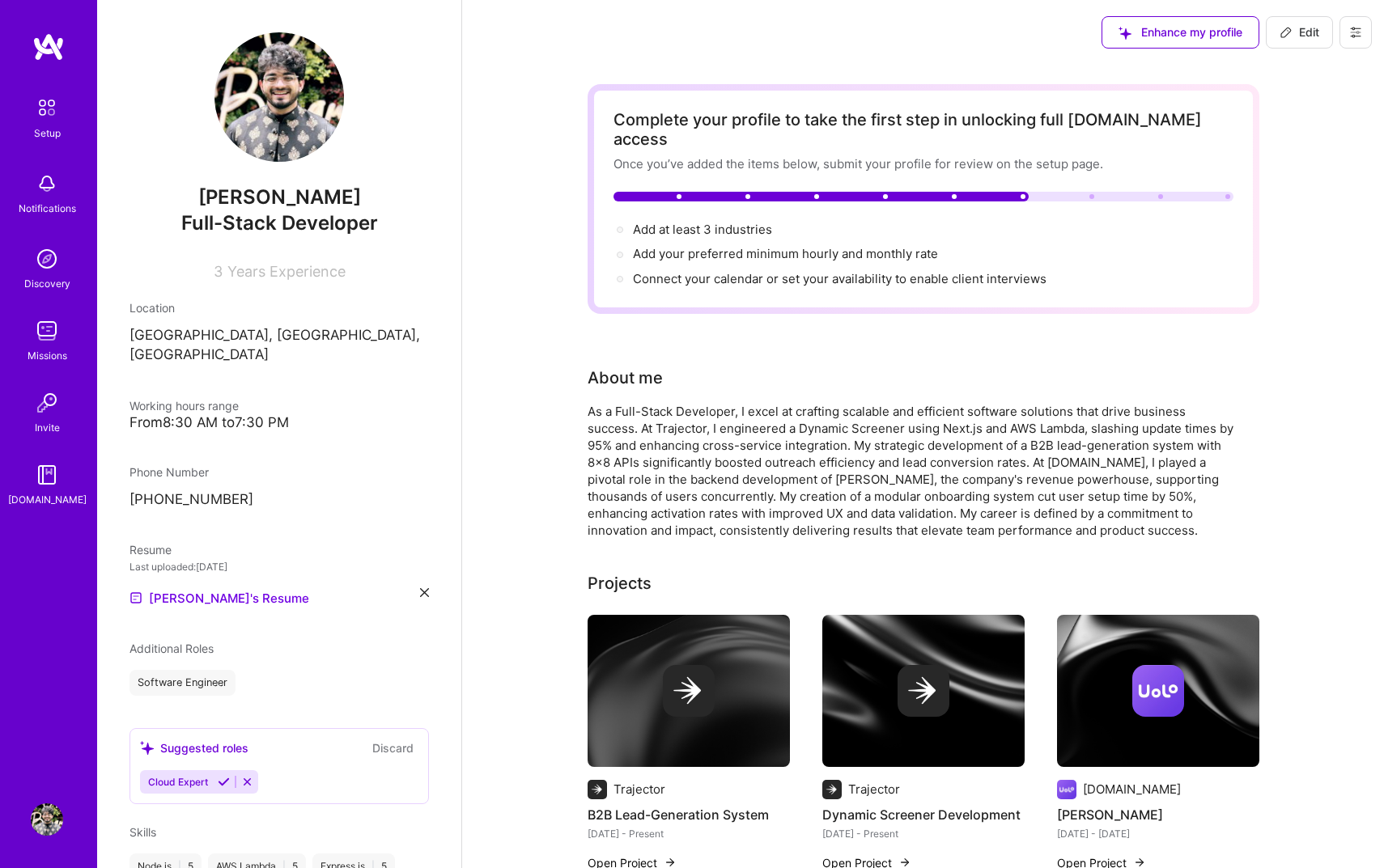
scroll to position [275, 0]
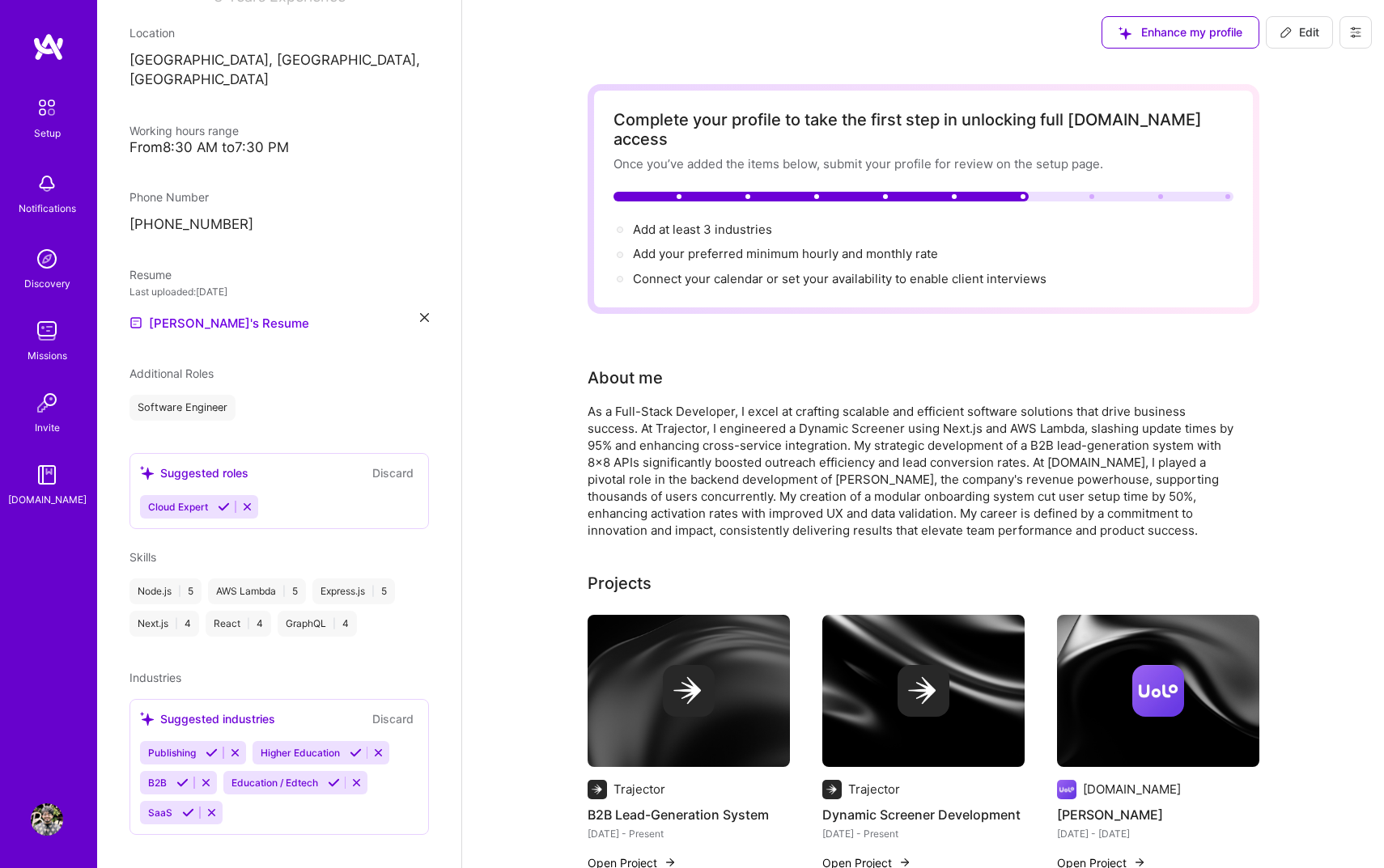
click at [332, 777] on icon at bounding box center [334, 783] width 12 height 12
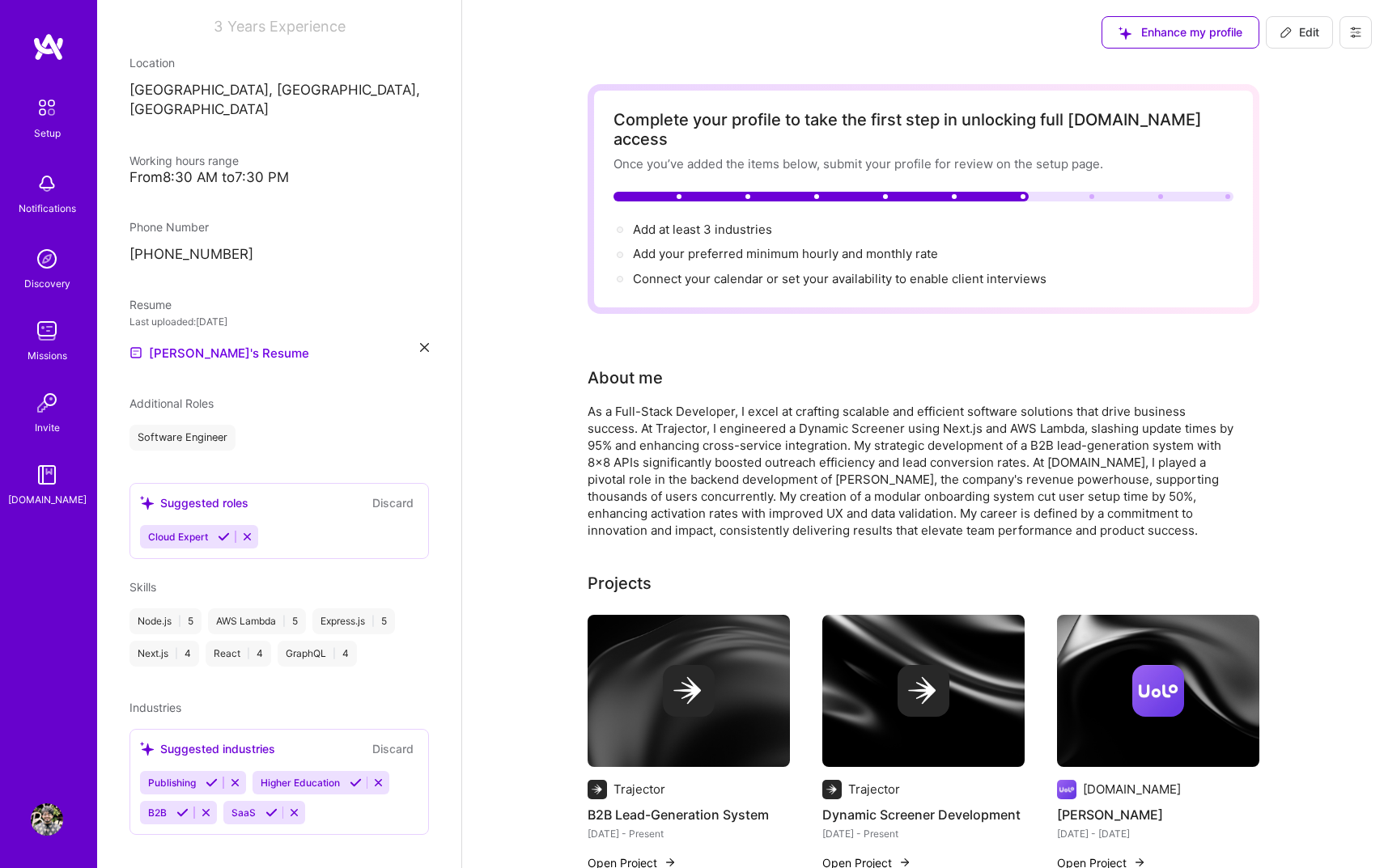
click at [181, 807] on icon at bounding box center [182, 813] width 12 height 12
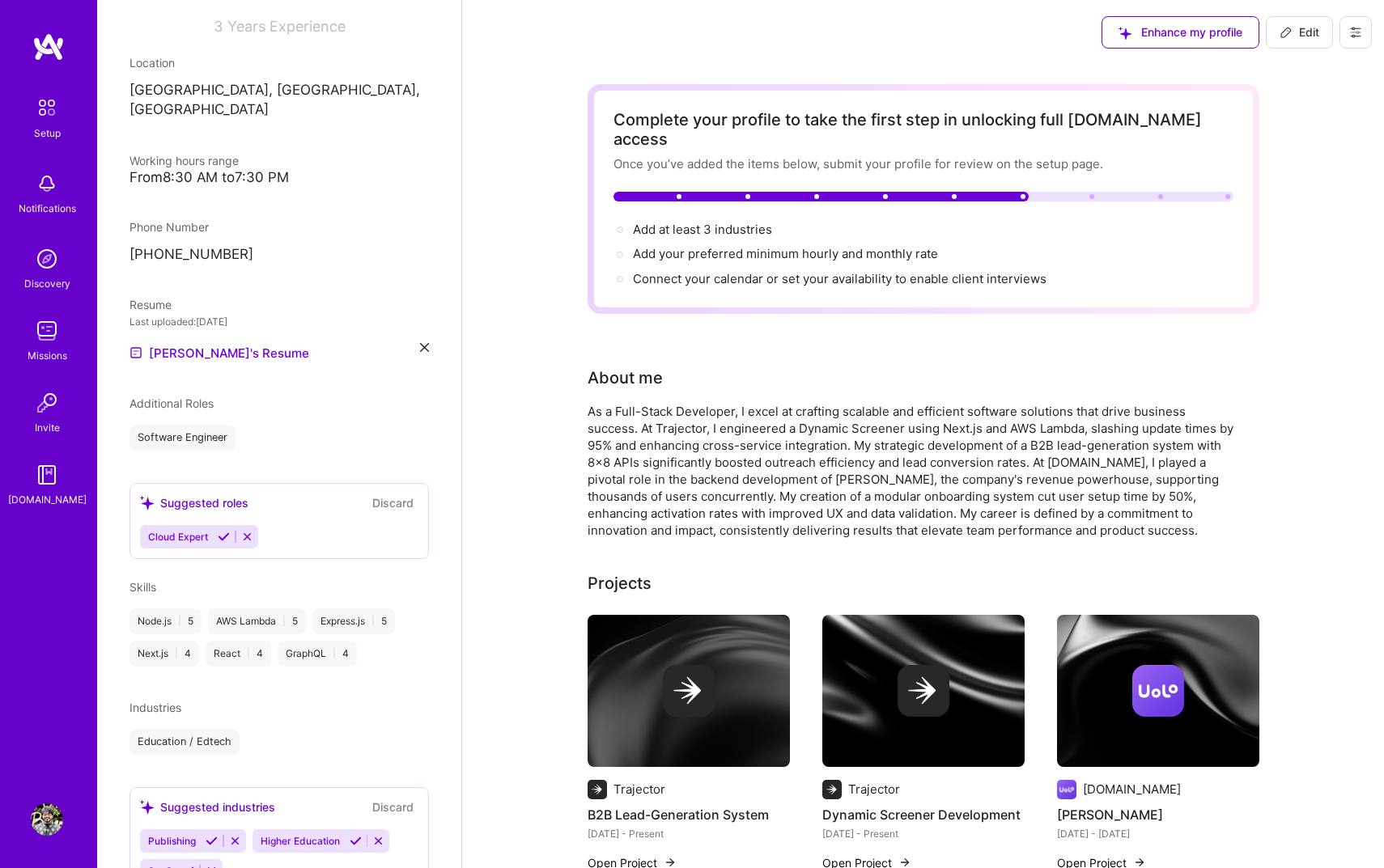
click at [268, 848] on div "Publishing Higher Education SaaS" at bounding box center [279, 857] width 278 height 54
click at [188, 864] on button at bounding box center [188, 870] width 22 height 14
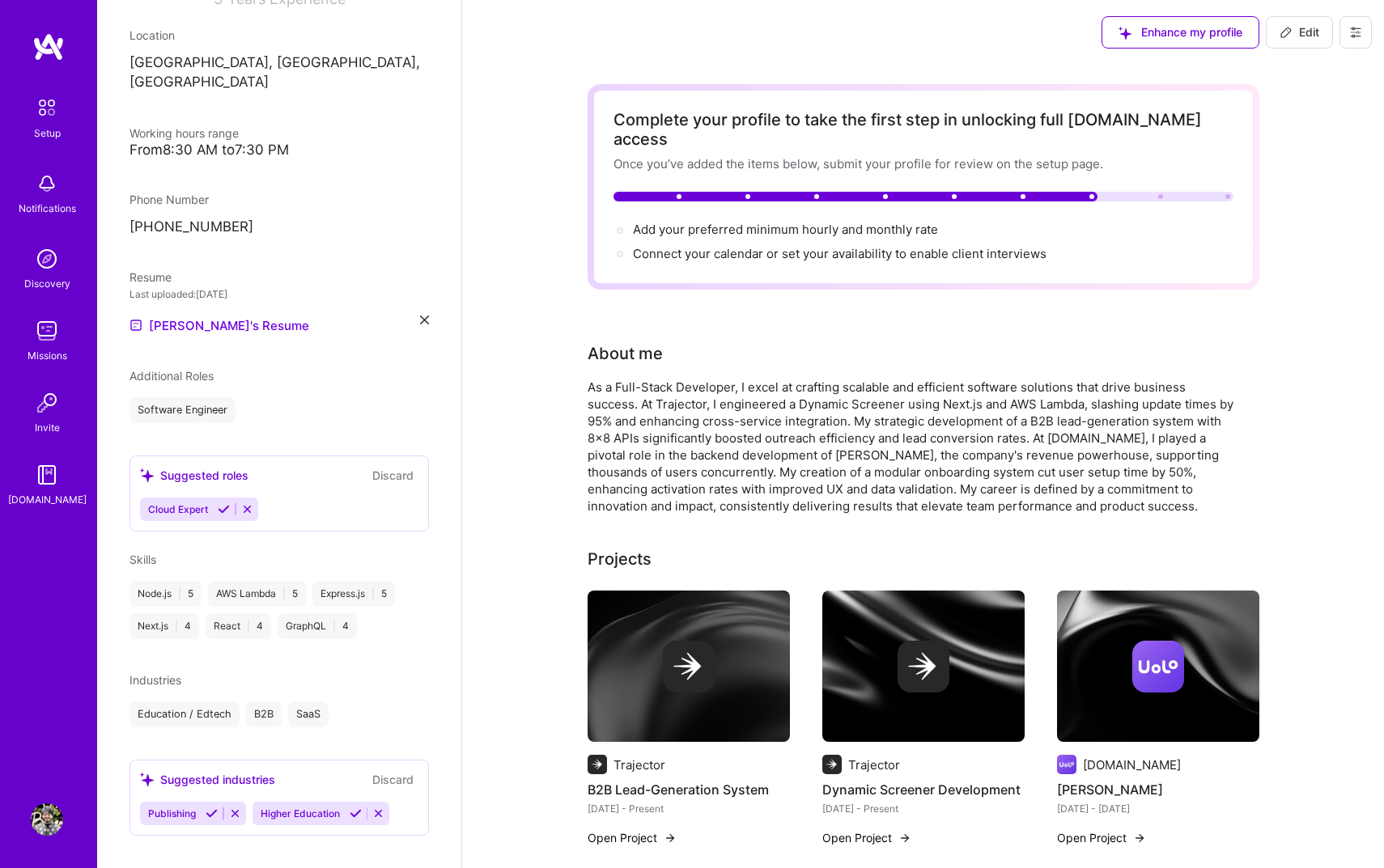
click at [386, 770] on button "Discard" at bounding box center [393, 779] width 51 height 19
click at [380, 466] on button "Discard" at bounding box center [393, 475] width 51 height 19
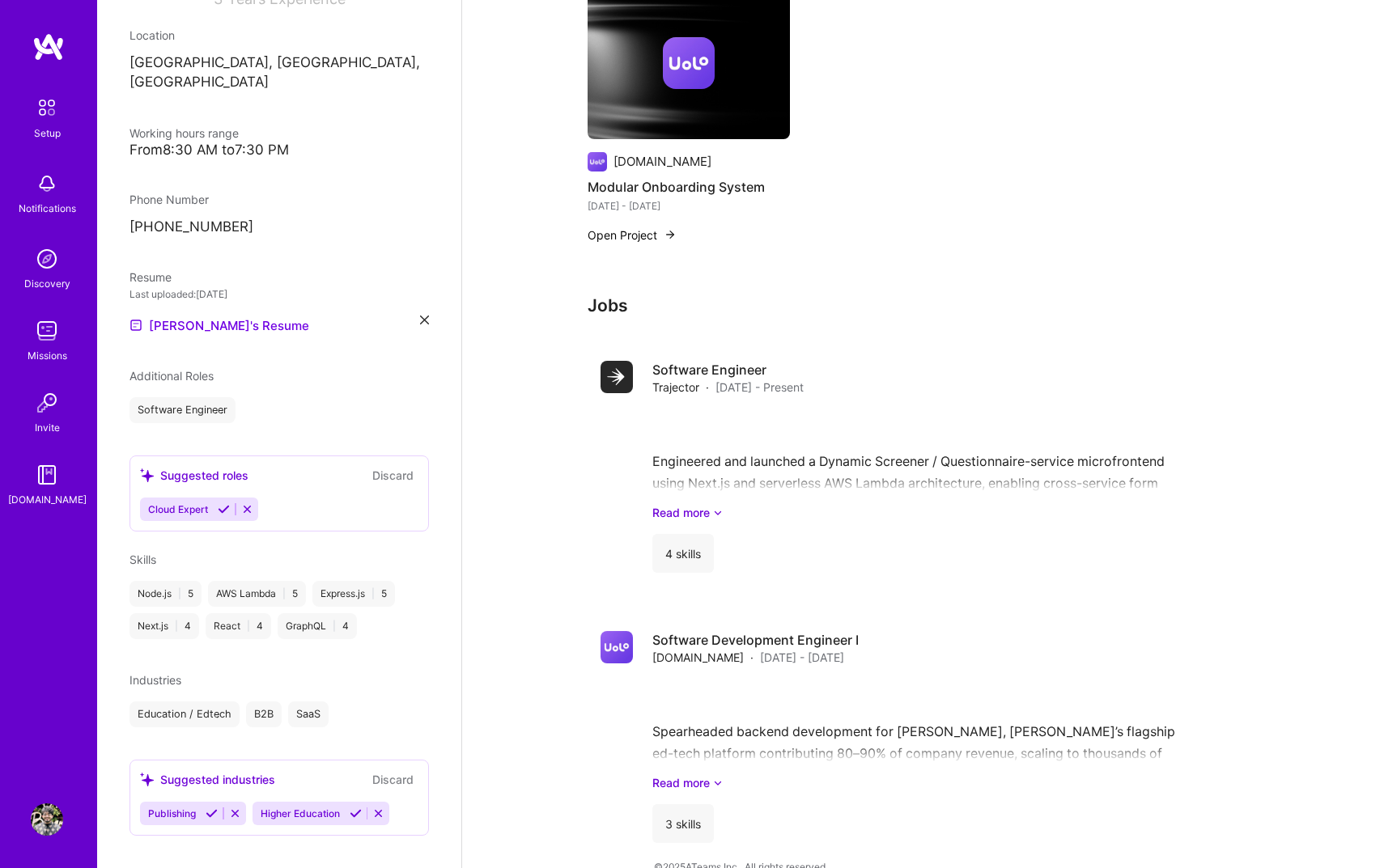
scroll to position [0, 0]
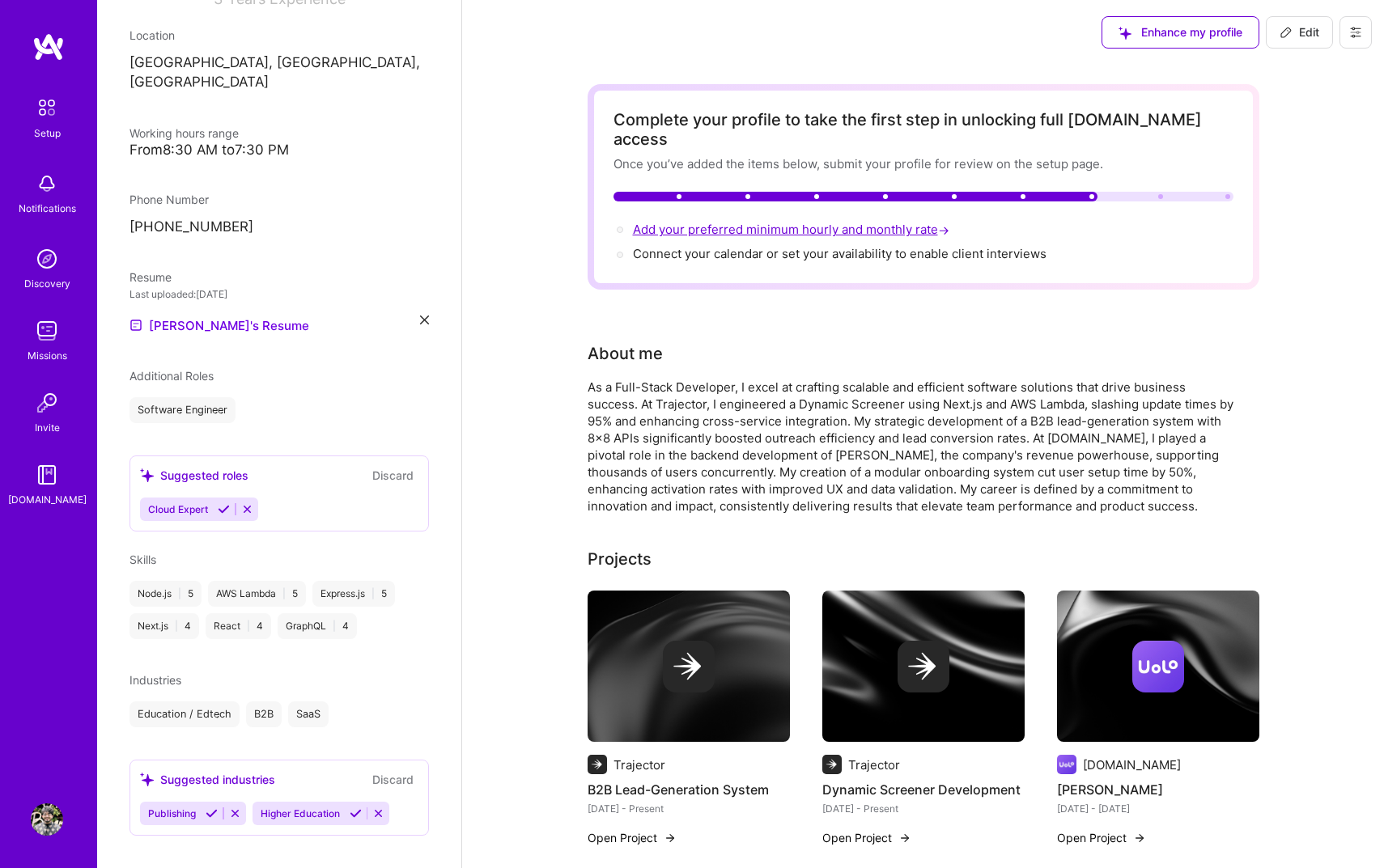
click at [736, 222] on span "Add your preferred minimum hourly and monthly rate →" at bounding box center [792, 229] width 320 height 15
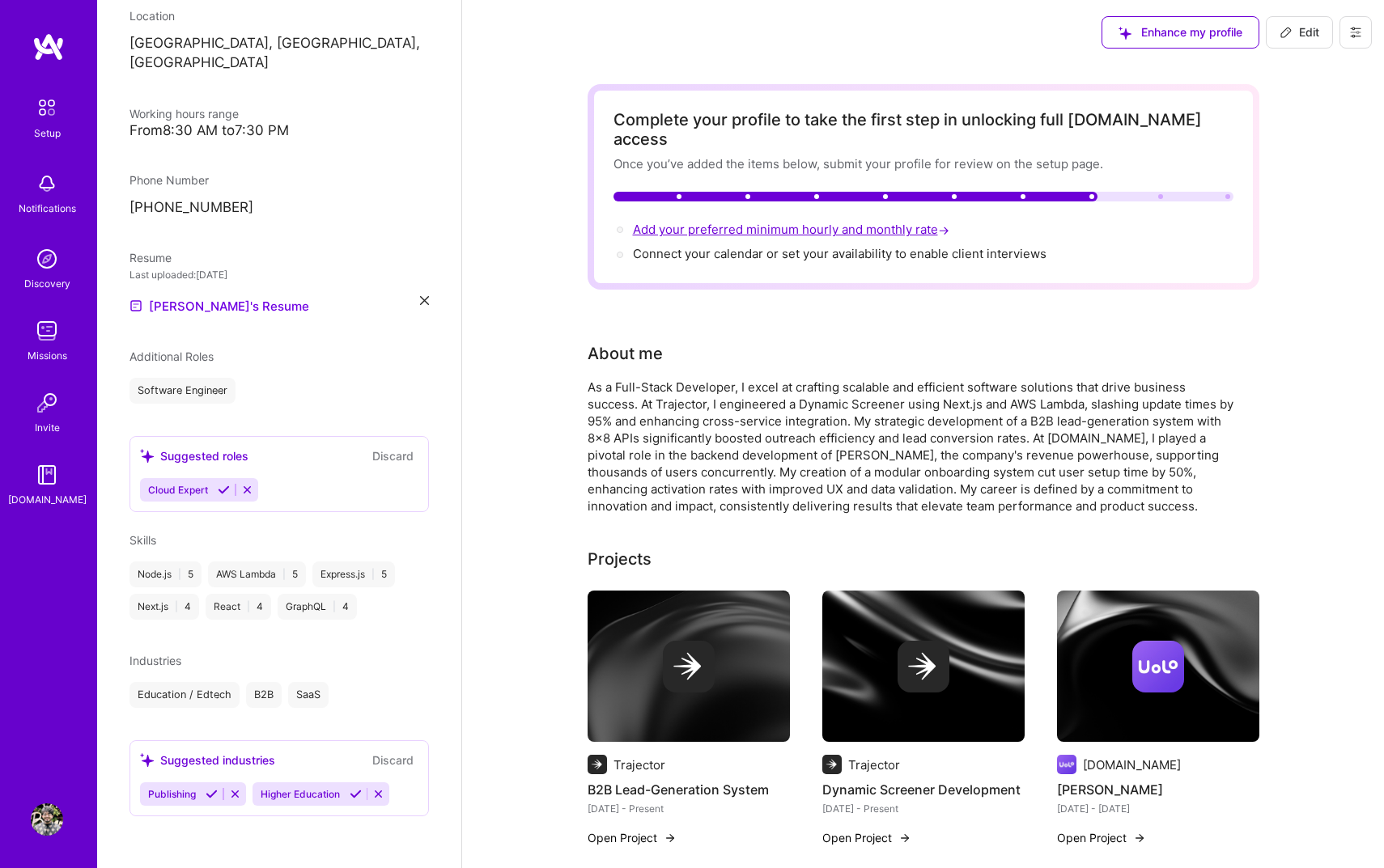
select select "IN"
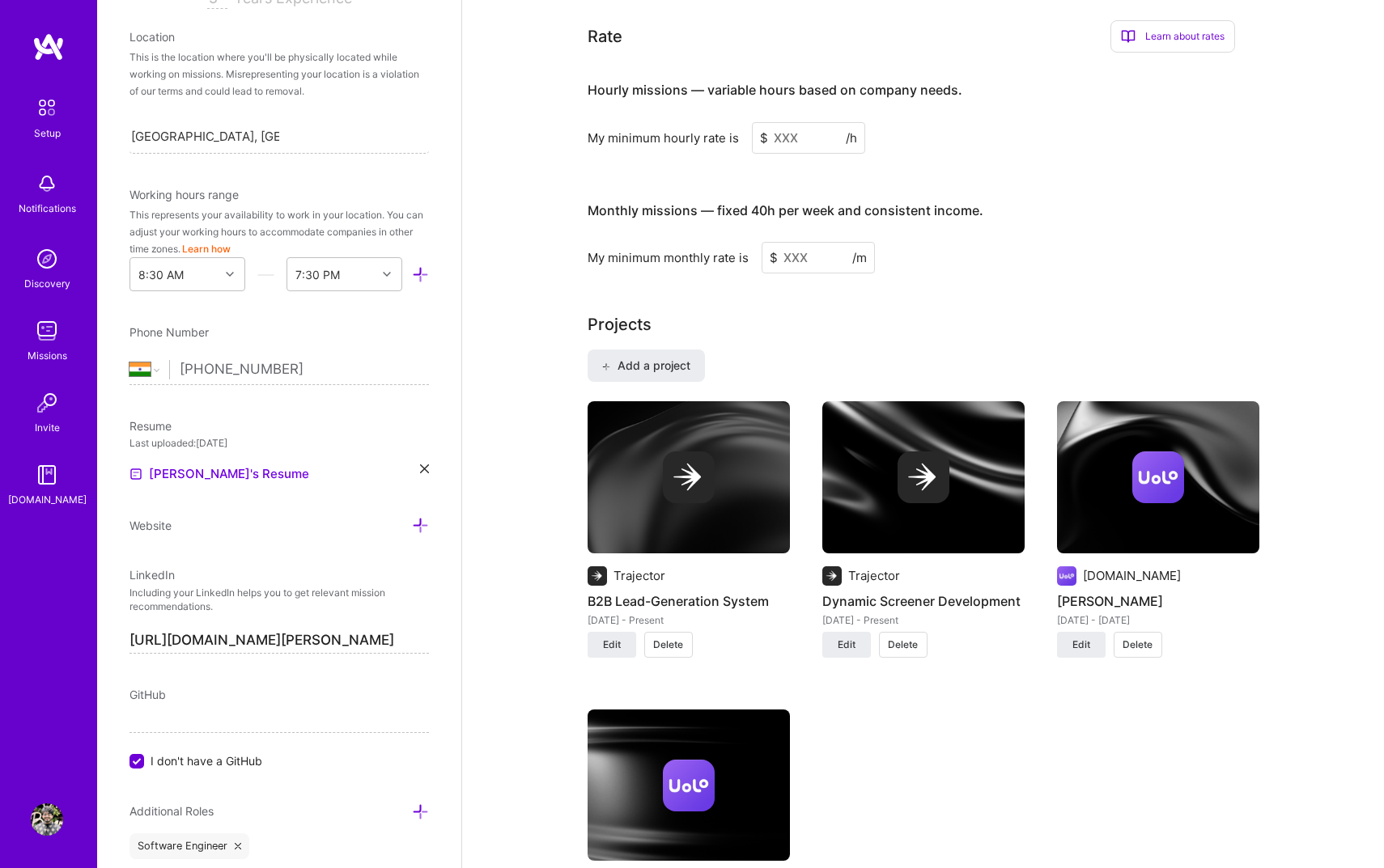
scroll to position [971, 0]
click at [797, 121] on input at bounding box center [808, 137] width 113 height 32
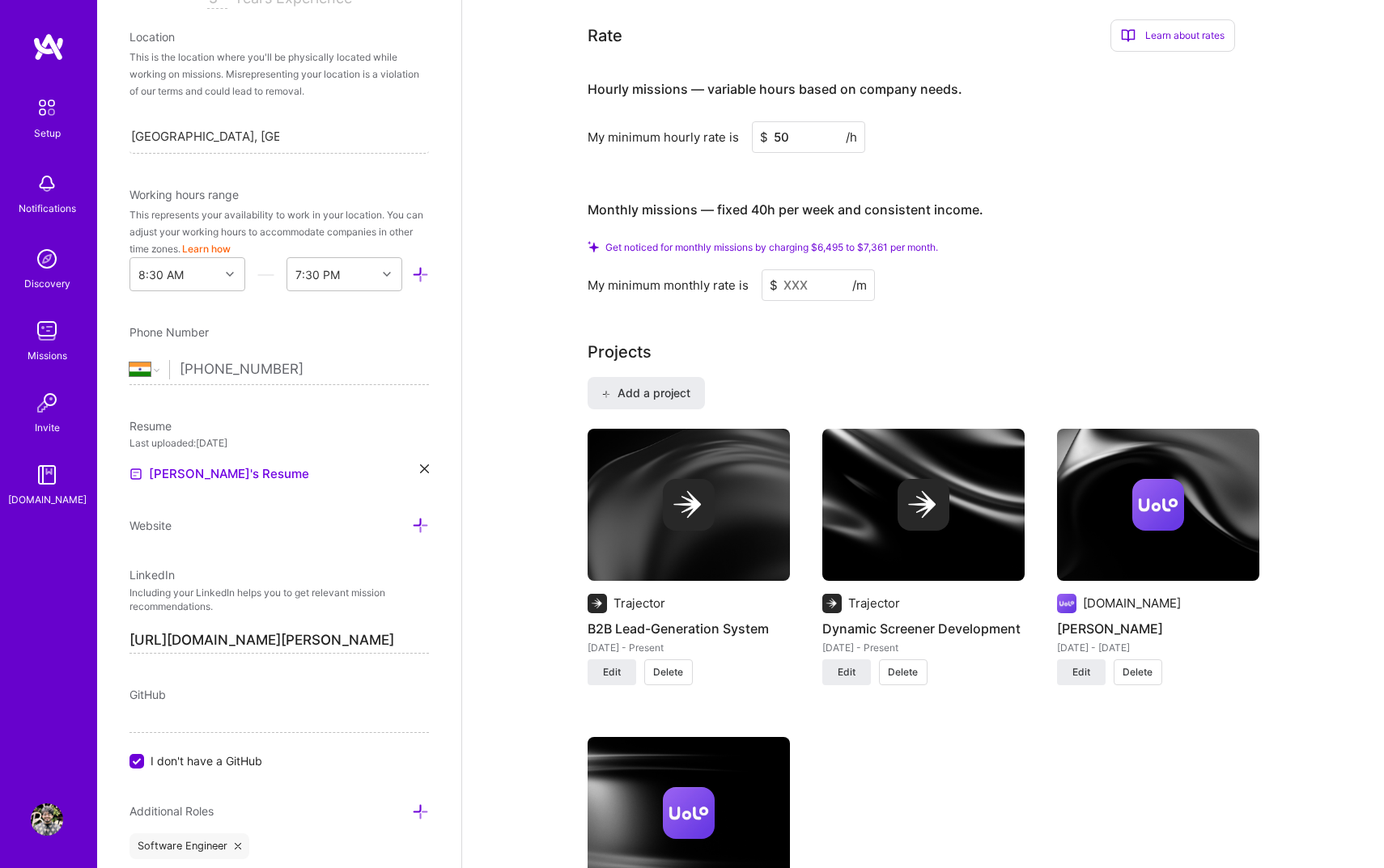
type input "50"
click at [841, 213] on div "Monthly missions — fixed 40h per week and consistent income." at bounding box center [785, 211] width 395 height 50
click at [804, 269] on input at bounding box center [818, 285] width 113 height 32
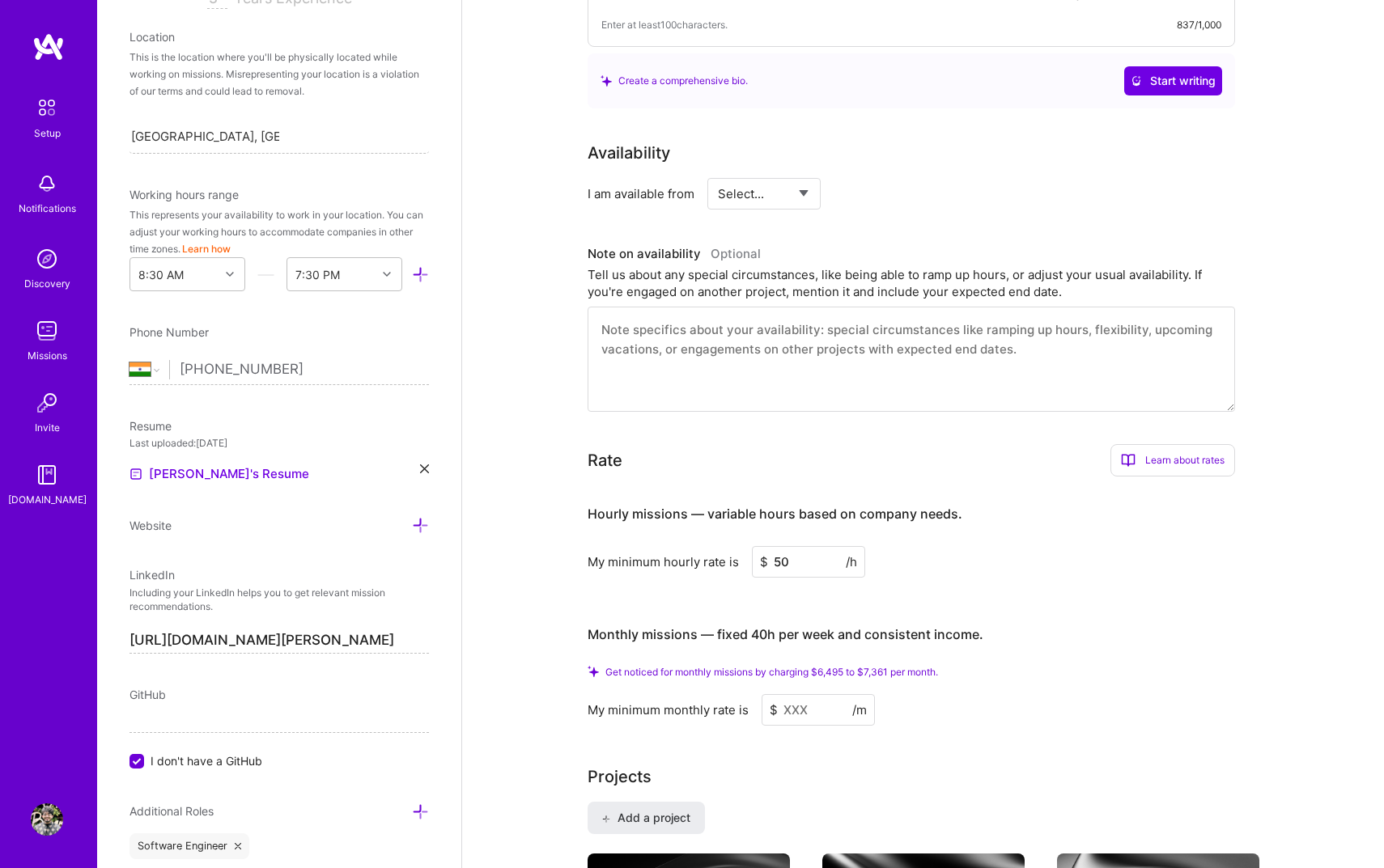
scroll to position [552, 0]
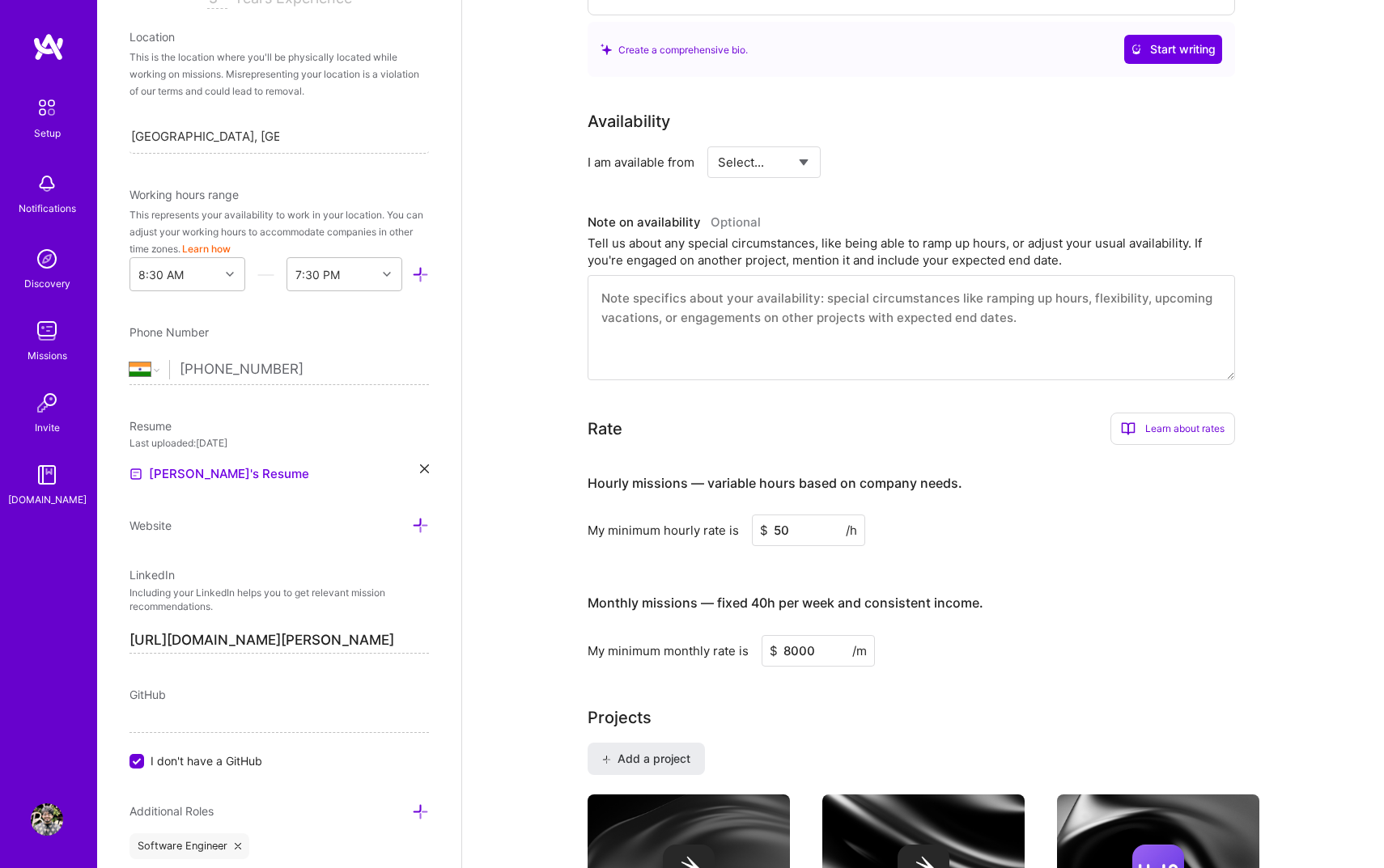
type input "8000"
click at [801, 705] on div "Projects" at bounding box center [923, 718] width 672 height 24
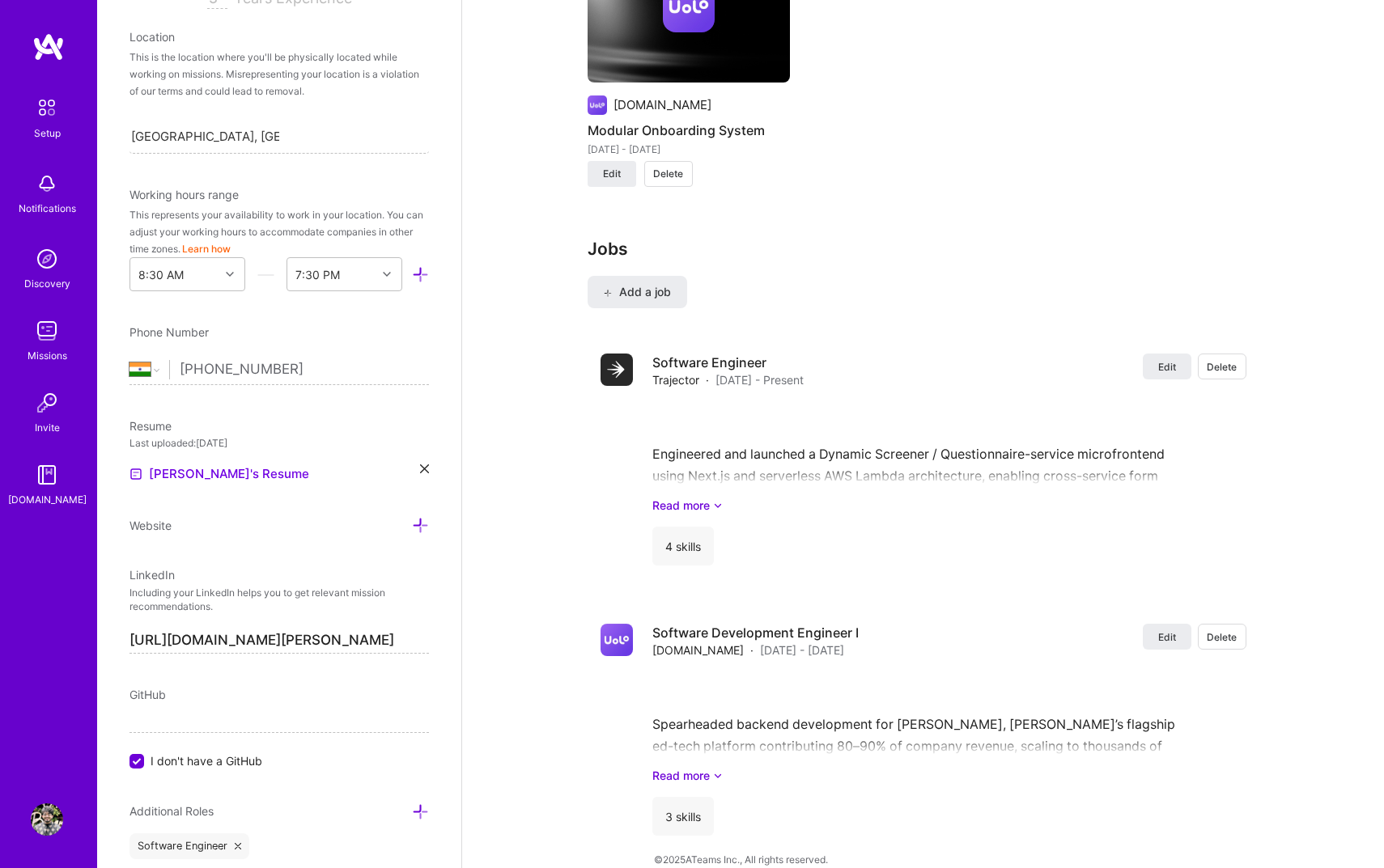
scroll to position [0, 0]
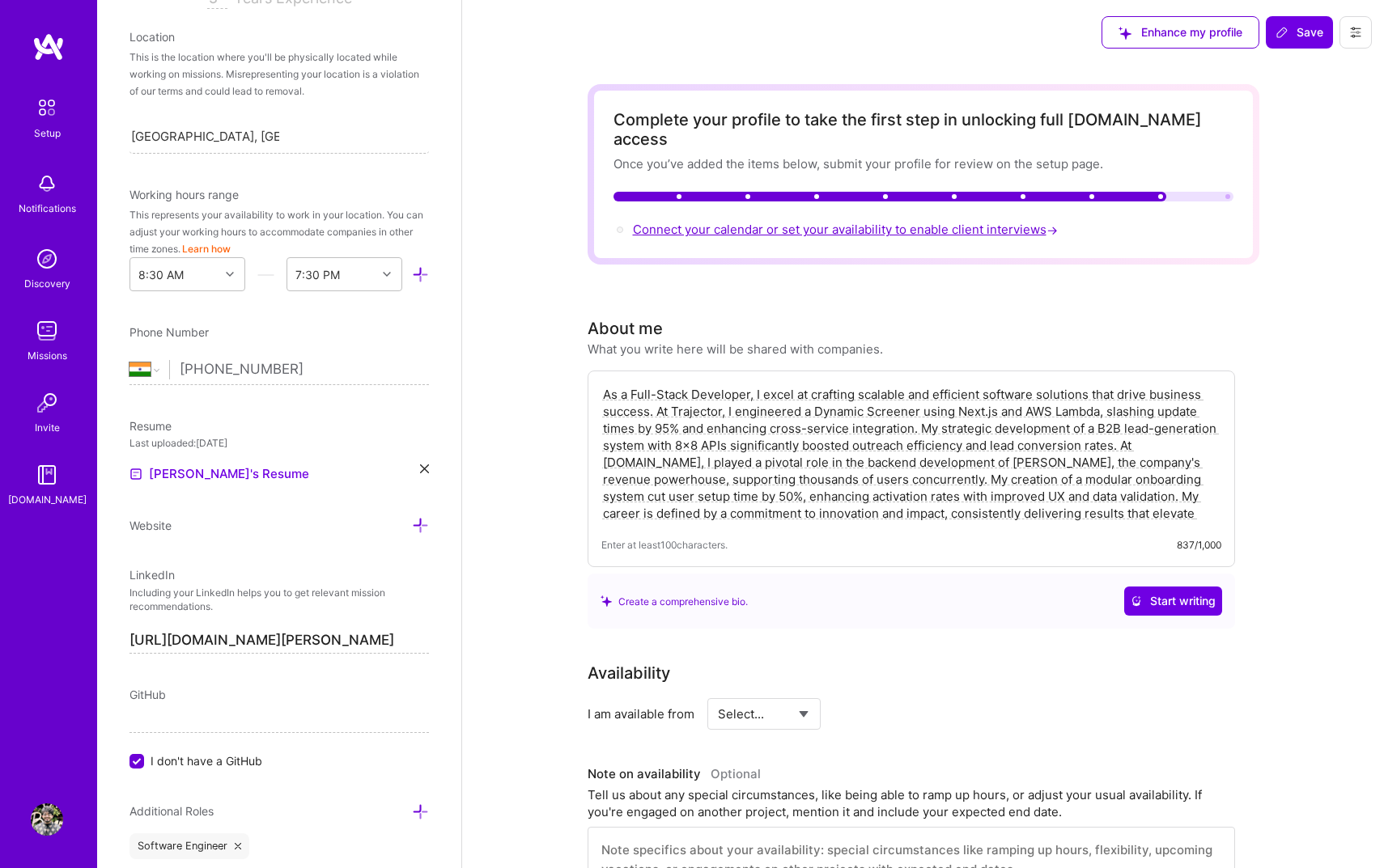
click at [841, 222] on span "Connect your calendar or set your availability to enable client interviews →" at bounding box center [847, 229] width 428 height 15
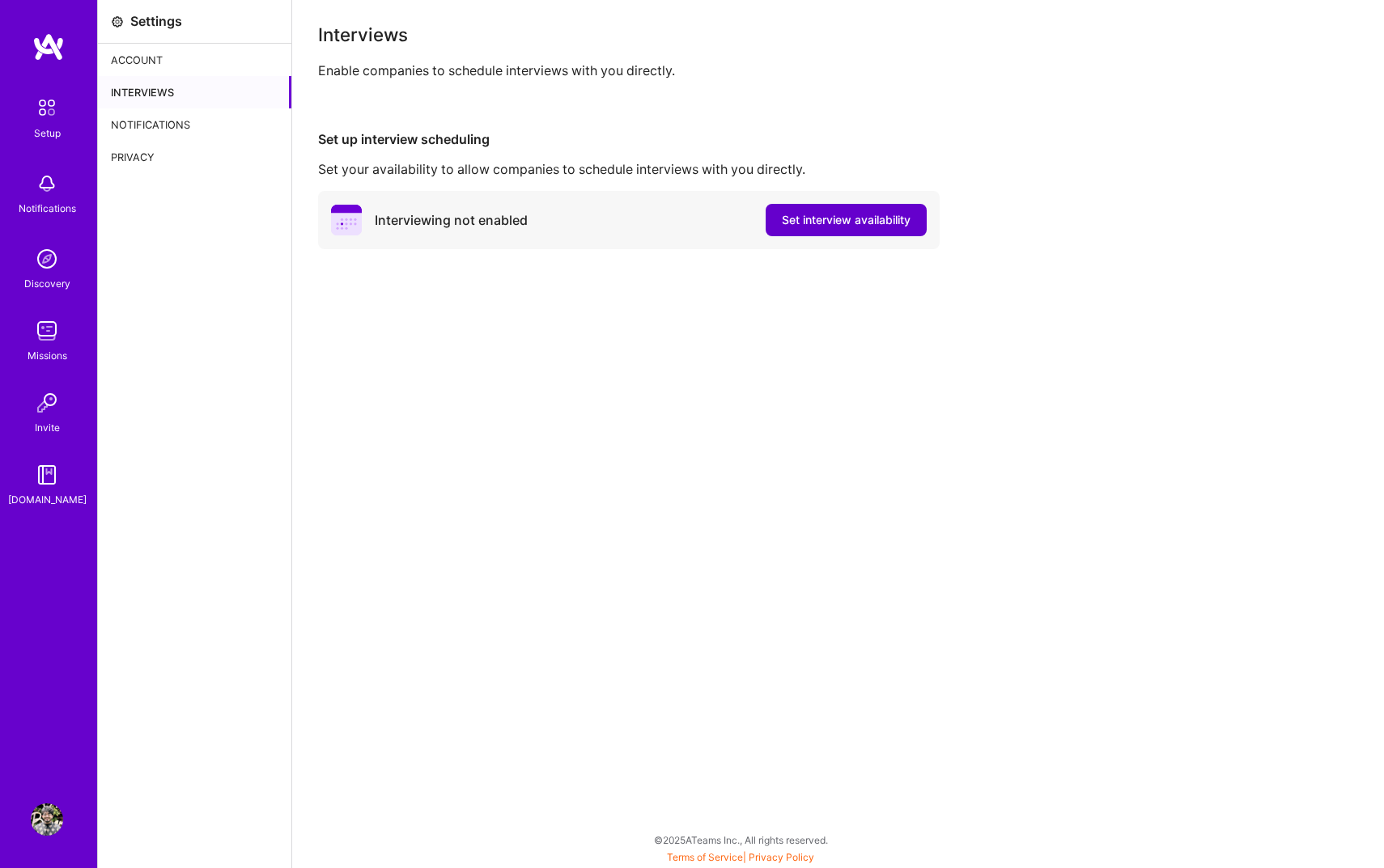
click at [878, 210] on button "Set interview availability" at bounding box center [846, 220] width 161 height 33
